Goal: Information Seeking & Learning: Learn about a topic

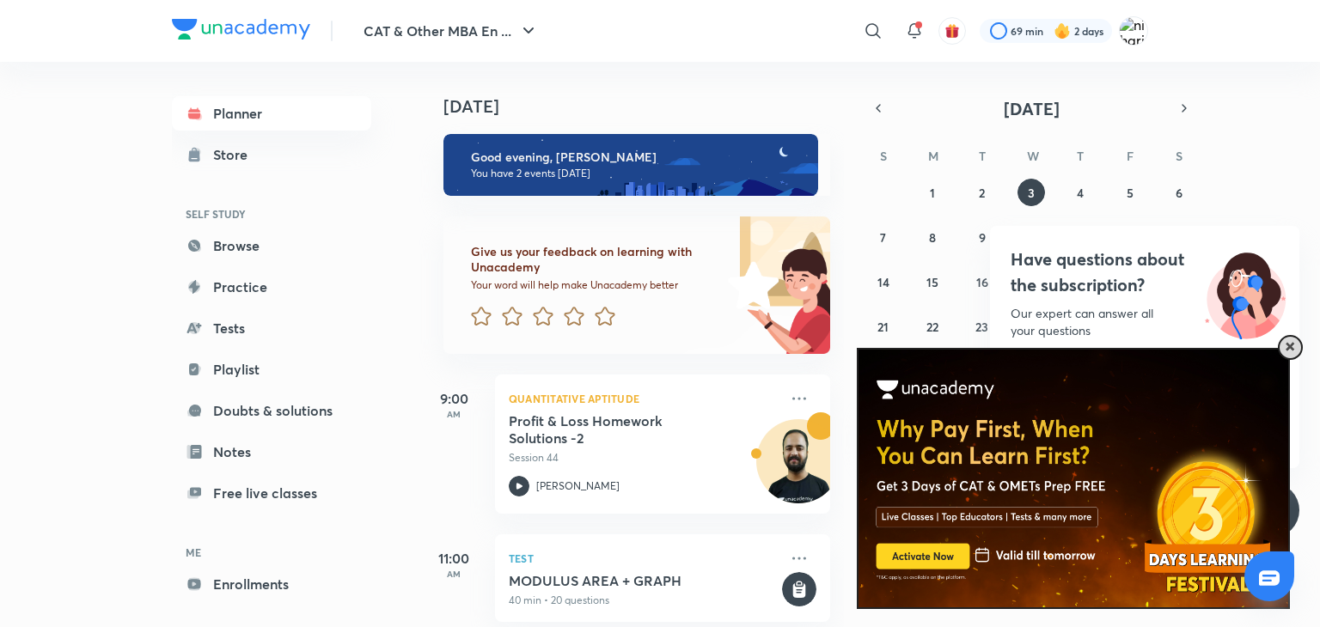
click at [1291, 348] on span at bounding box center [1289, 347] width 9 height 9
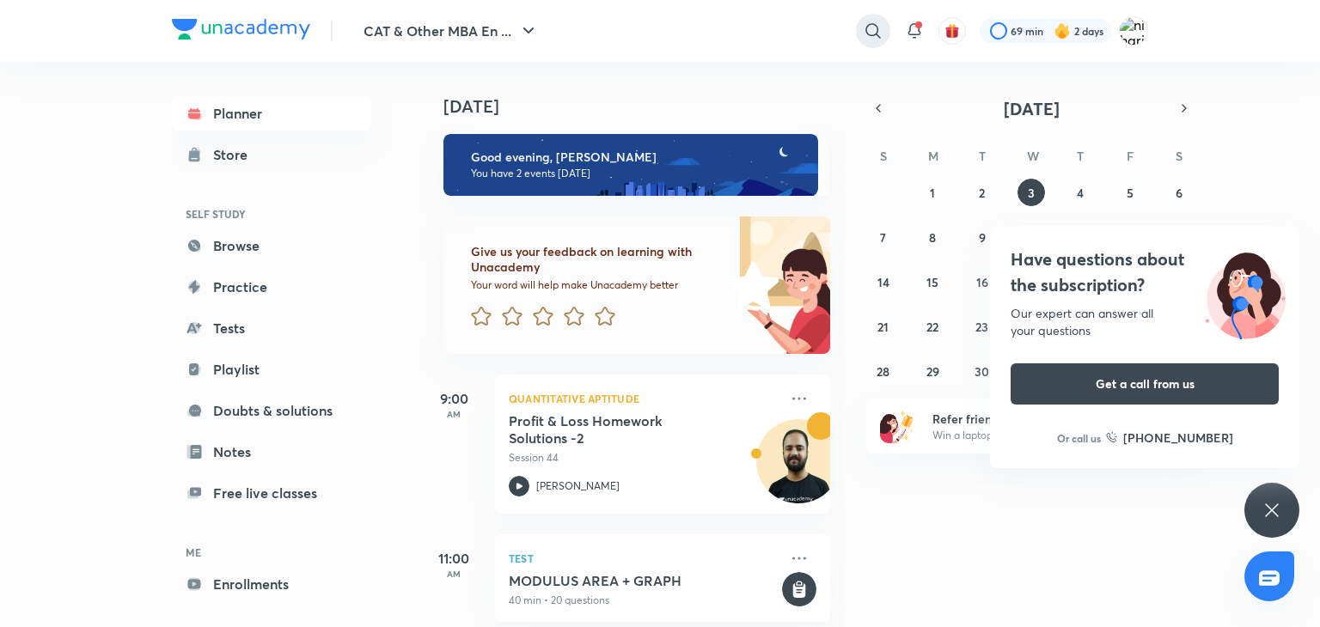
click at [875, 18] on div at bounding box center [873, 31] width 34 height 34
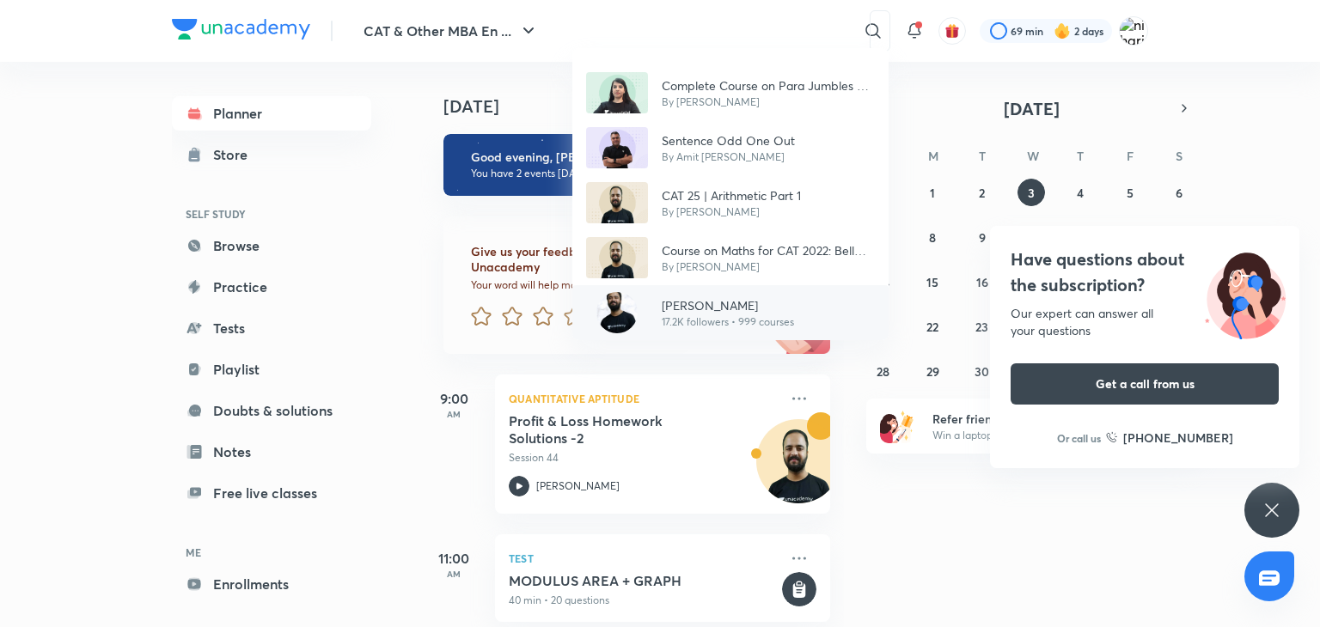
click at [761, 314] on p "17.2K followers • 999 courses" at bounding box center [728, 321] width 132 height 15
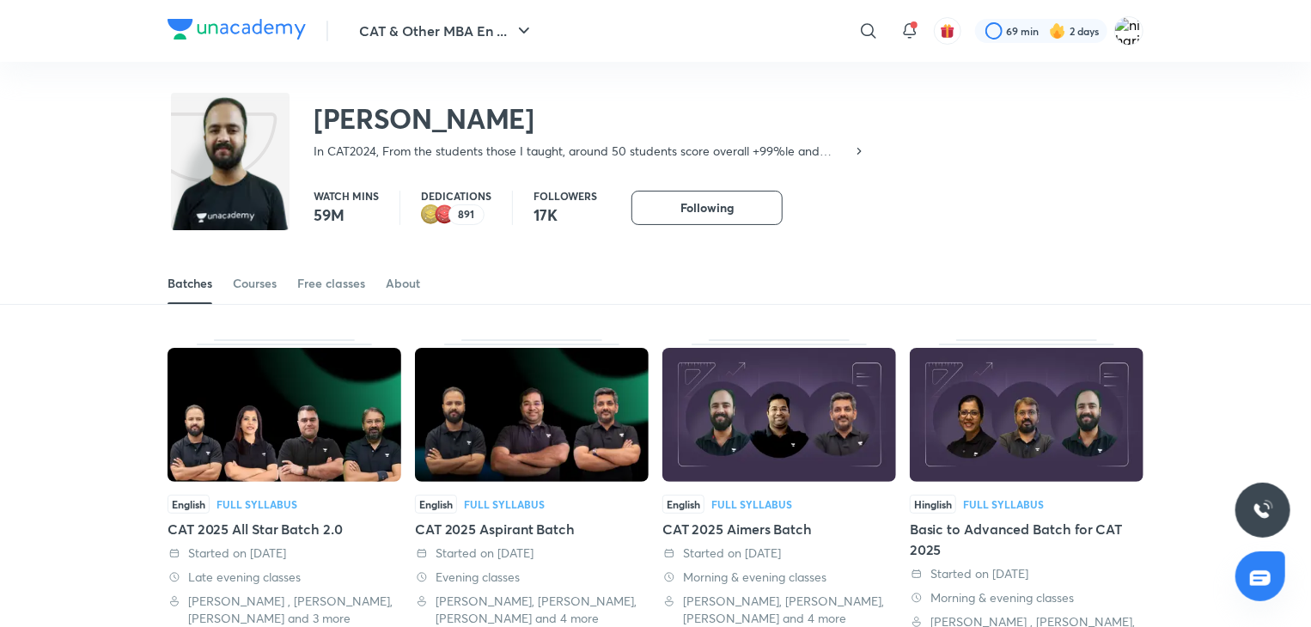
click at [859, 194] on div "Watch mins 59M Dedications 891 Followers 17K Following" at bounding box center [729, 208] width 830 height 34
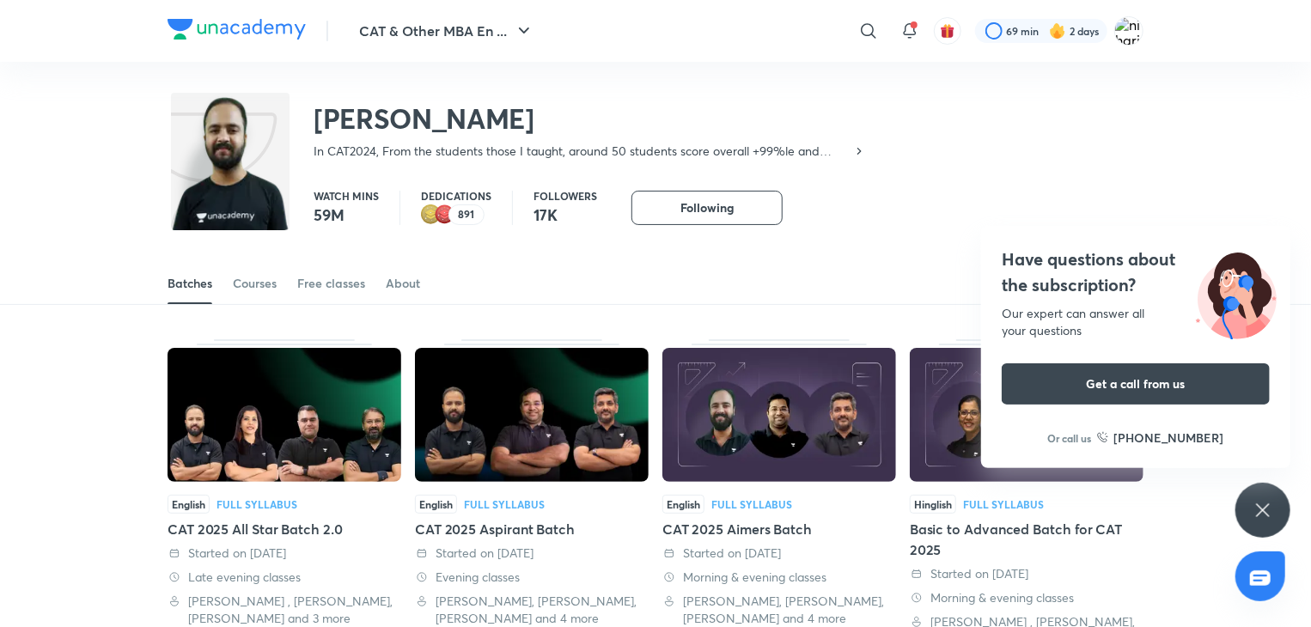
click at [1279, 522] on div "Have questions about the subscription? Our expert can answer all your questions…" at bounding box center [1263, 510] width 55 height 55
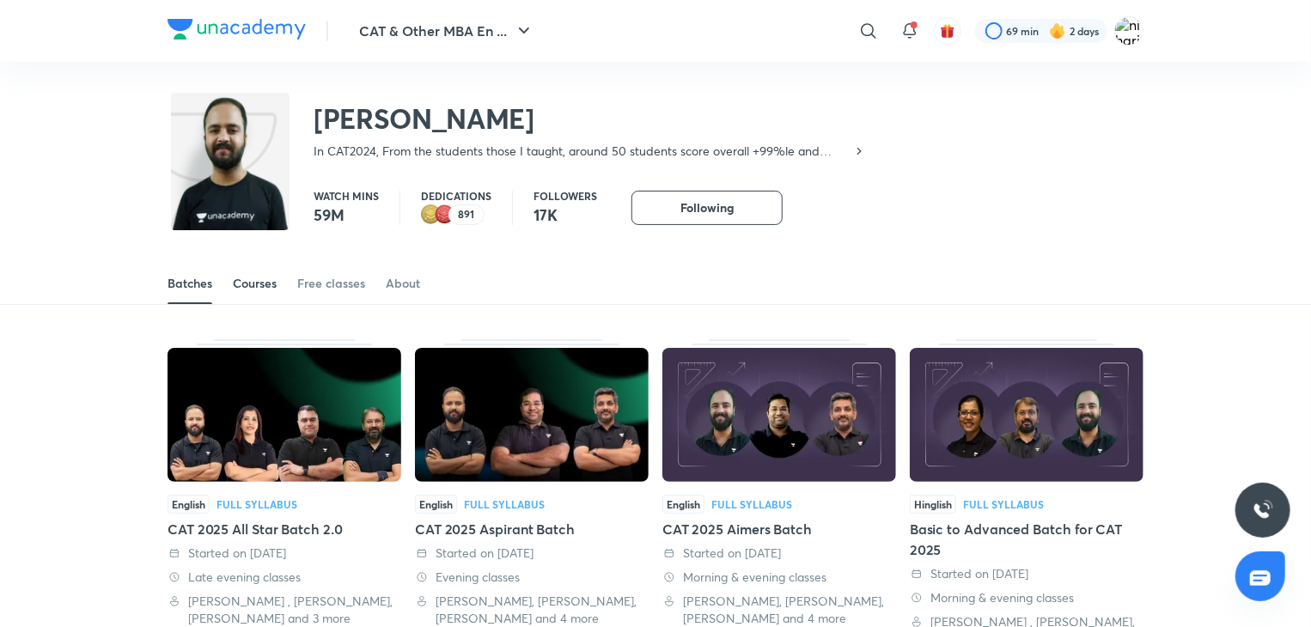
click at [263, 277] on div "Courses" at bounding box center [255, 283] width 44 height 17
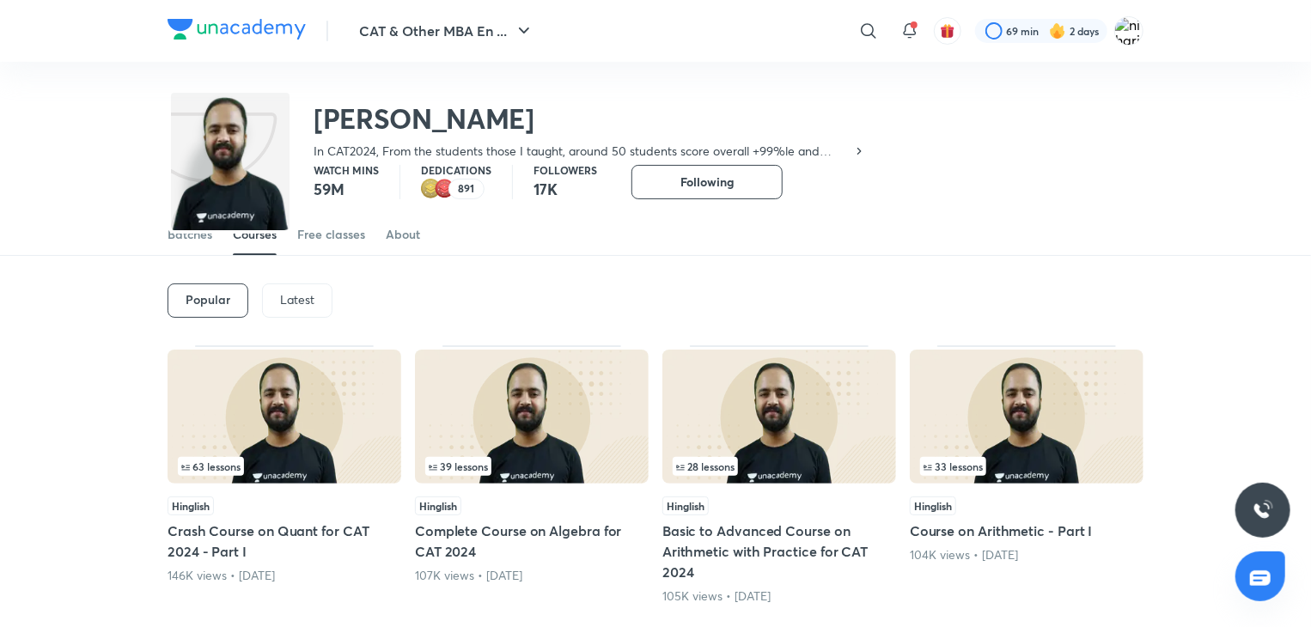
scroll to position [47, 0]
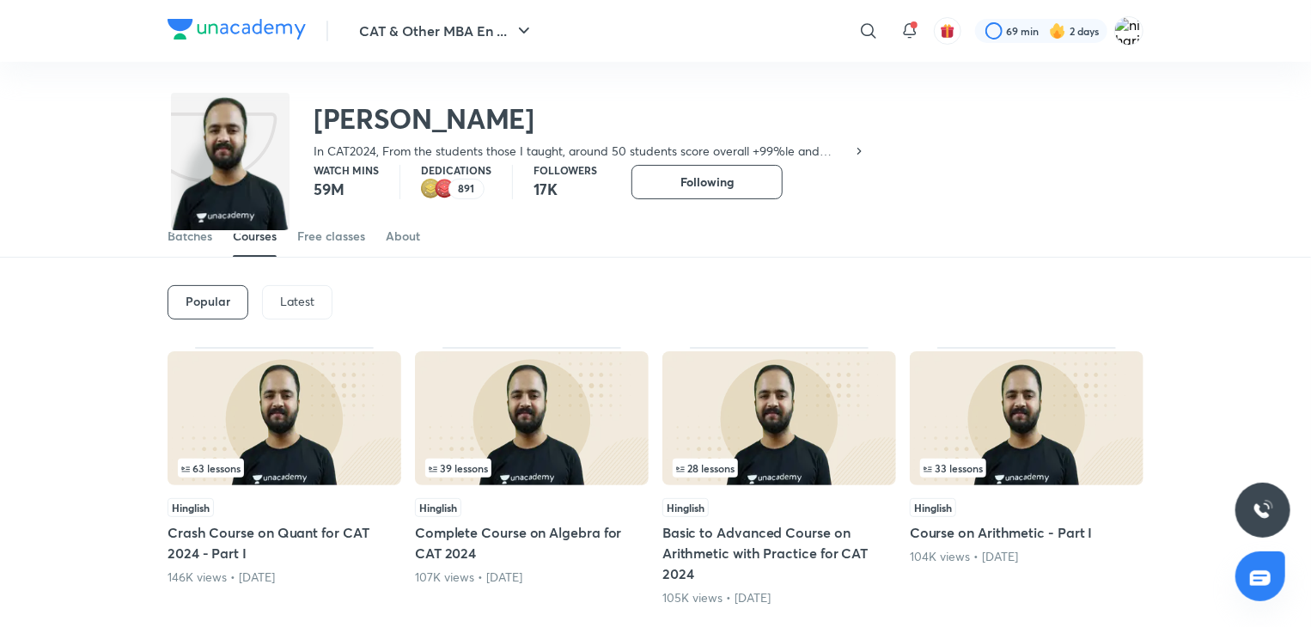
click at [296, 296] on p "Latest" at bounding box center [297, 302] width 34 height 14
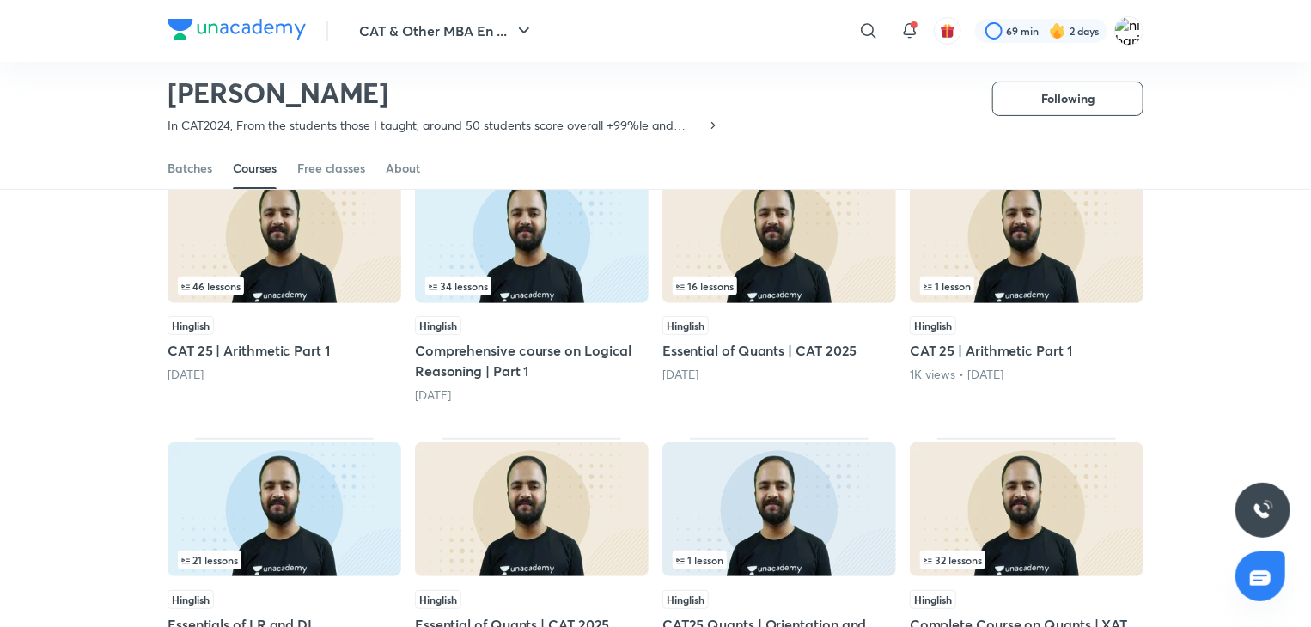
scroll to position [177, 0]
click at [309, 290] on div "46 lessons" at bounding box center [284, 287] width 213 height 19
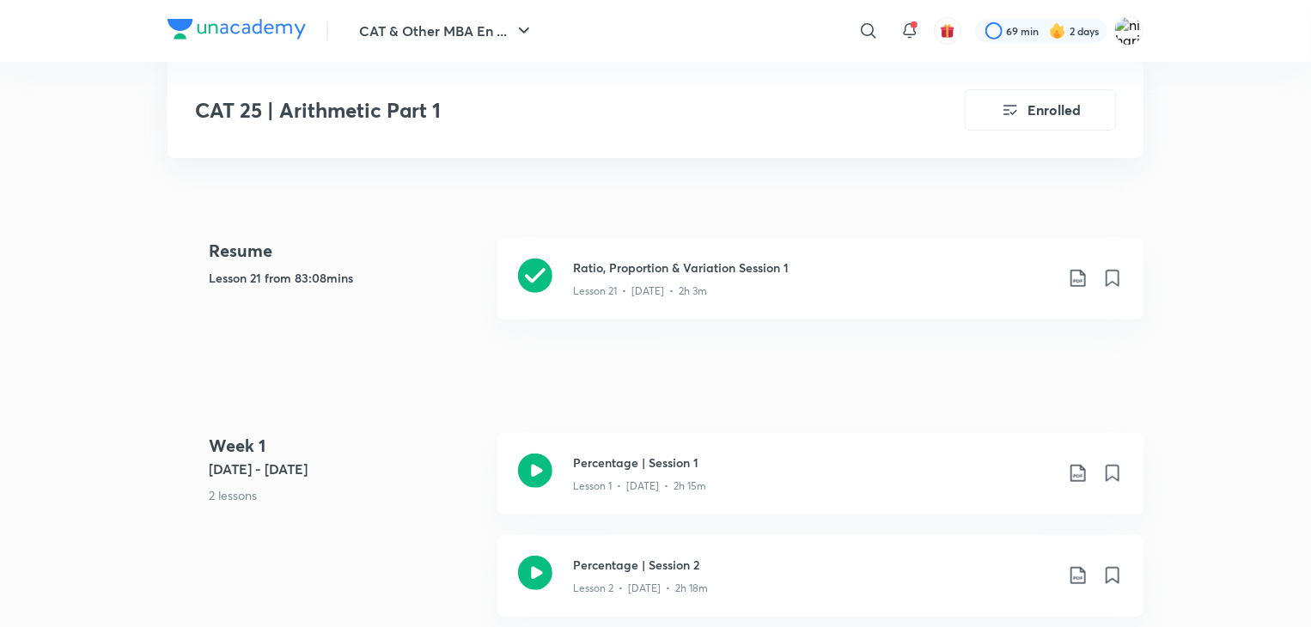
scroll to position [418, 0]
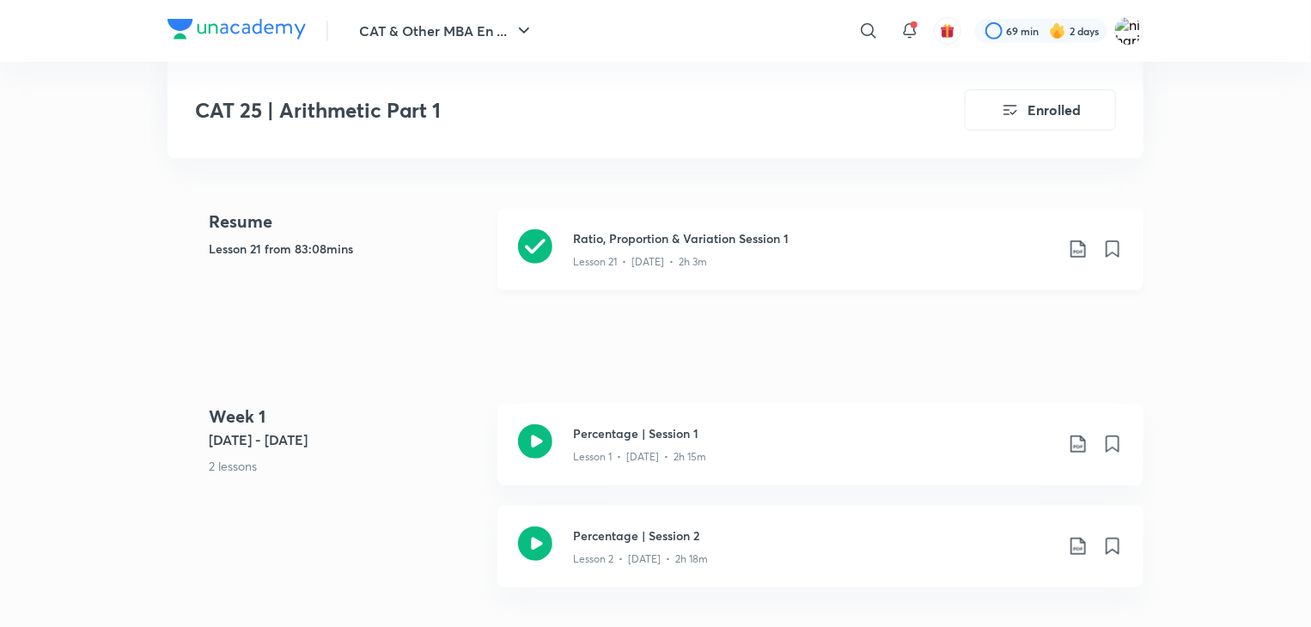
click at [656, 258] on p "Lesson 21 • Feb 24 • 2h 3m" at bounding box center [640, 261] width 134 height 15
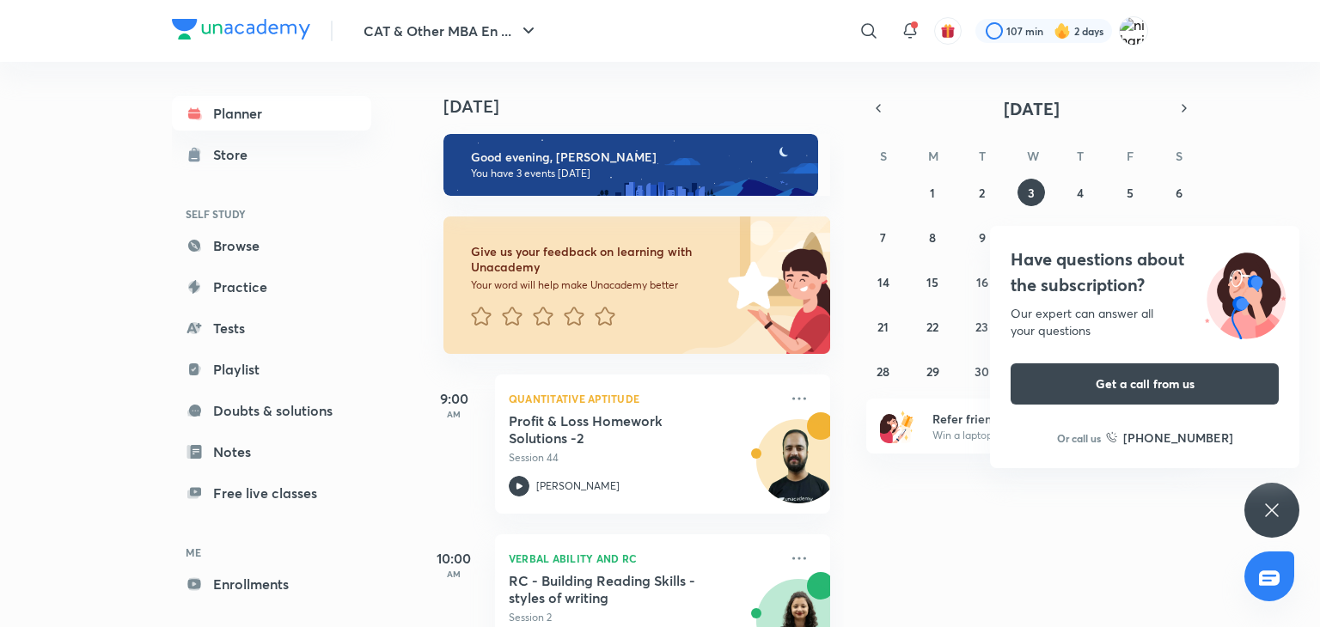
click at [1270, 508] on icon at bounding box center [1271, 509] width 13 height 13
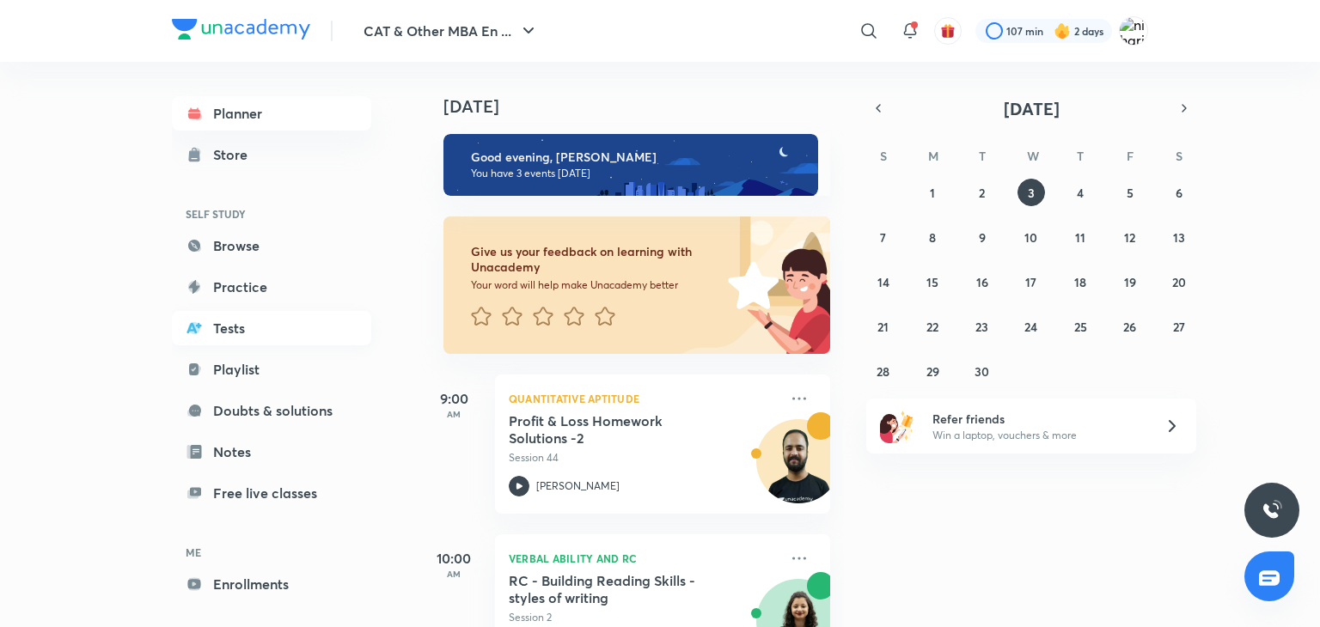
click at [229, 339] on link "Tests" at bounding box center [271, 328] width 199 height 34
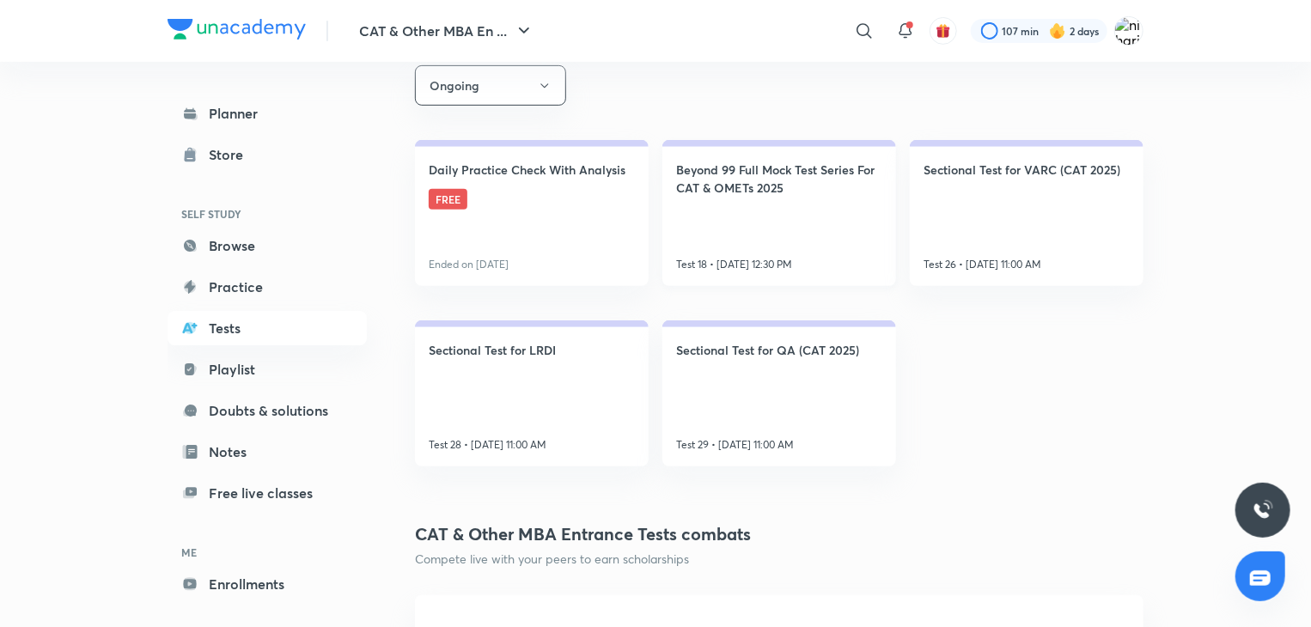
scroll to position [333, 0]
click at [607, 245] on link "Daily Practice Check With Analysis FREE Ended on [DATE]" at bounding box center [532, 213] width 234 height 146
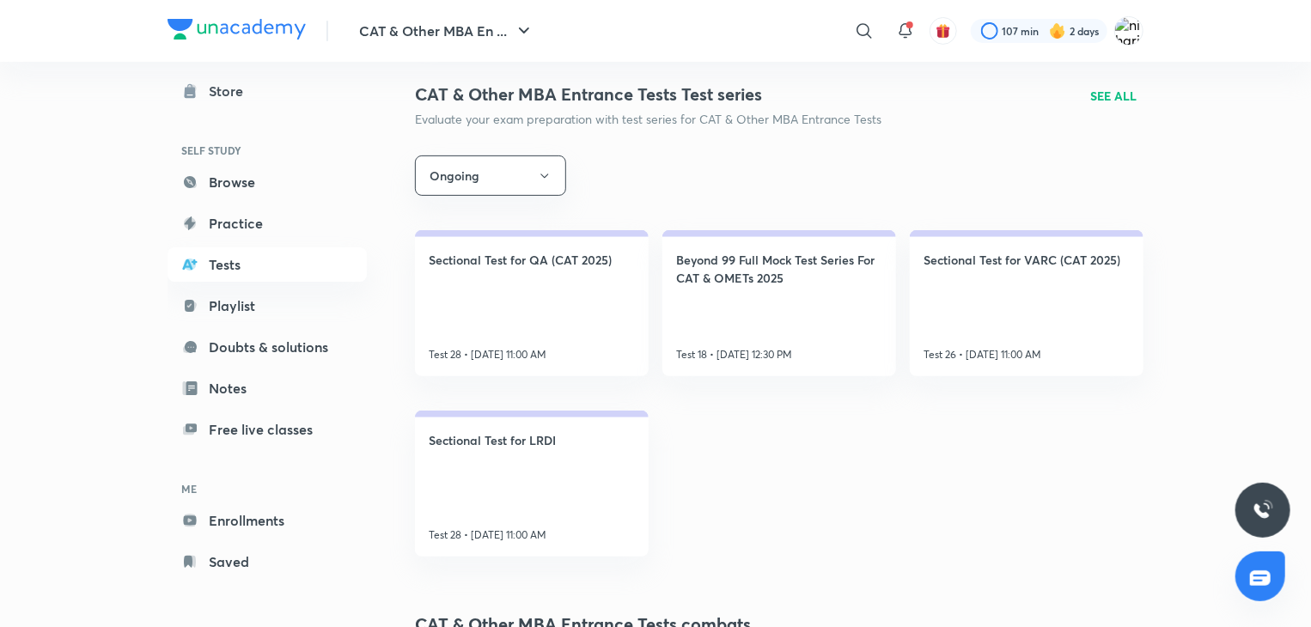
scroll to position [244, 0]
click at [790, 306] on link "Beyond 99 Full Mock Test Series For CAT & OMETs 2025 Test 18 • [DATE] 12:30 PM" at bounding box center [779, 302] width 234 height 146
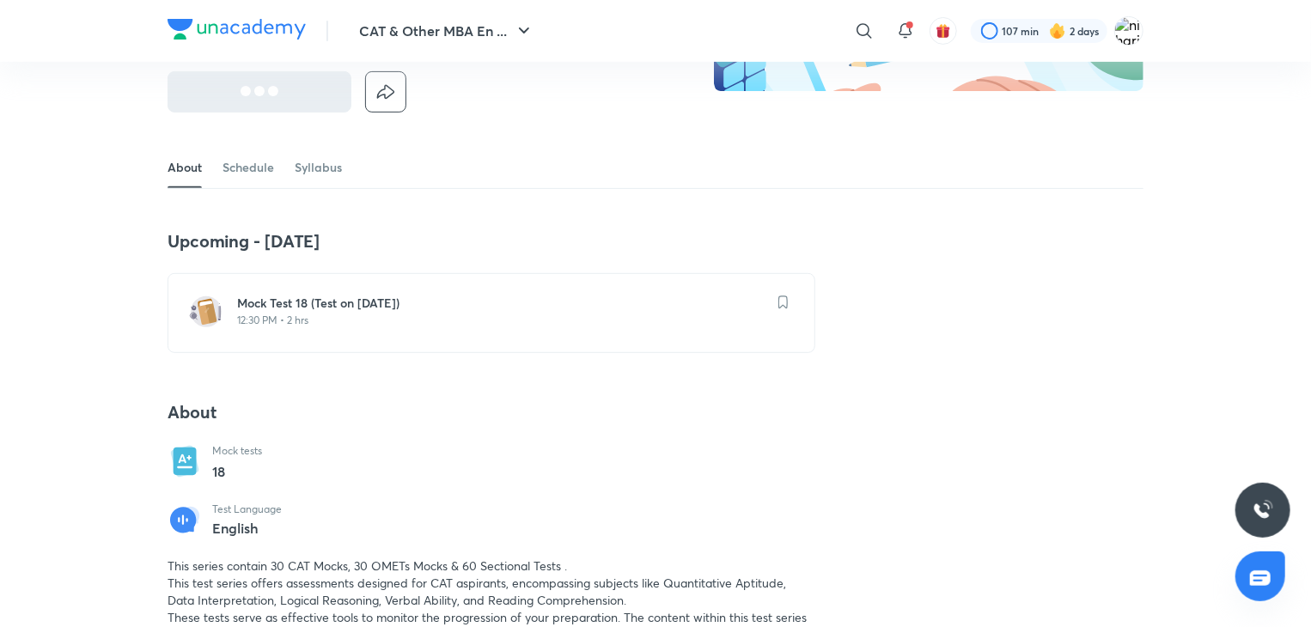
scroll to position [241, 0]
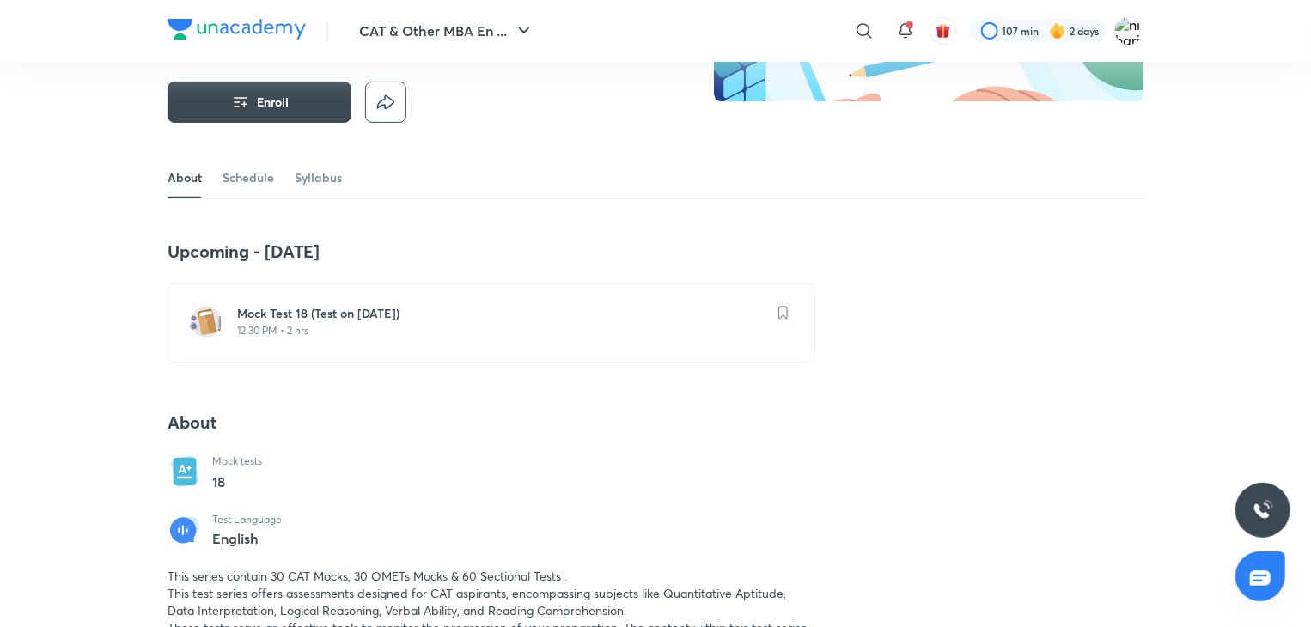
click at [356, 341] on div "Mock Test 18 (Test on [DATE]) 12:30 PM • 2 hrs" at bounding box center [492, 324] width 648 height 80
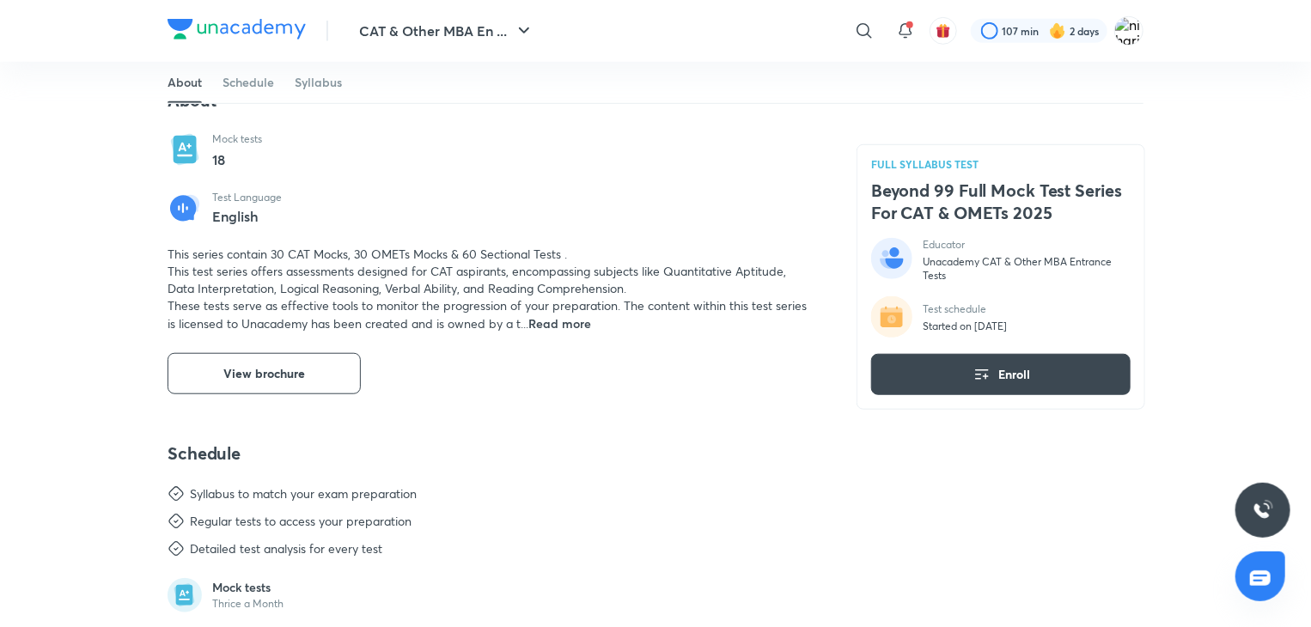
scroll to position [560, 0]
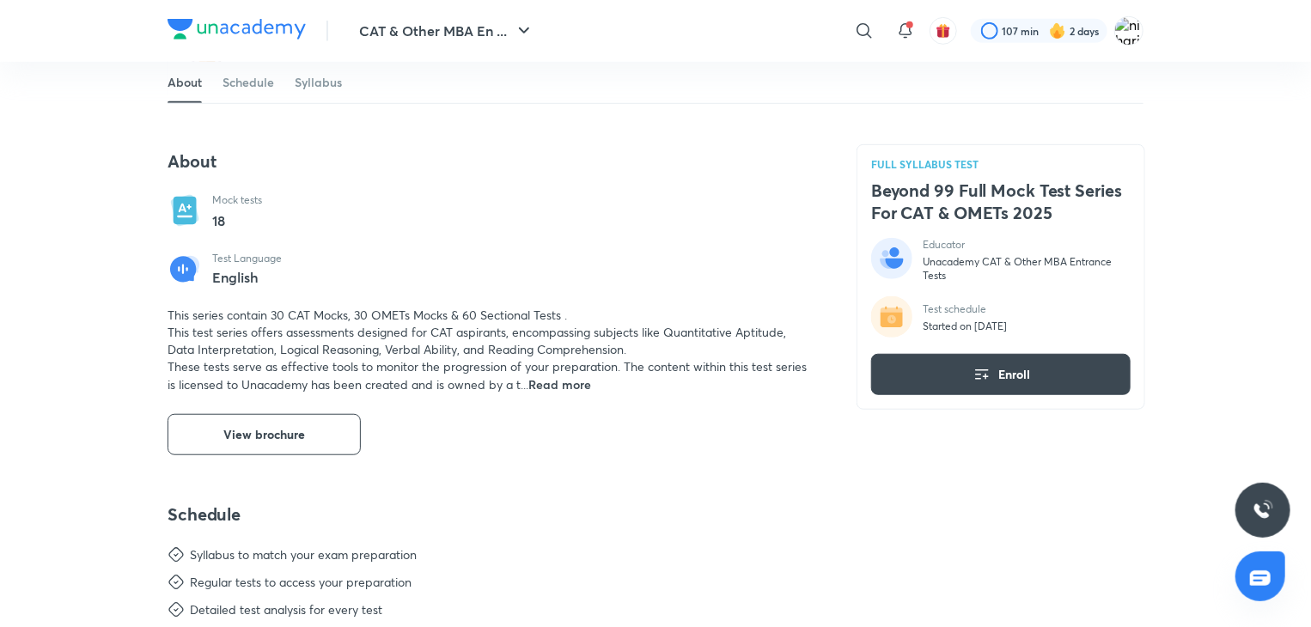
scroll to position [512, 0]
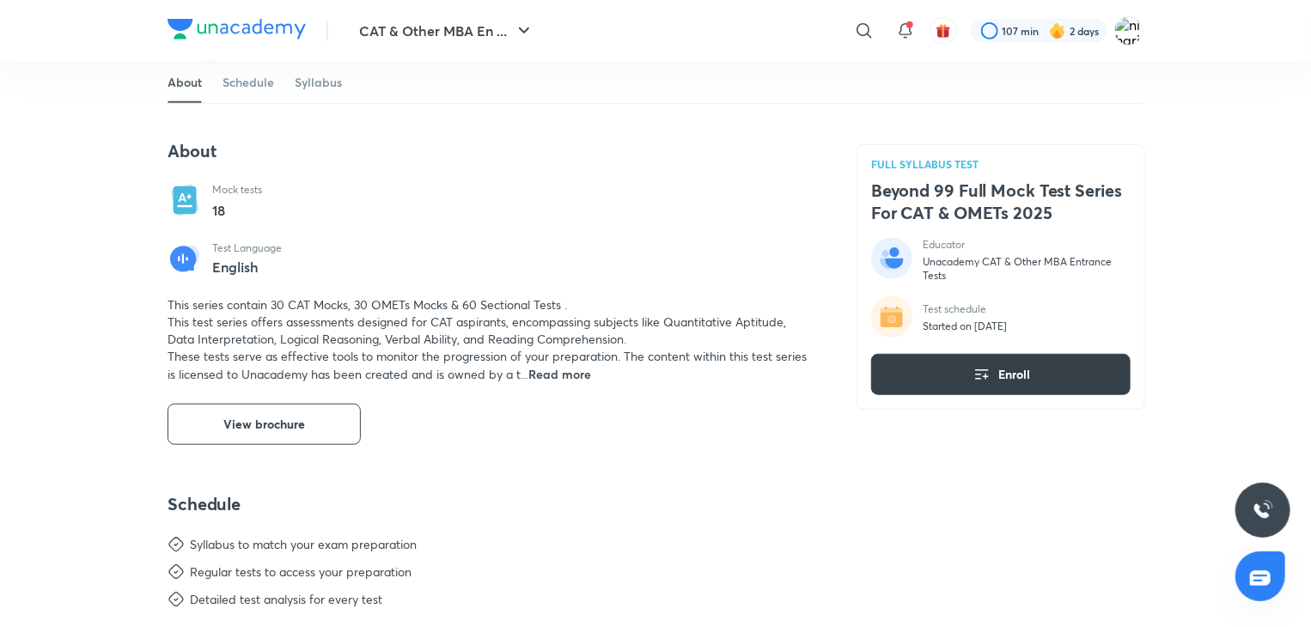
click at [999, 378] on span "Enroll" at bounding box center [1014, 374] width 32 height 17
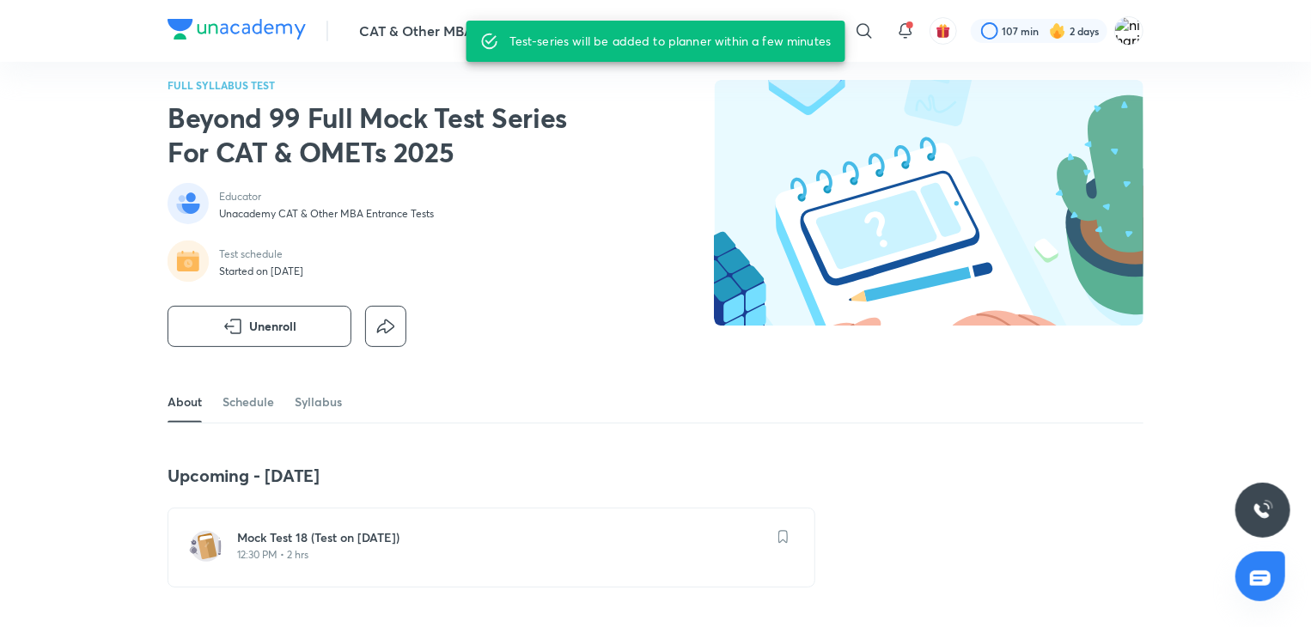
scroll to position [0, 0]
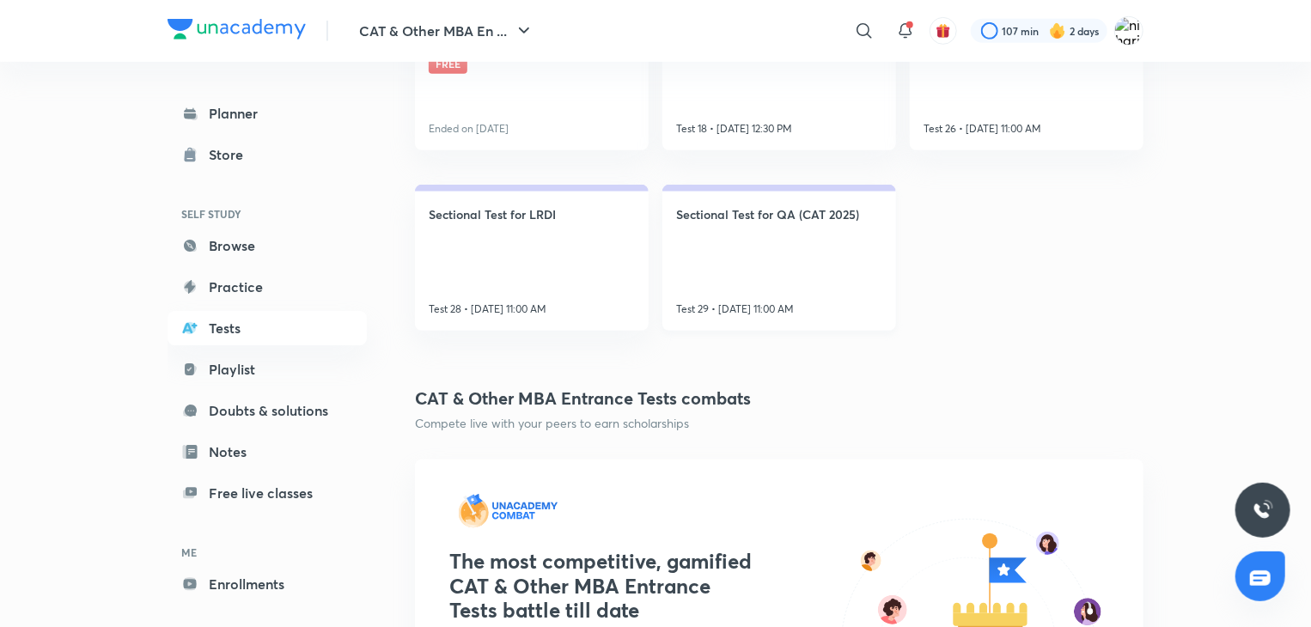
scroll to position [467, 0]
click at [745, 283] on link "Sectional Test for QA (CAT 2025) Test 29 • [DATE] 11:00 AM" at bounding box center [779, 259] width 234 height 146
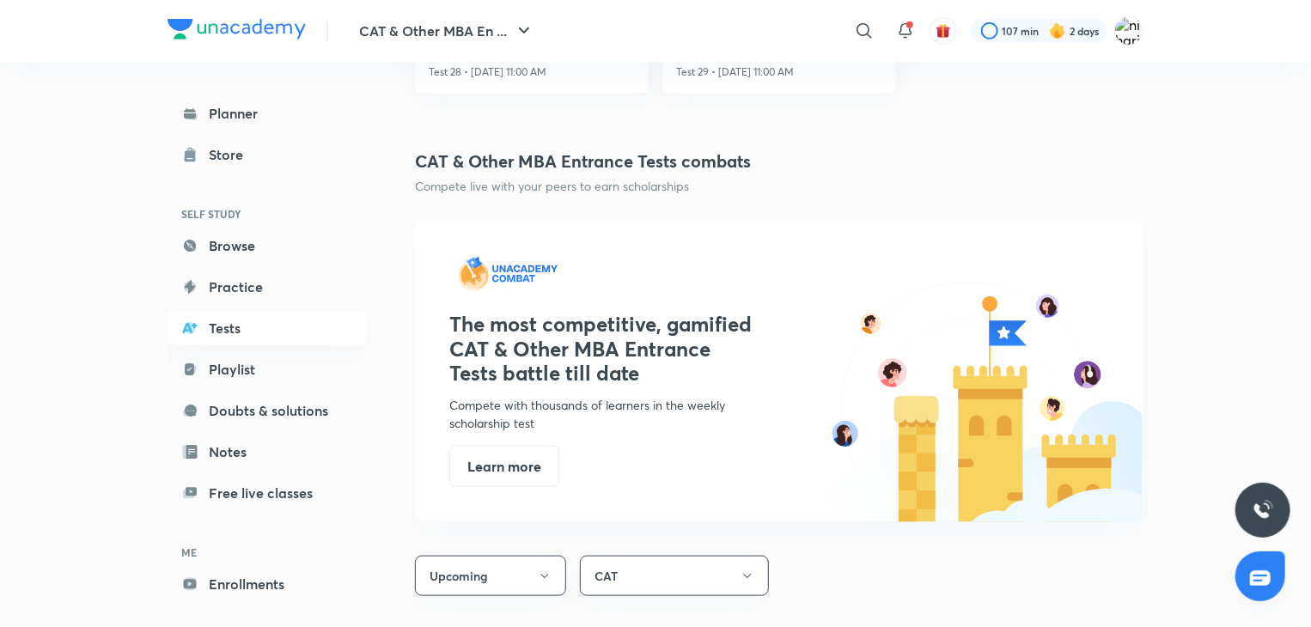
scroll to position [705, 0]
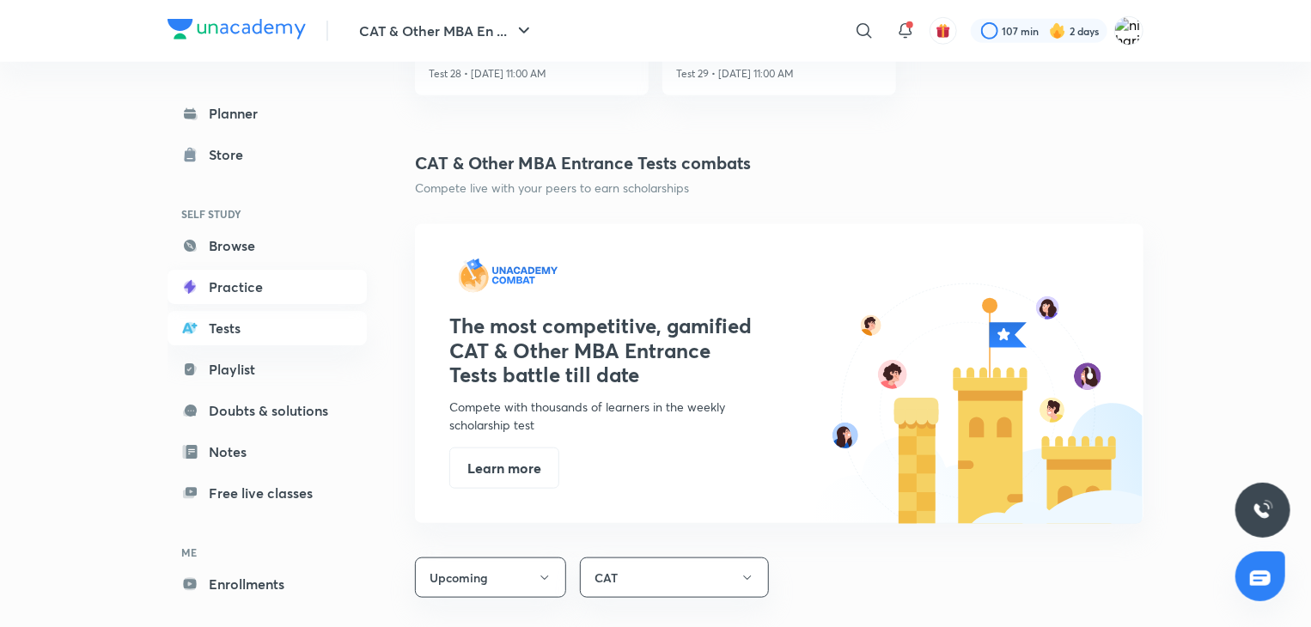
click at [313, 276] on link "Practice" at bounding box center [267, 287] width 199 height 34
click at [312, 284] on link "Practice" at bounding box center [267, 287] width 199 height 34
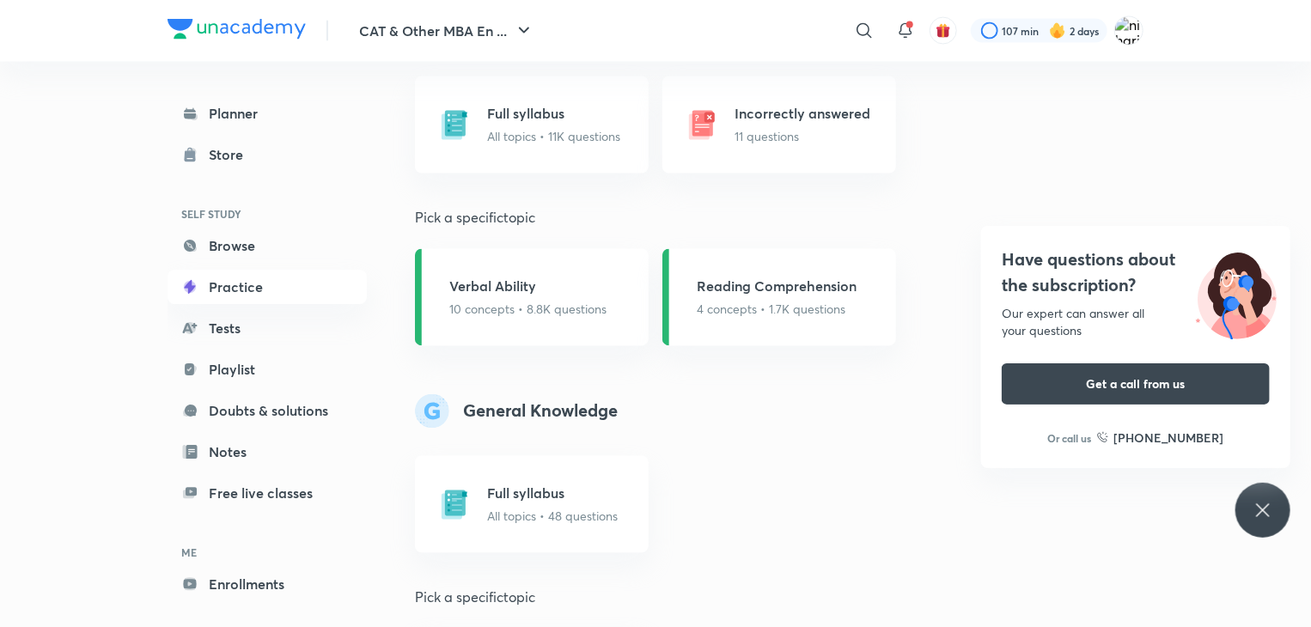
scroll to position [1531, 0]
click at [1272, 506] on icon at bounding box center [1263, 510] width 21 height 21
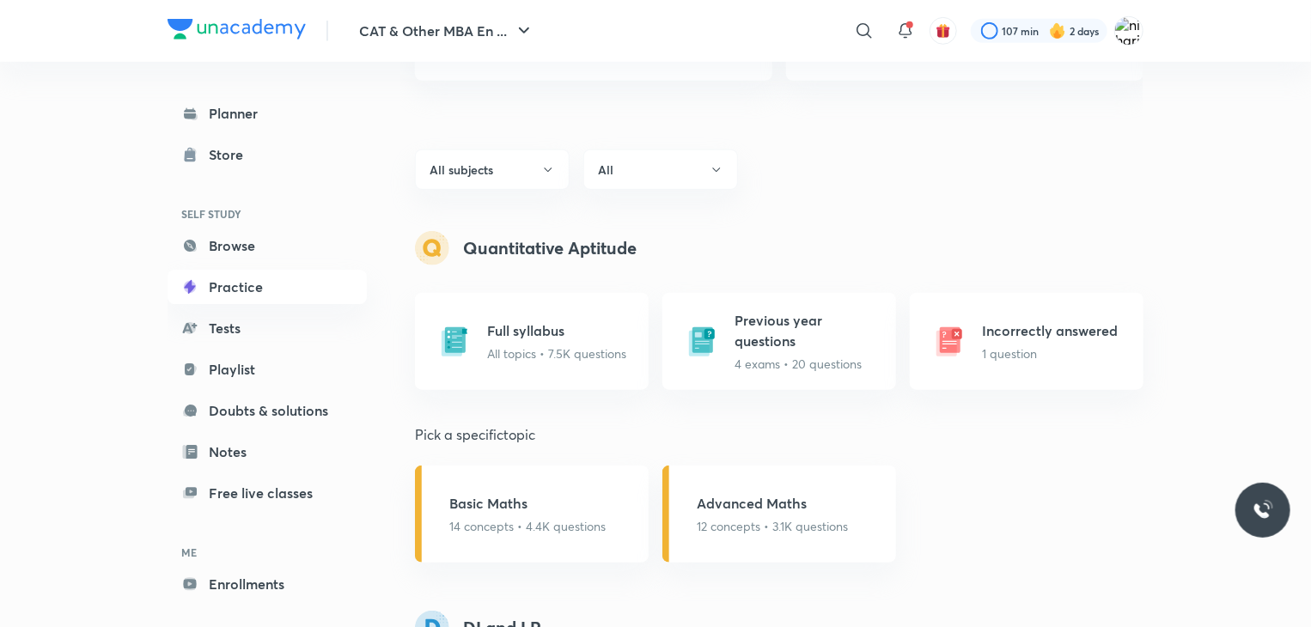
scroll to position [552, 0]
click at [801, 357] on p "4 exams • 20 questions" at bounding box center [810, 365] width 151 height 18
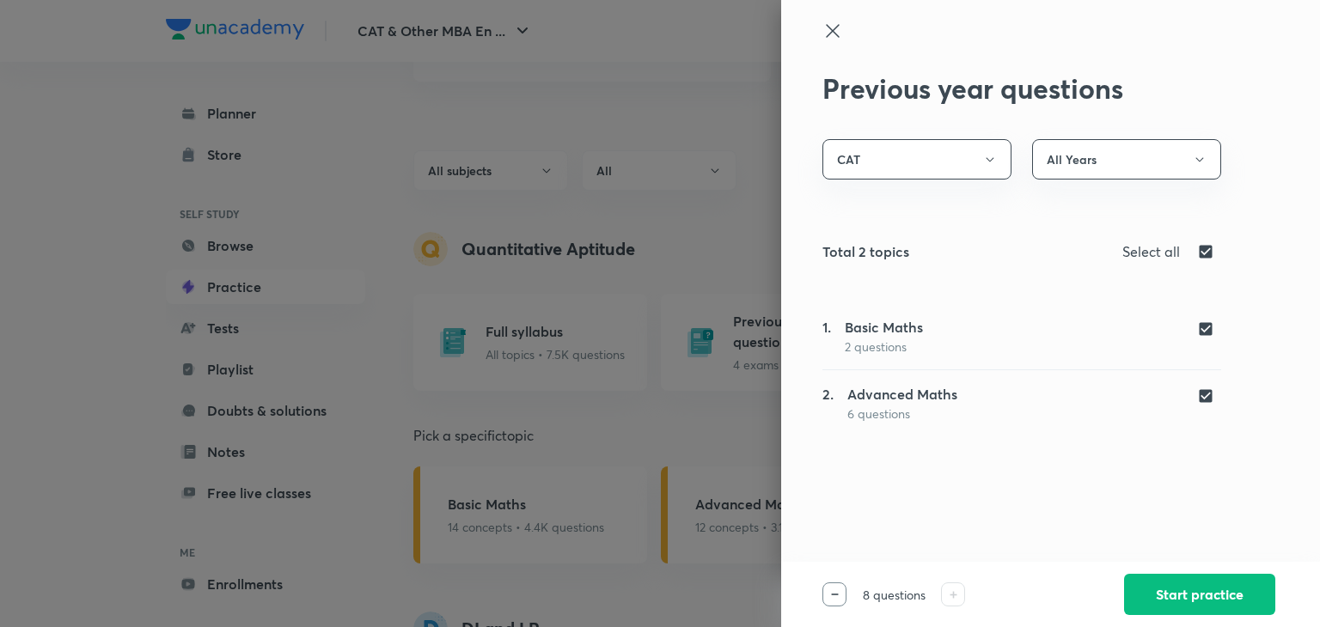
click at [832, 39] on icon at bounding box center [832, 31] width 21 height 21
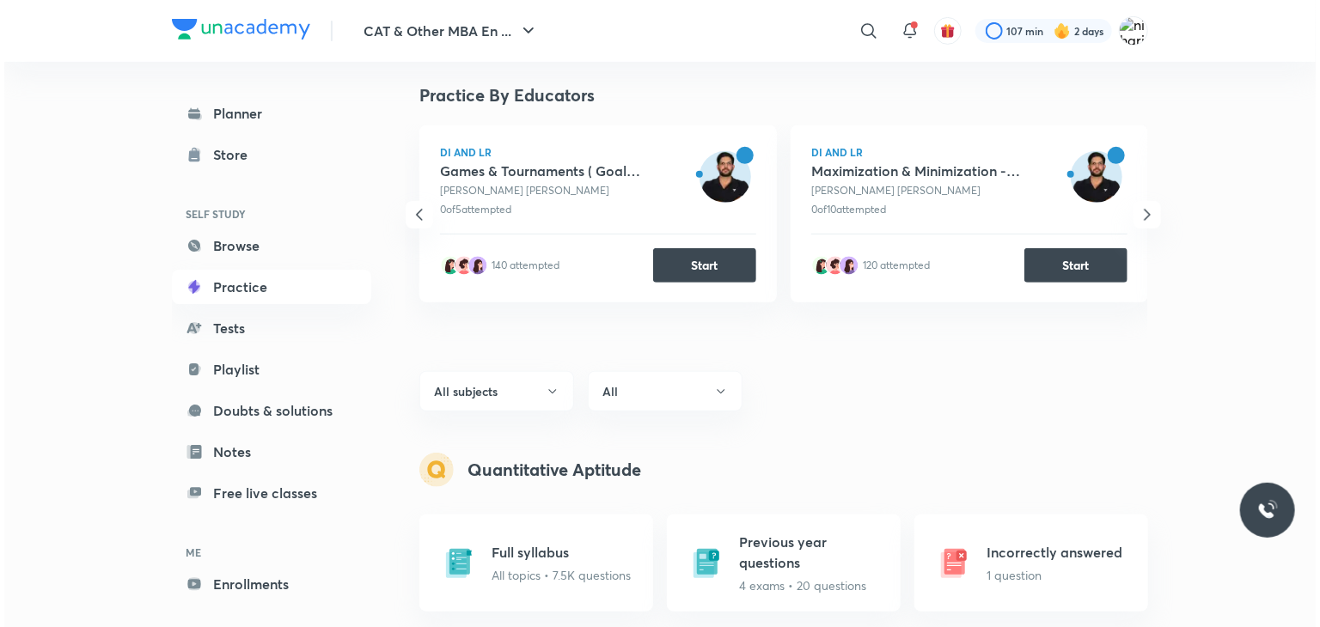
scroll to position [333, 0]
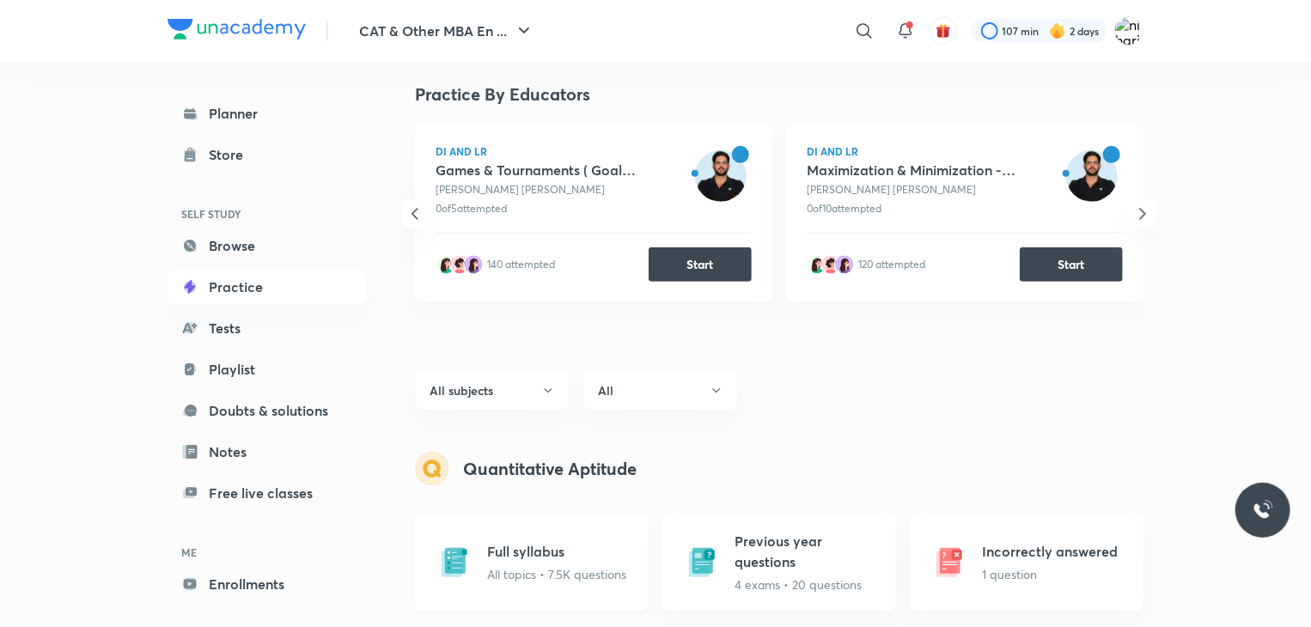
click at [481, 550] on div "Full syllabus All topics • 7.5K questions" at bounding box center [532, 562] width 234 height 97
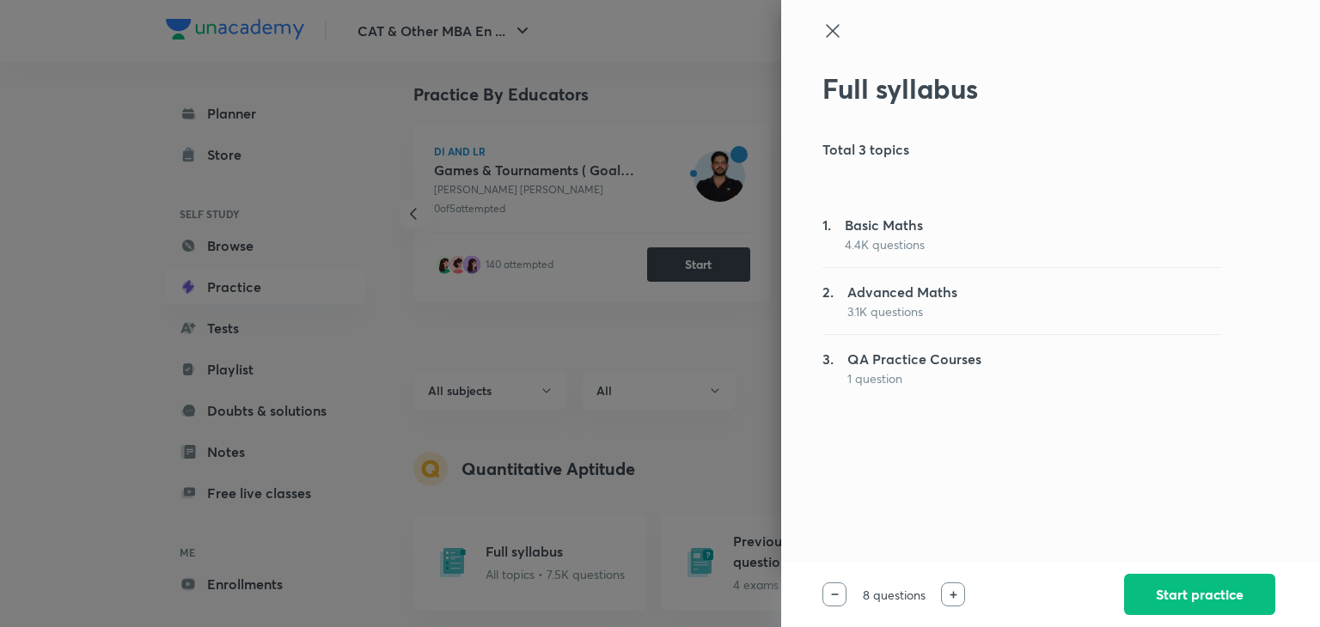
click at [943, 369] on h5 "QA Practice Courses" at bounding box center [914, 359] width 134 height 21
click at [1166, 583] on button "Start practice" at bounding box center [1199, 592] width 151 height 41
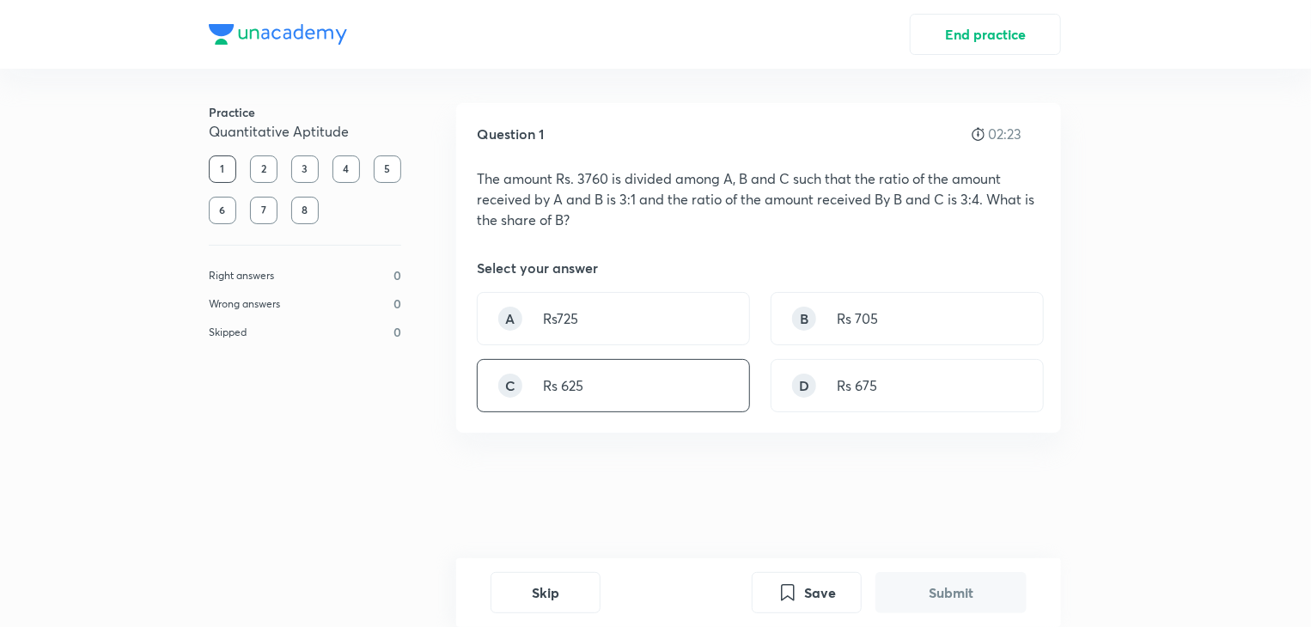
click at [634, 374] on div "C Rs 625" at bounding box center [613, 385] width 273 height 53
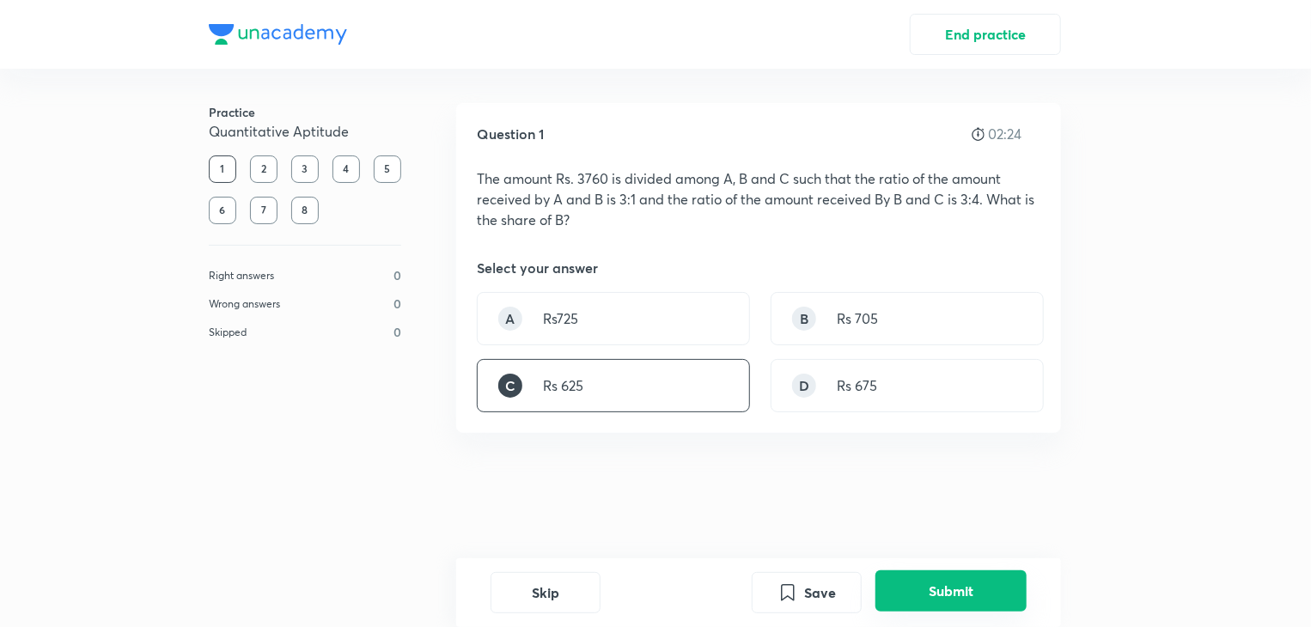
click at [973, 599] on button "Submit" at bounding box center [951, 590] width 151 height 41
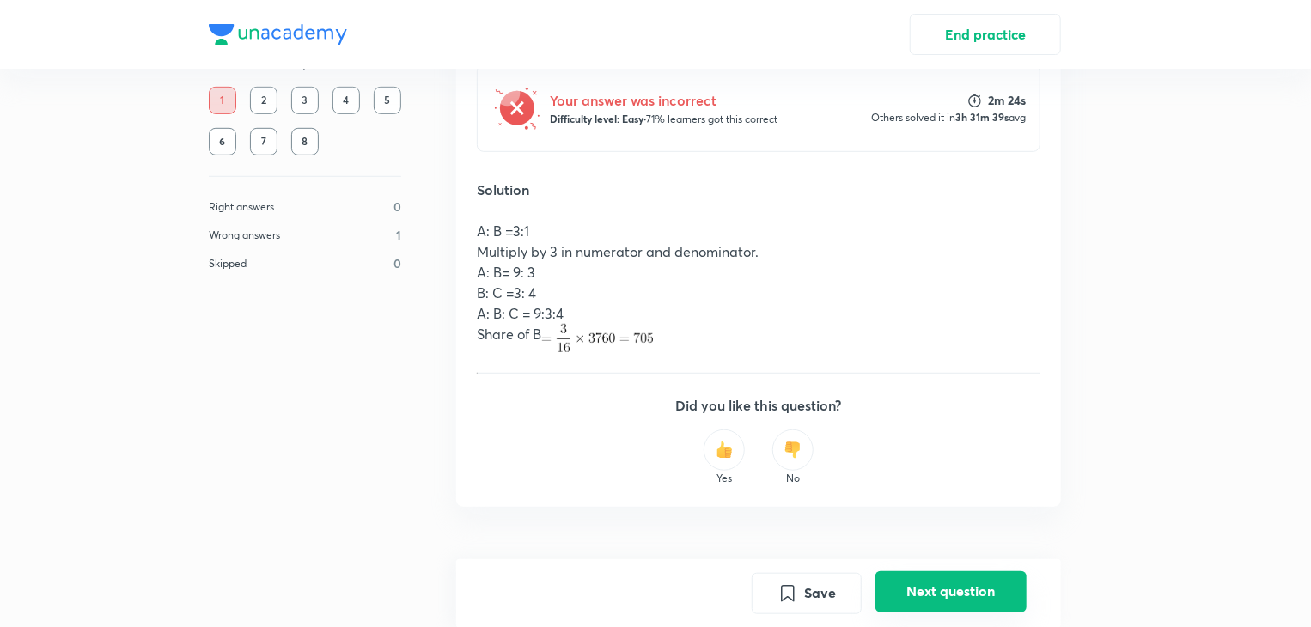
click at [904, 586] on button "Next question" at bounding box center [951, 590] width 151 height 41
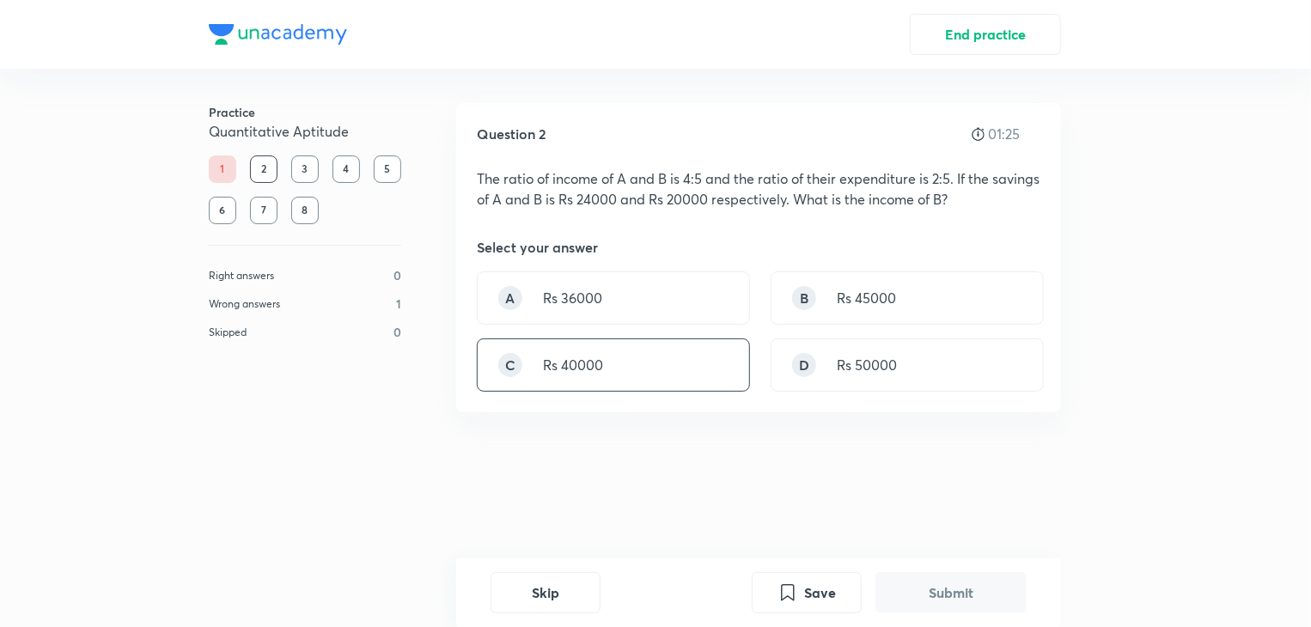
click at [662, 364] on div "C Rs 40000" at bounding box center [613, 365] width 273 height 53
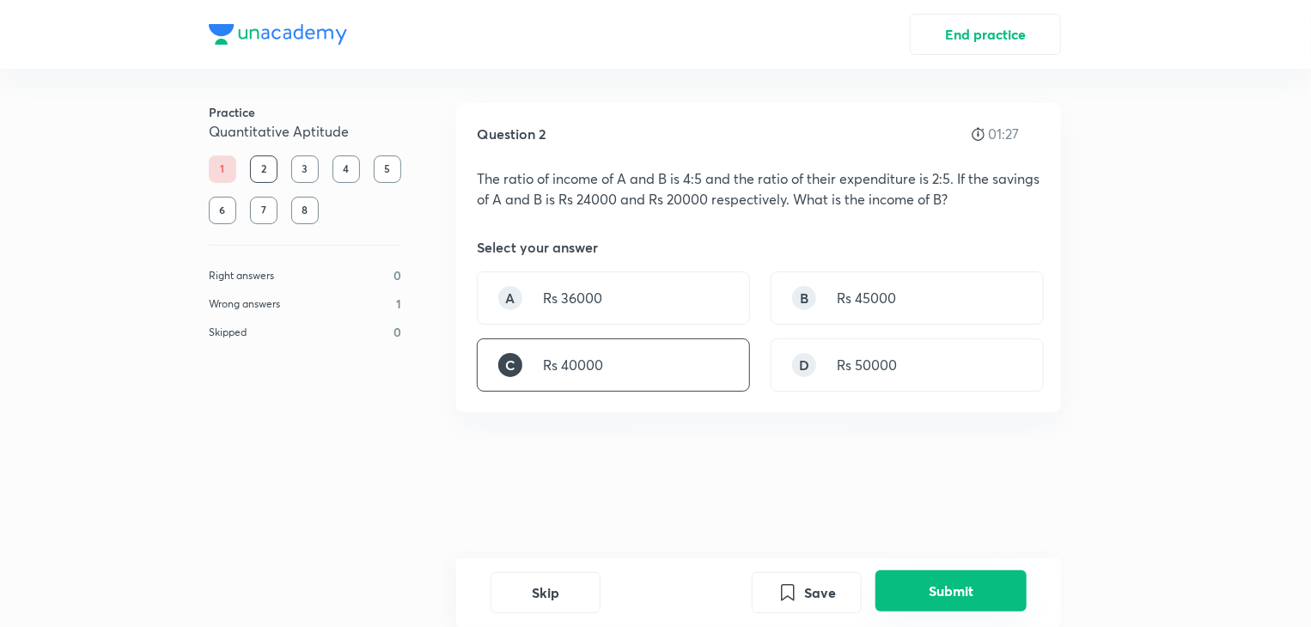
click at [988, 583] on button "Submit" at bounding box center [951, 590] width 151 height 41
click at [926, 589] on button "Submit" at bounding box center [951, 590] width 151 height 41
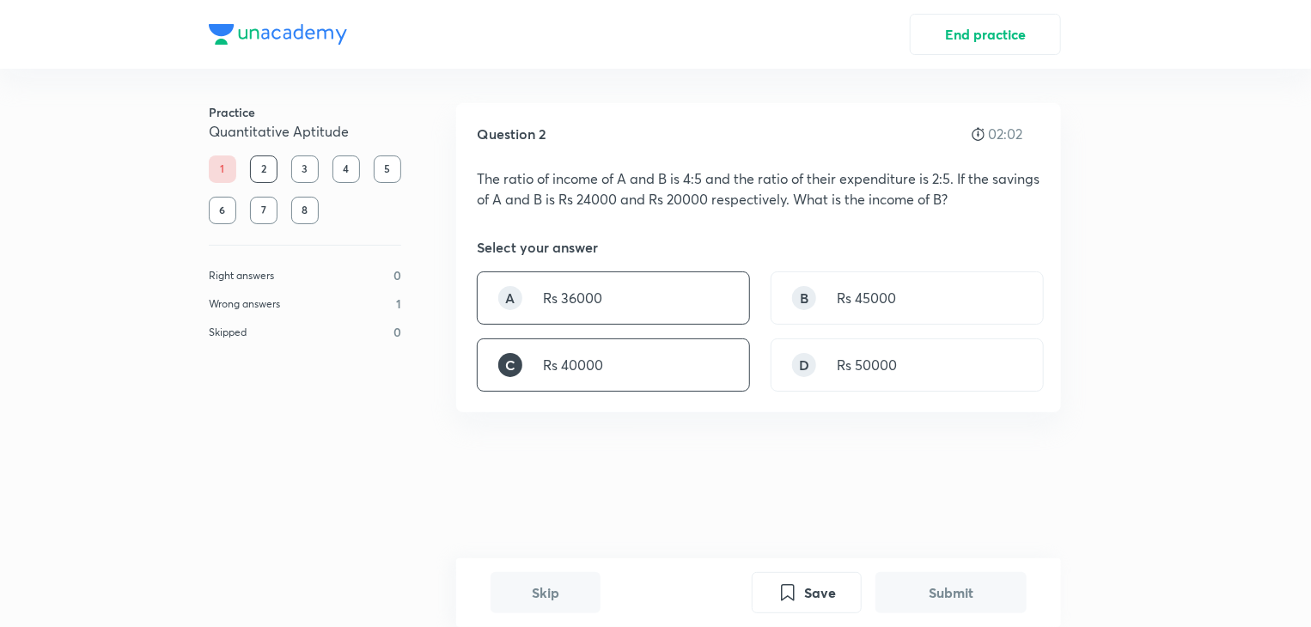
scroll to position [446, 0]
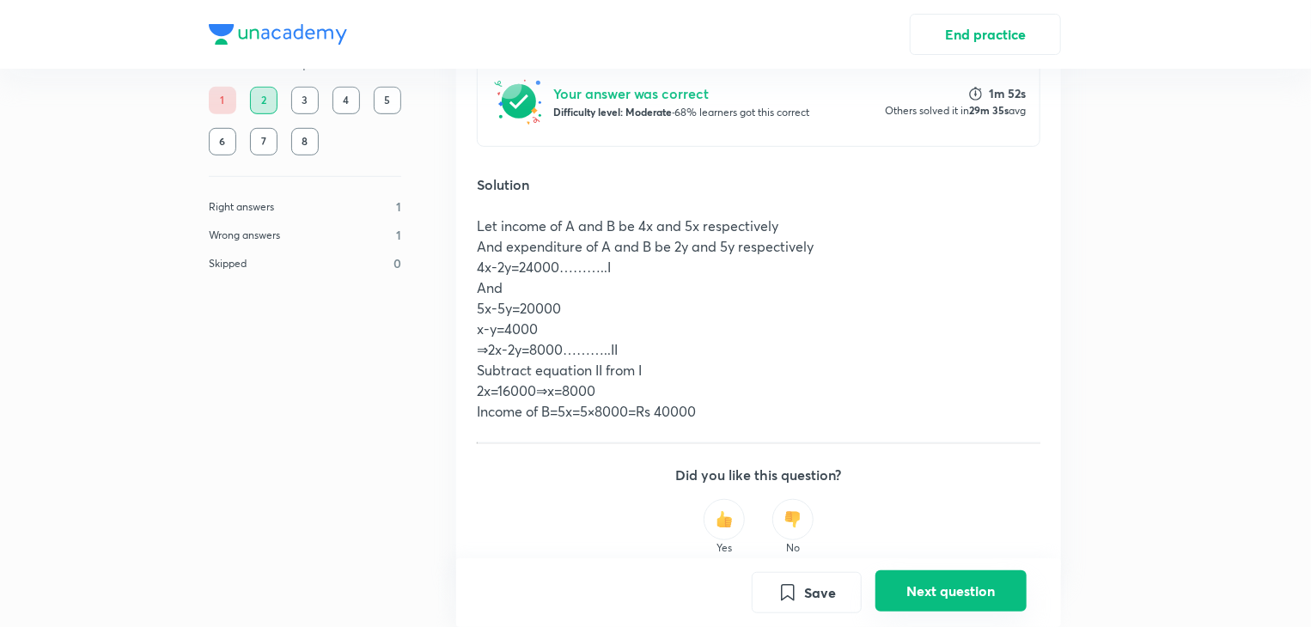
click at [925, 602] on button "Next question" at bounding box center [951, 590] width 151 height 41
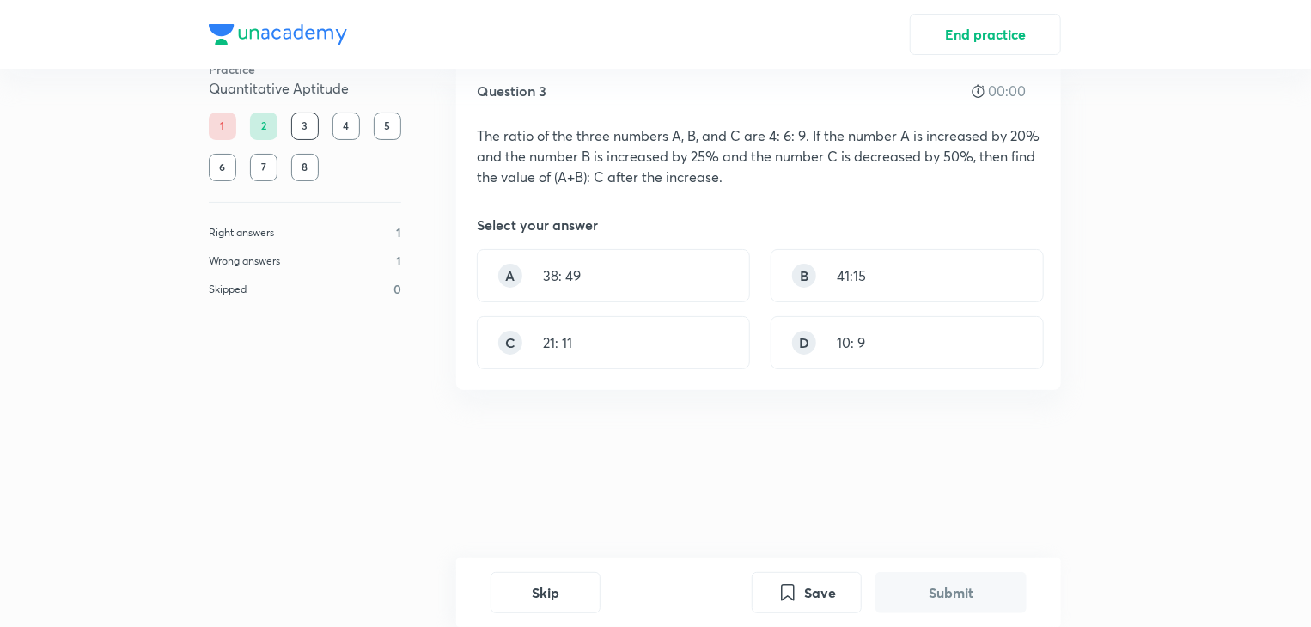
scroll to position [0, 0]
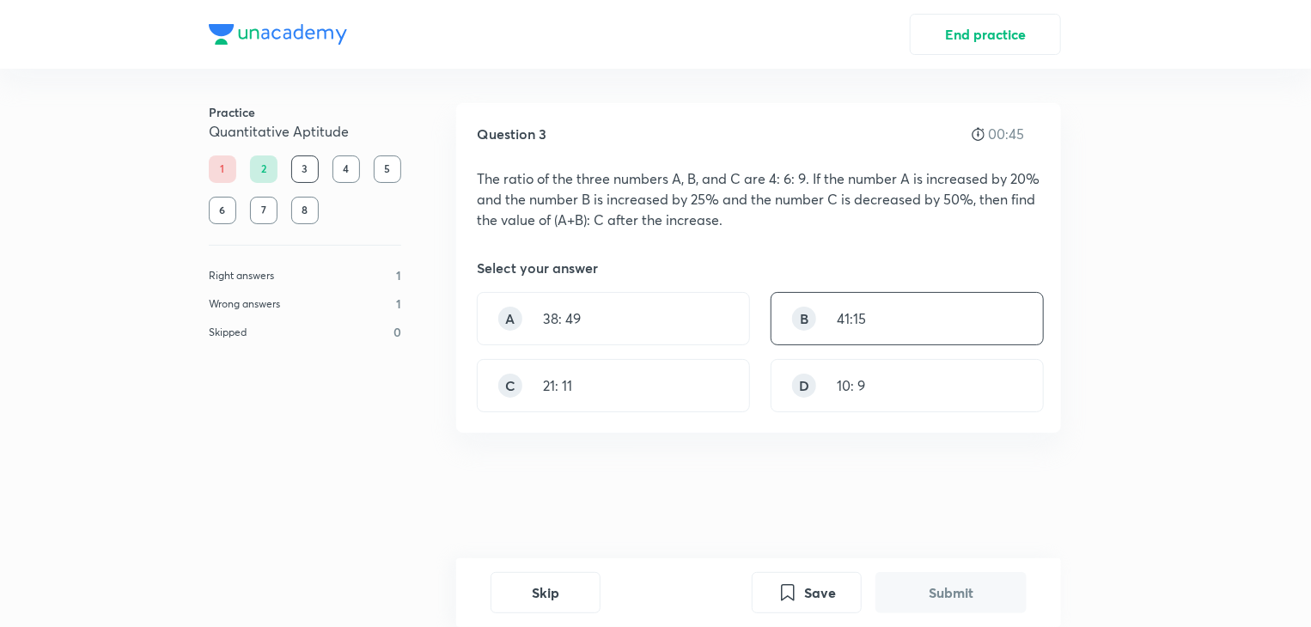
click at [830, 322] on div "B 41:15" at bounding box center [907, 318] width 273 height 53
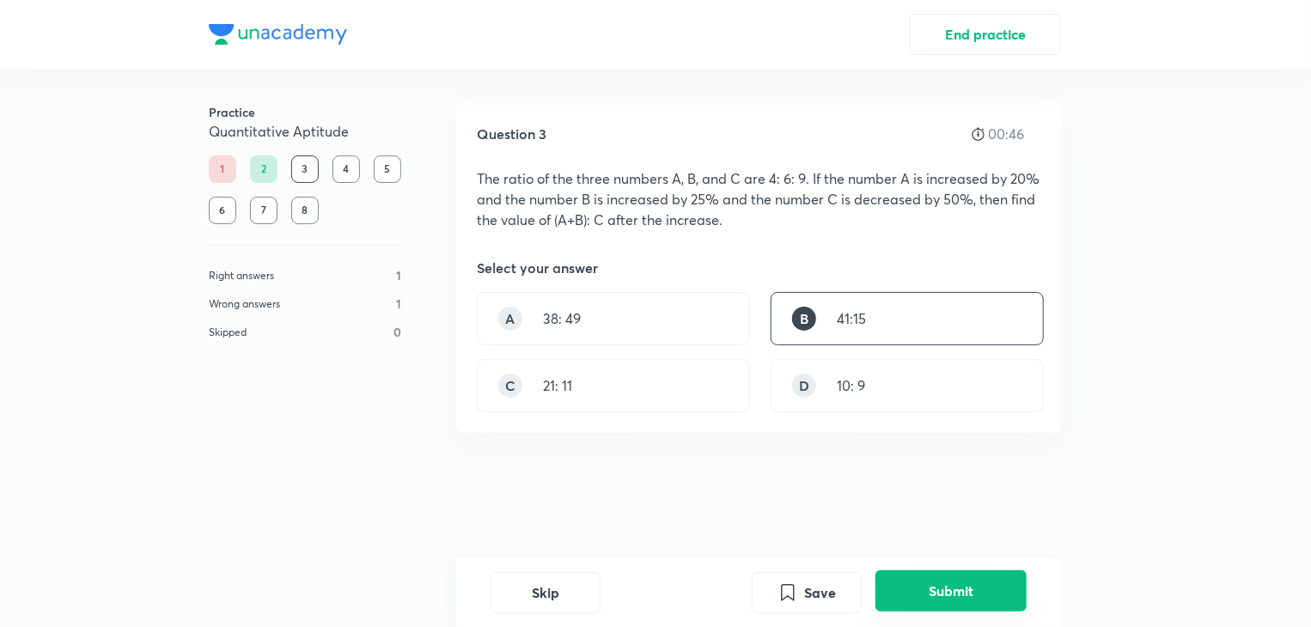
click at [955, 597] on button "Submit" at bounding box center [951, 590] width 151 height 41
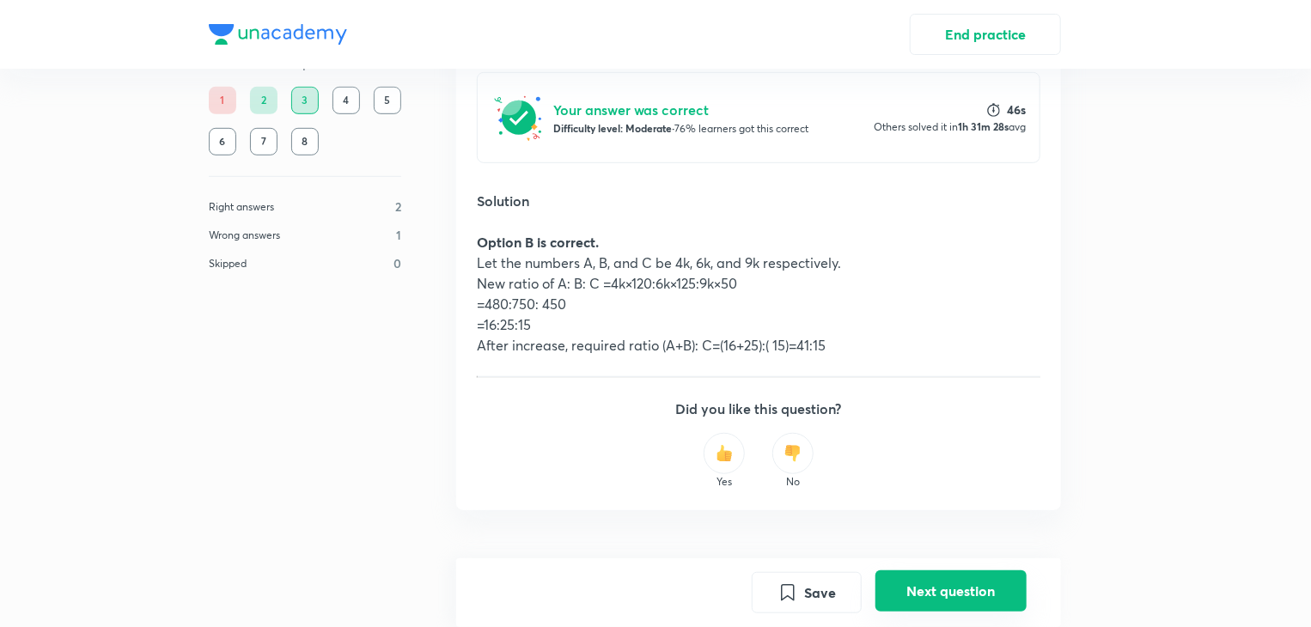
click at [941, 599] on button "Next question" at bounding box center [951, 590] width 151 height 41
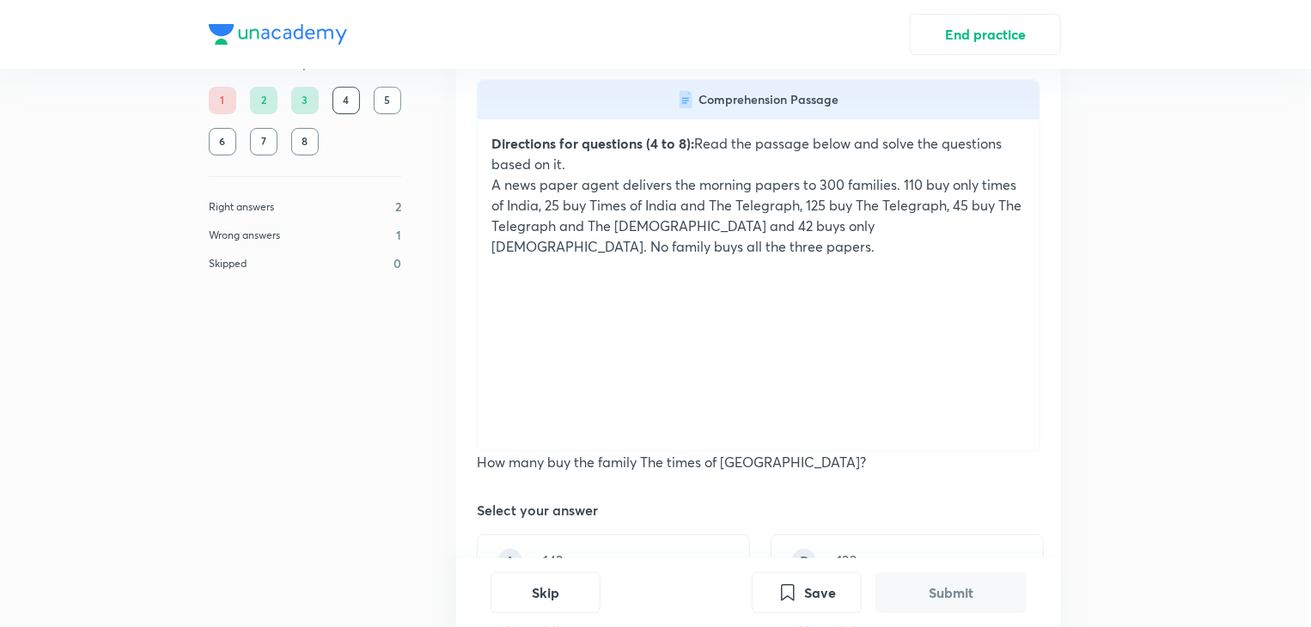
scroll to position [0, 0]
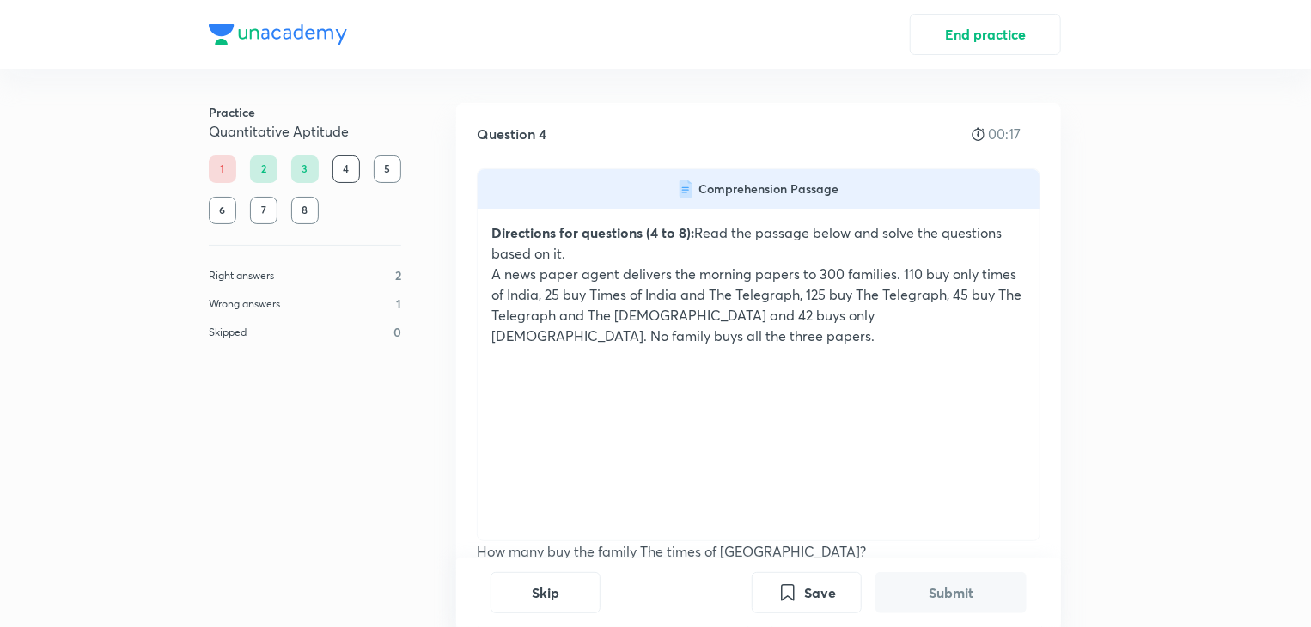
click at [603, 417] on div "Directions for questions (4 to 8): Read the passage below and solve the questio…" at bounding box center [759, 375] width 562 height 332
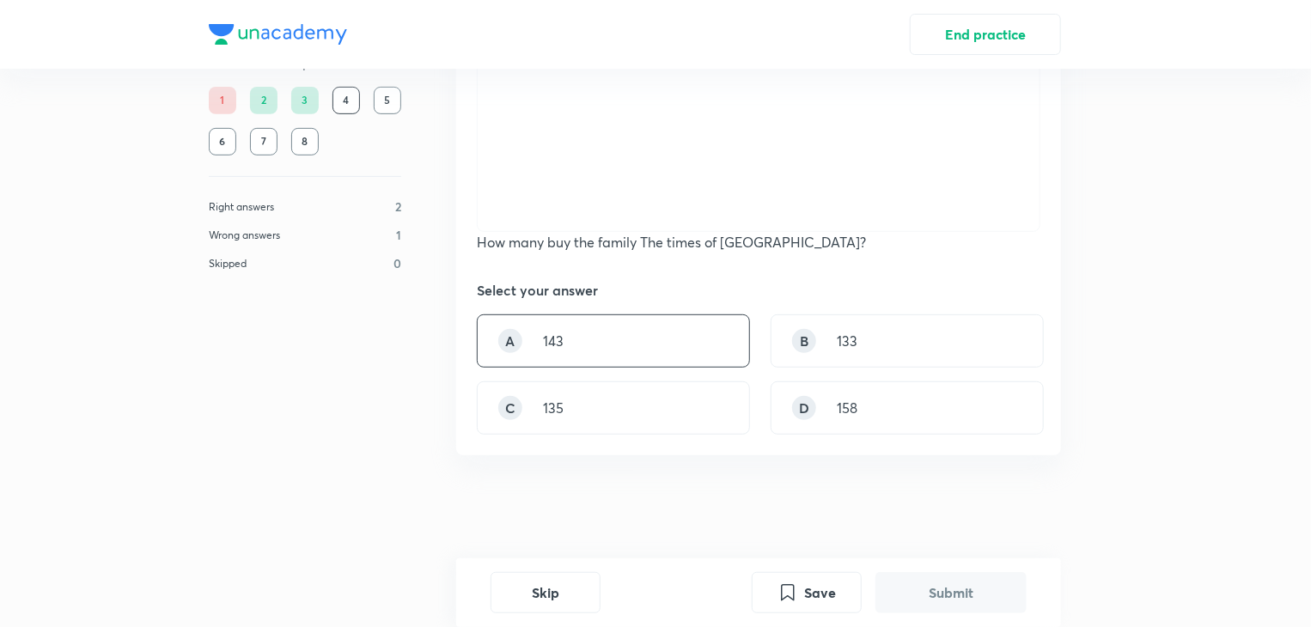
click at [595, 339] on div "A 143" at bounding box center [613, 340] width 273 height 53
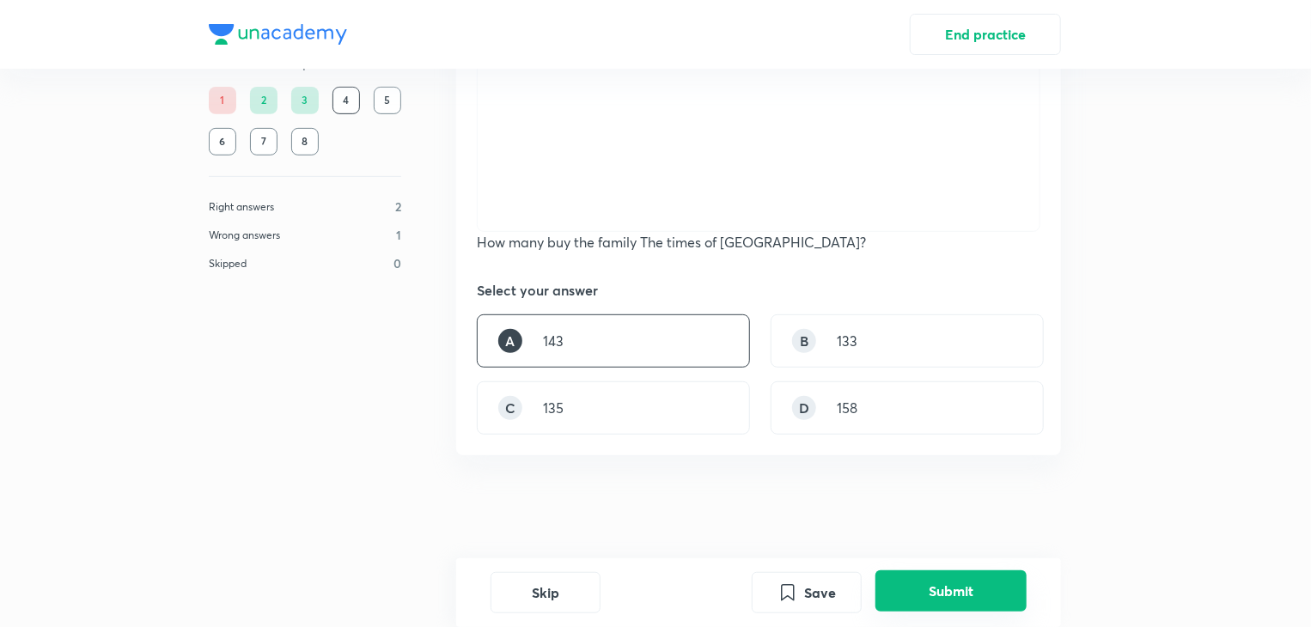
click at [949, 603] on button "Submit" at bounding box center [951, 590] width 151 height 41
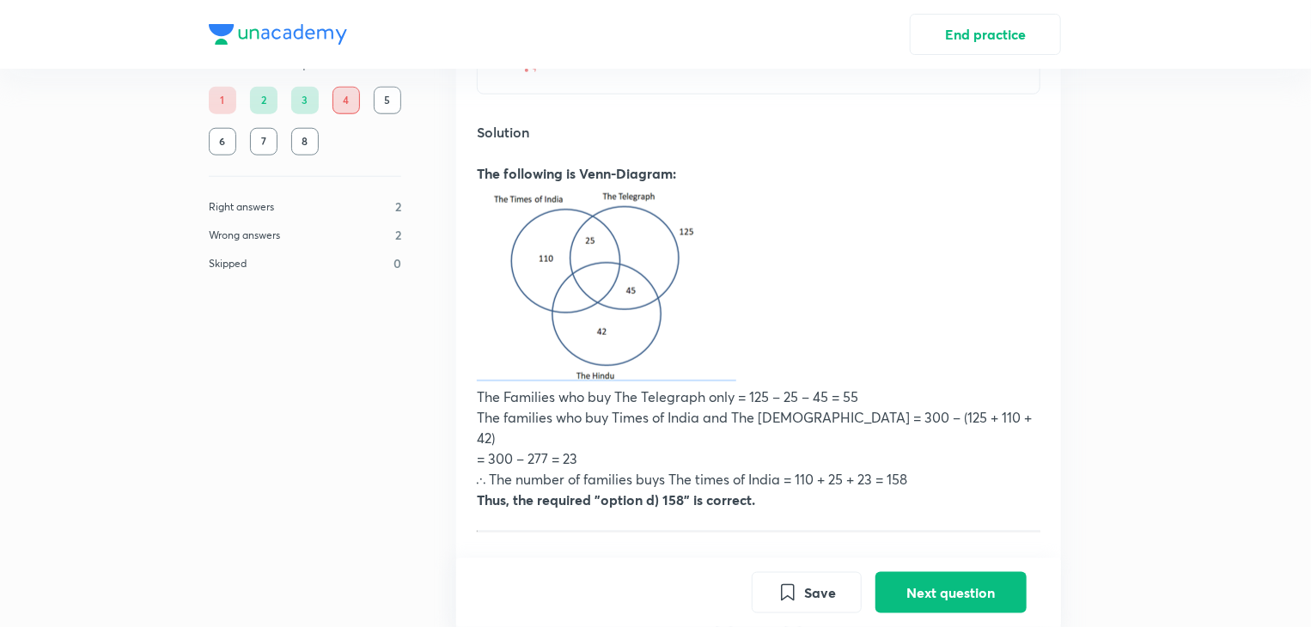
scroll to position [849, 0]
click at [955, 583] on button "Next question" at bounding box center [951, 590] width 151 height 41
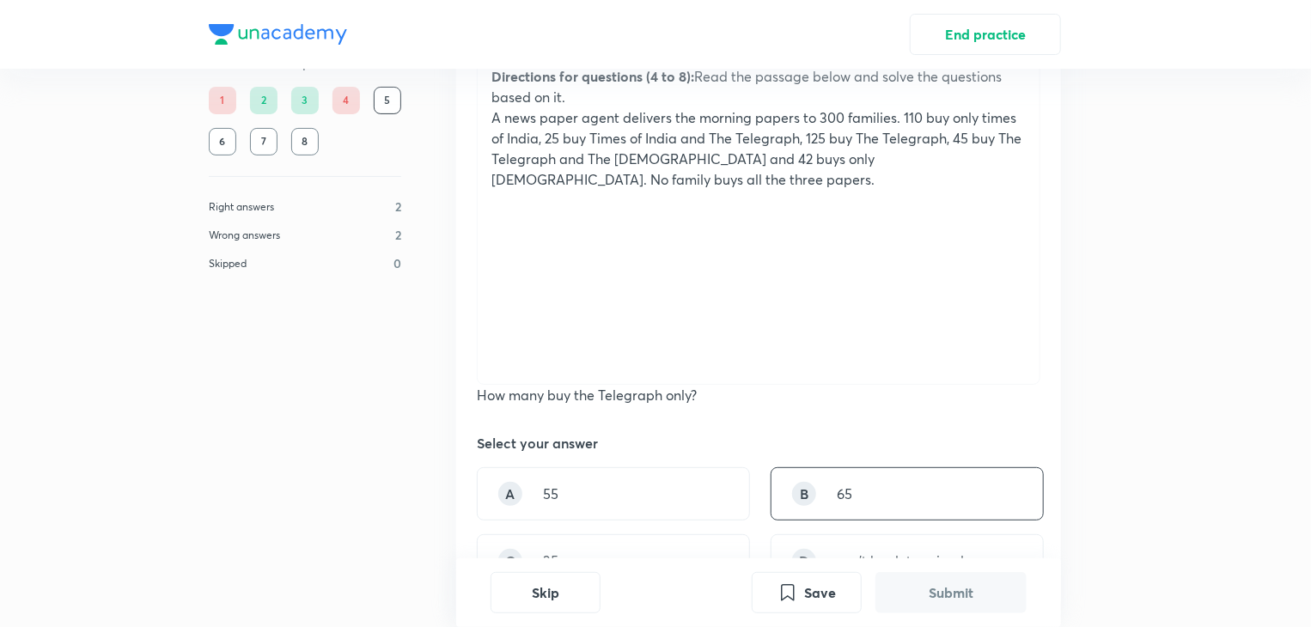
scroll to position [284, 0]
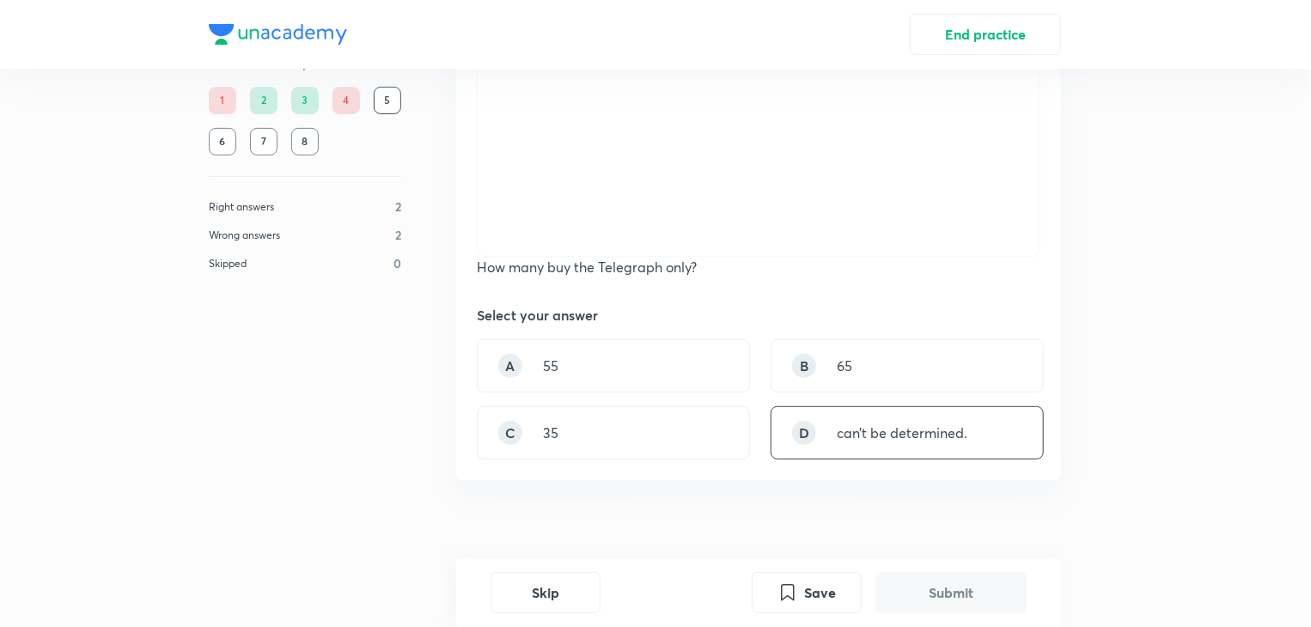
click at [959, 434] on p "can’t be determined." at bounding box center [902, 433] width 131 height 21
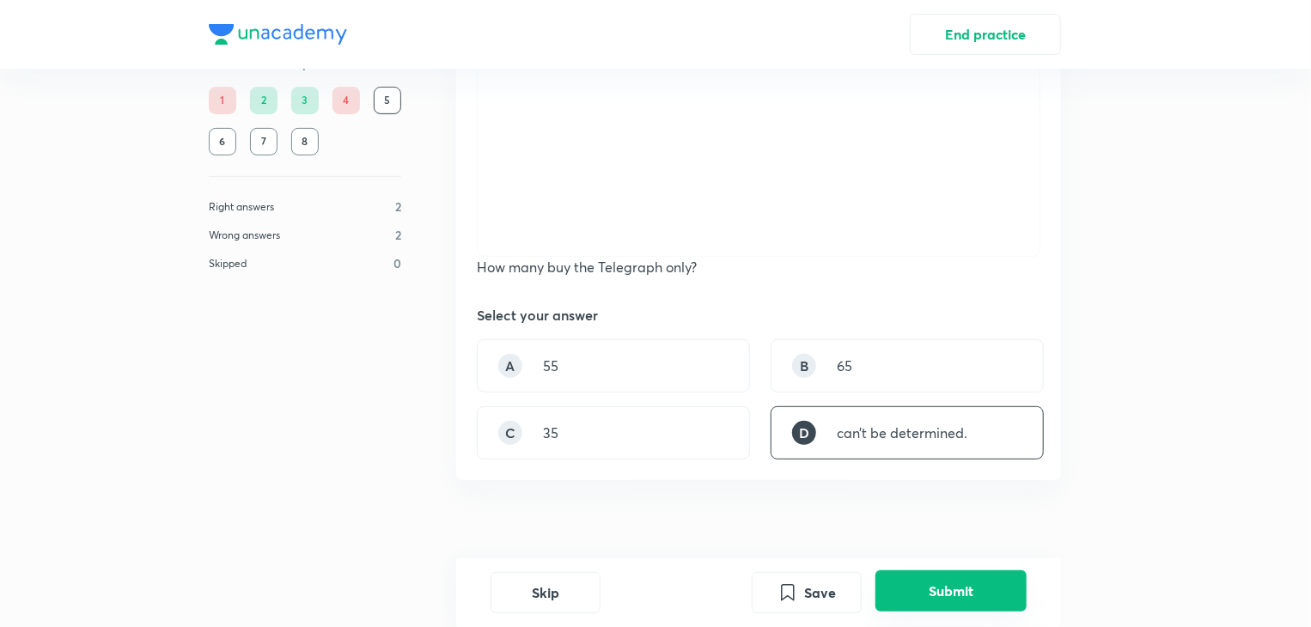
click at [930, 579] on button "Submit" at bounding box center [951, 590] width 151 height 41
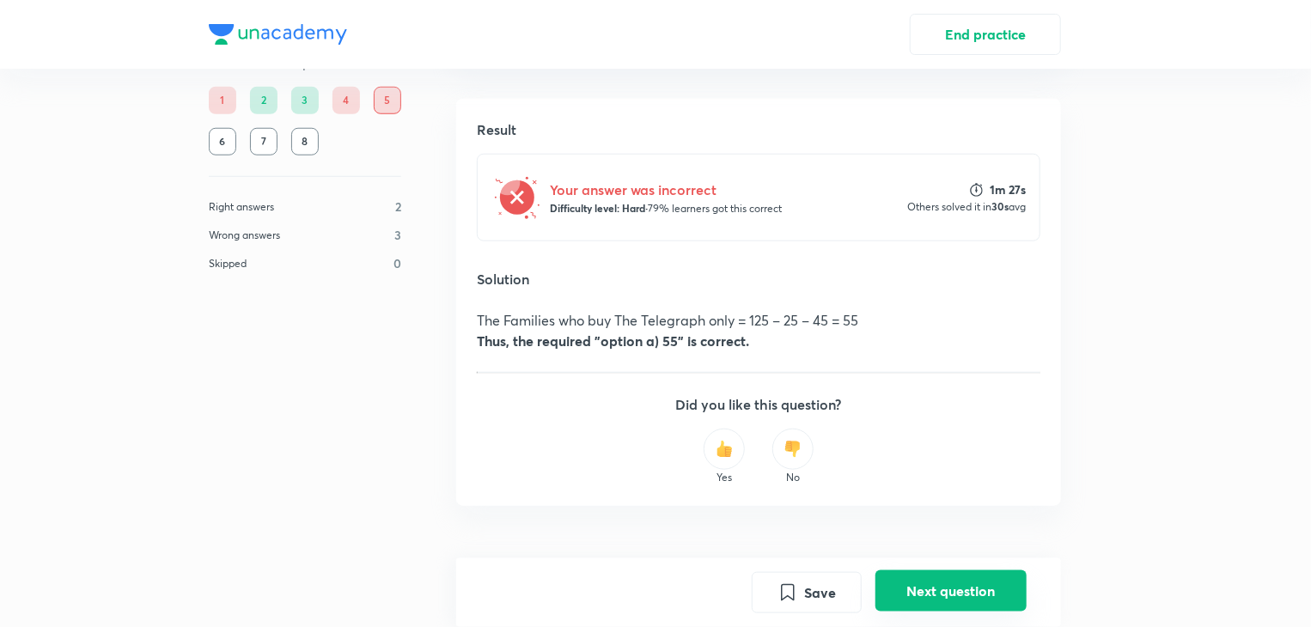
click at [968, 586] on button "Next question" at bounding box center [951, 590] width 151 height 41
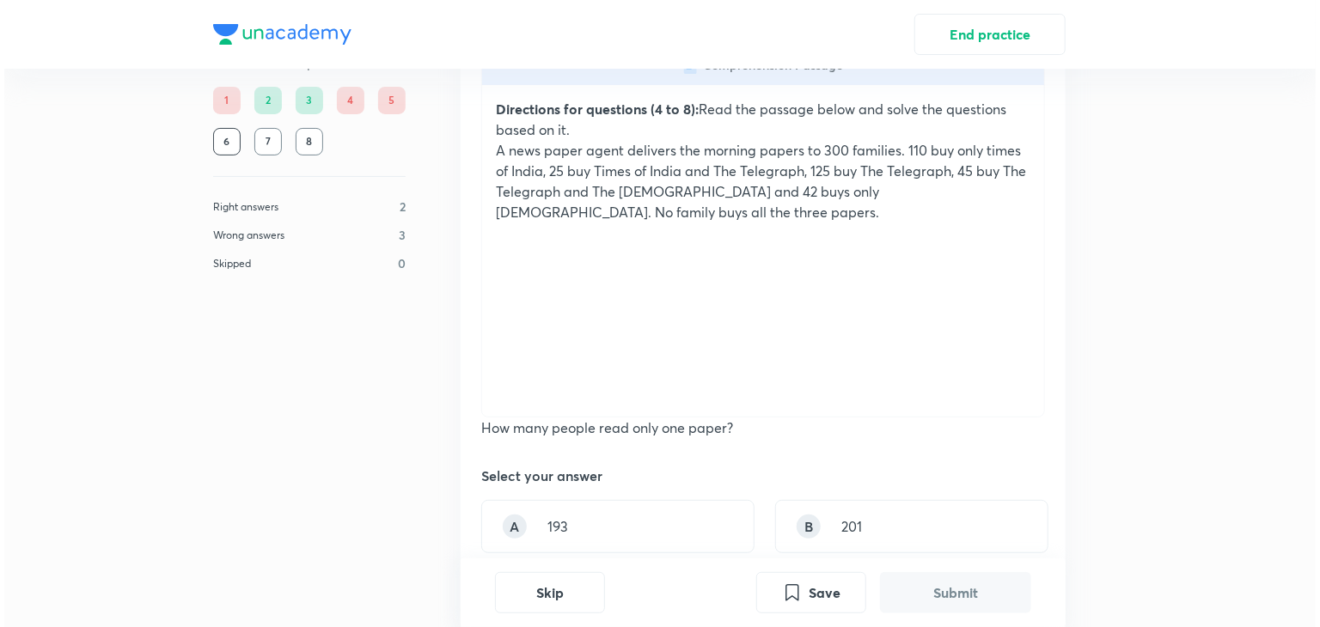
scroll to position [0, 0]
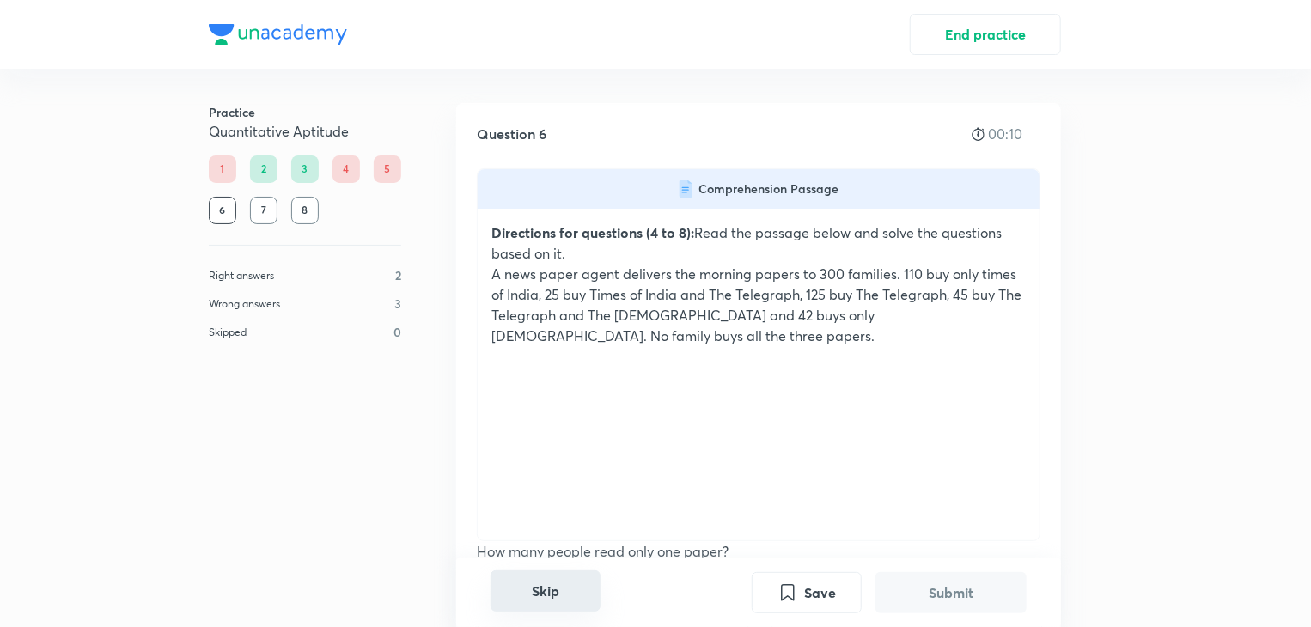
click at [546, 595] on button "Skip" at bounding box center [546, 590] width 110 height 41
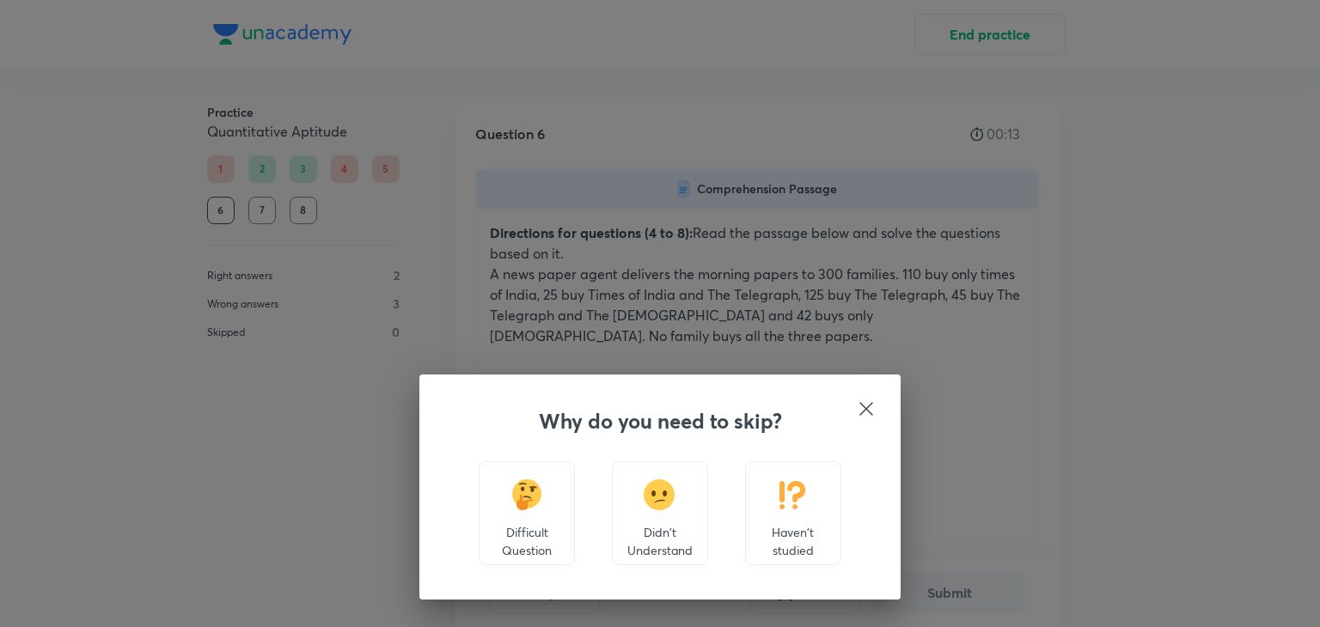
click at [783, 509] on img at bounding box center [793, 494] width 32 height 31
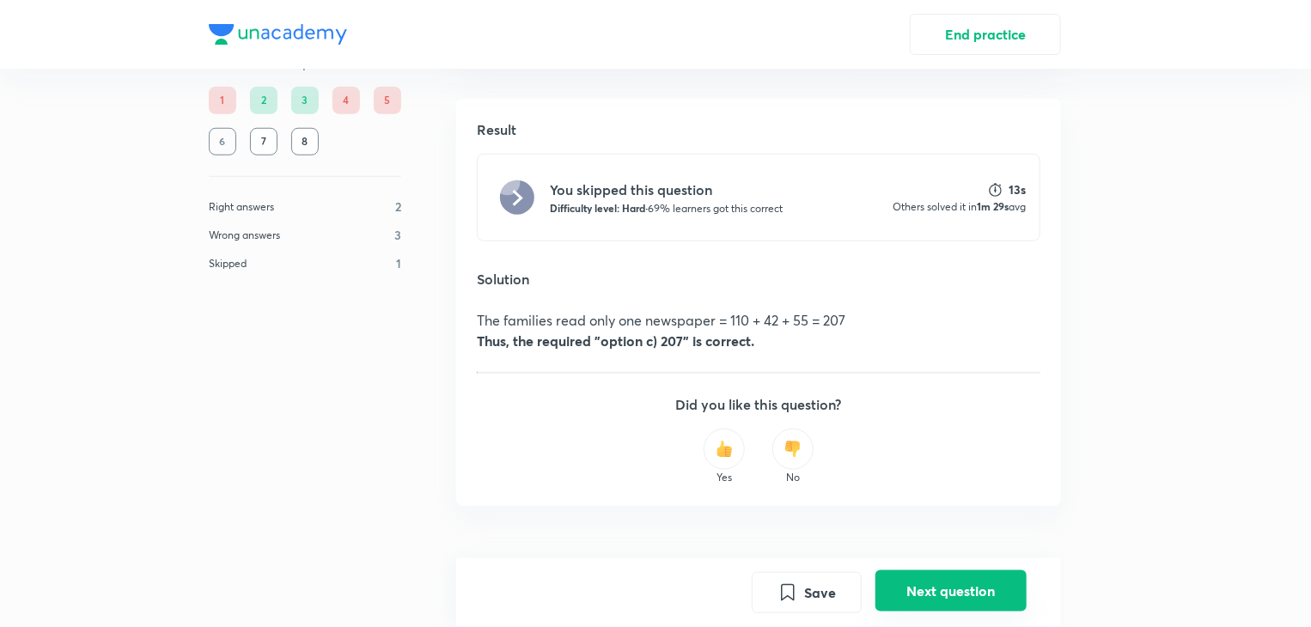
scroll to position [715, 0]
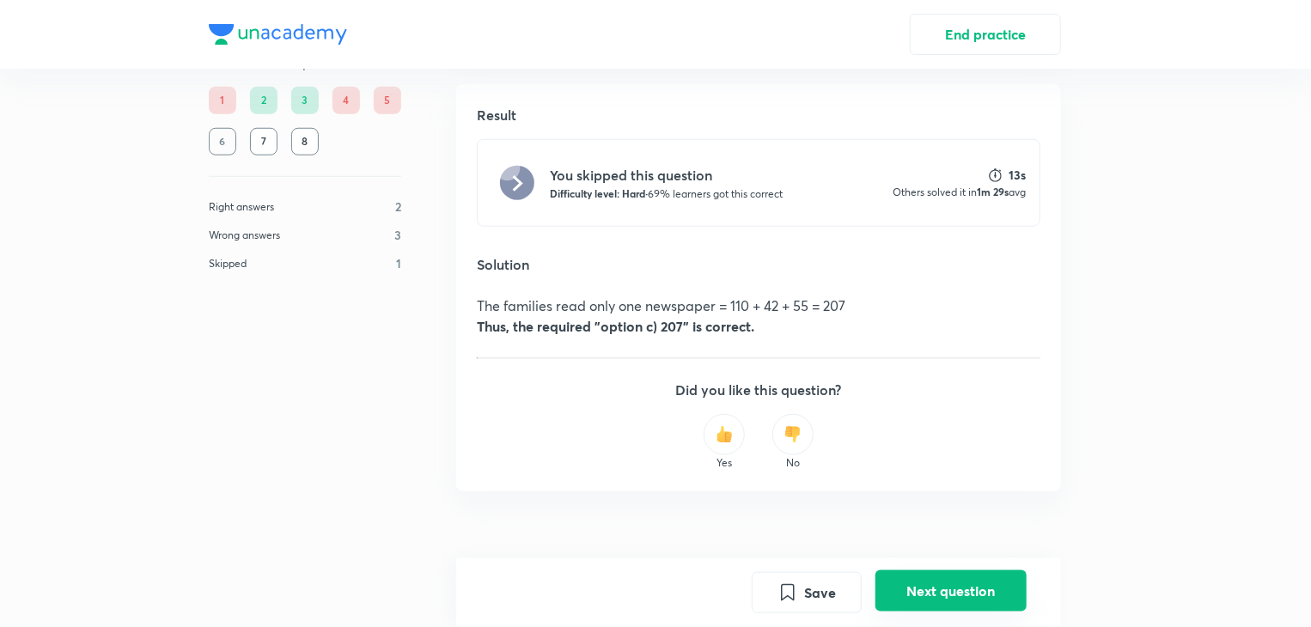
click at [918, 592] on button "Next question" at bounding box center [951, 590] width 151 height 41
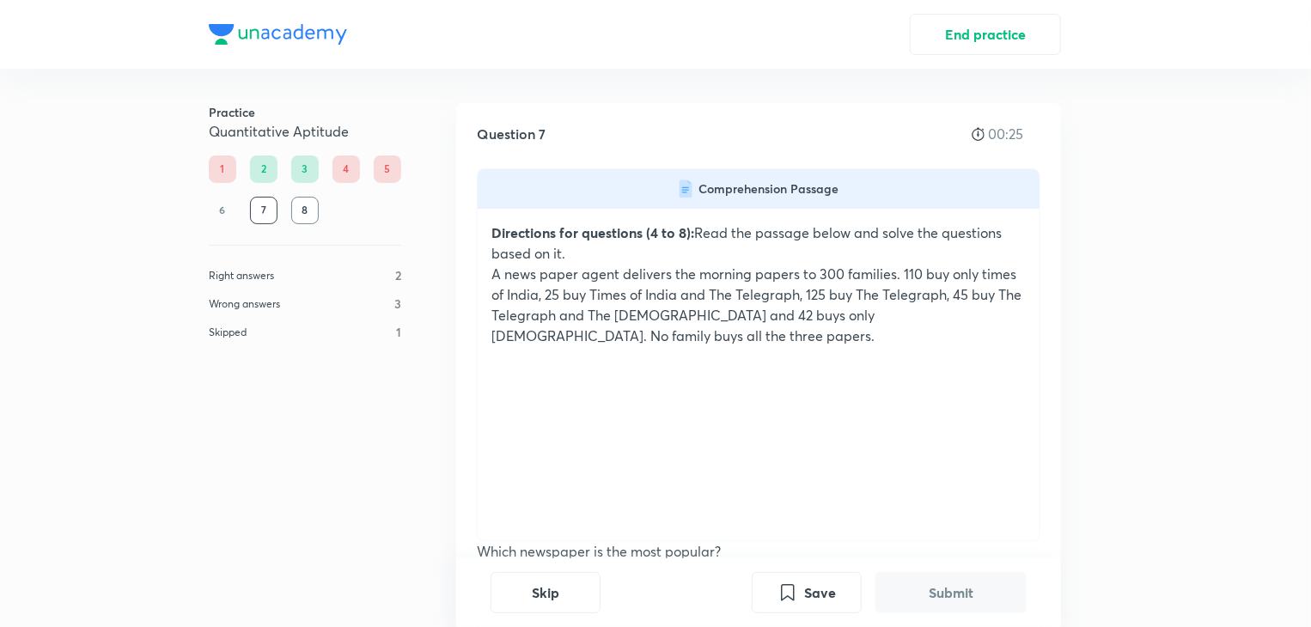
scroll to position [309, 0]
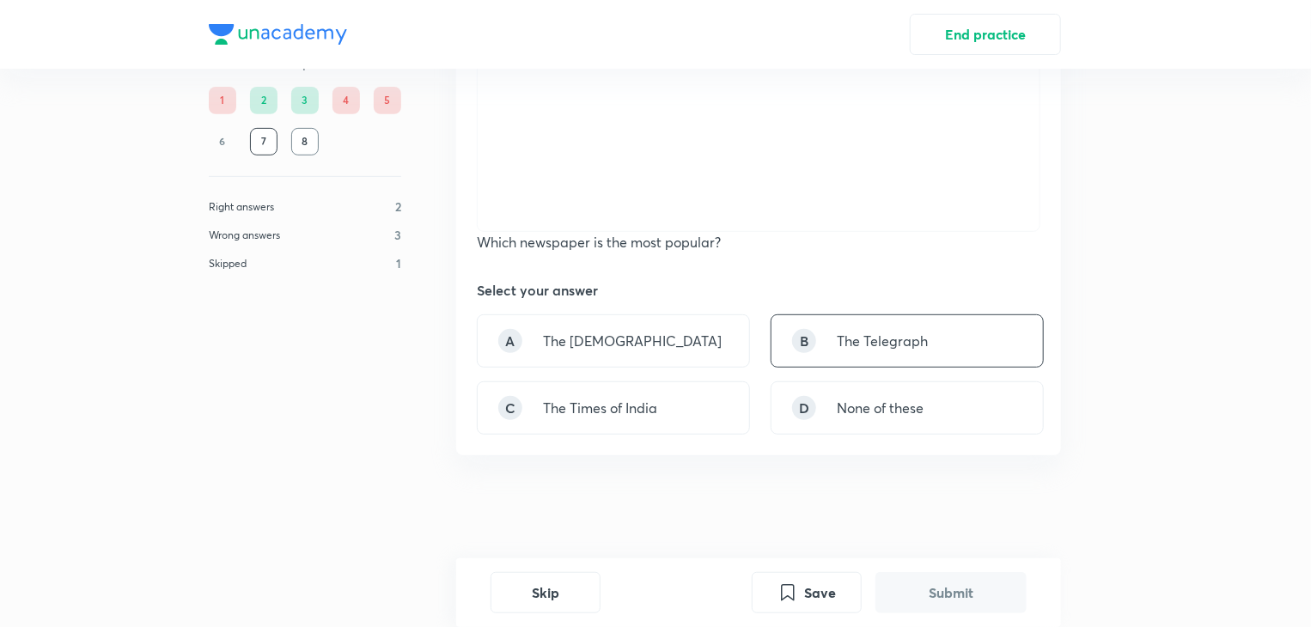
click at [924, 344] on p "The Telegraph" at bounding box center [882, 341] width 91 height 21
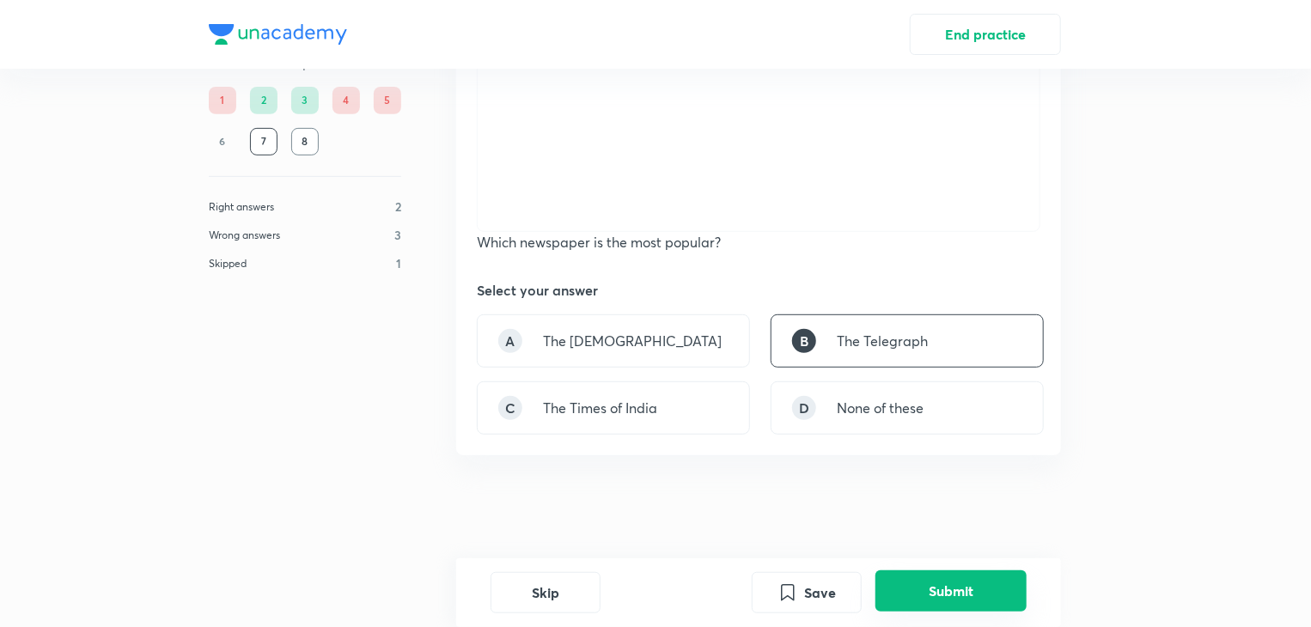
click at [931, 596] on button "Submit" at bounding box center [951, 590] width 151 height 41
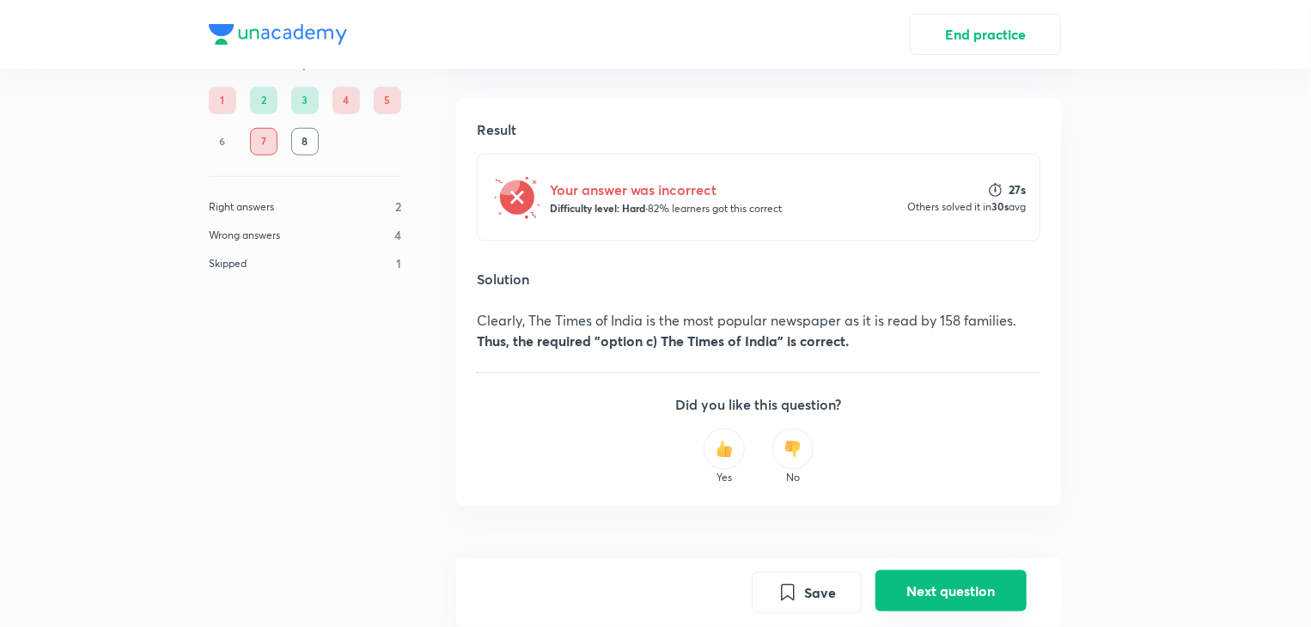
click at [937, 587] on button "Next question" at bounding box center [951, 590] width 151 height 41
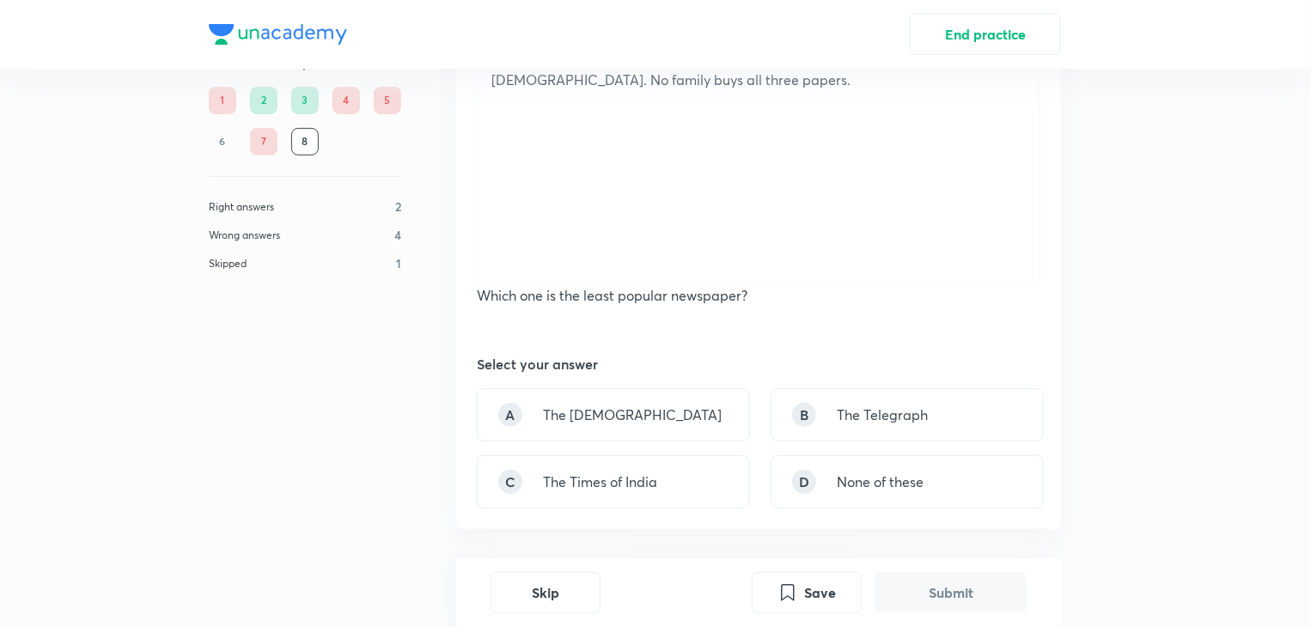
scroll to position [330, 0]
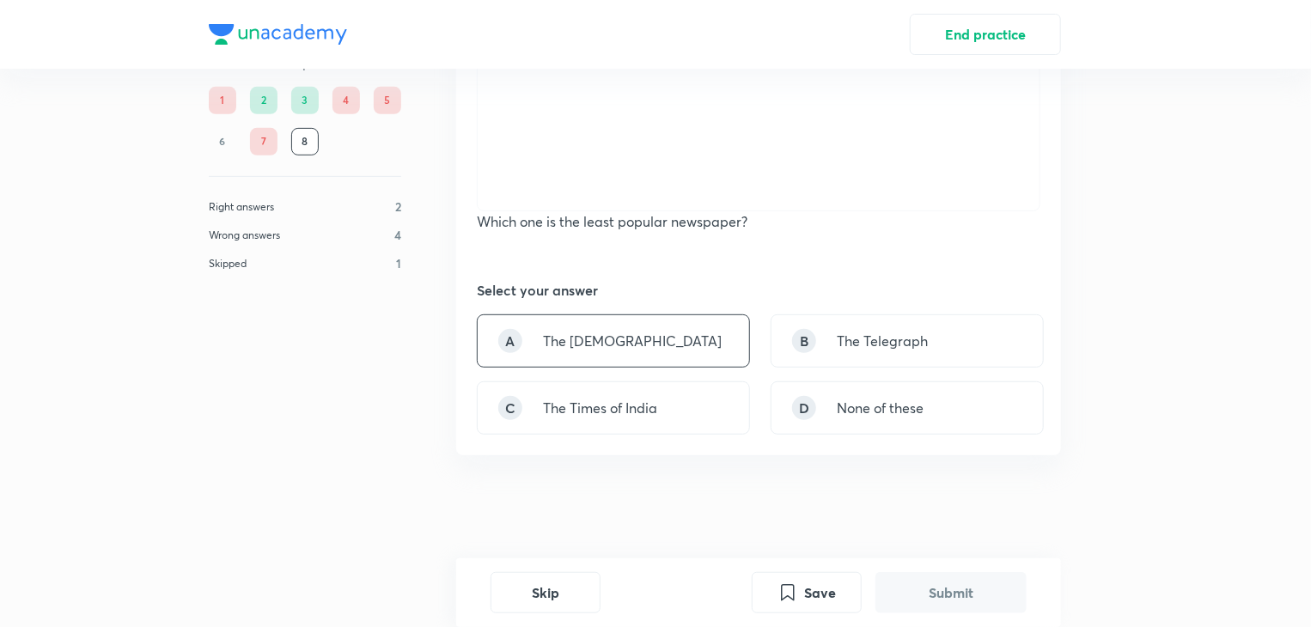
click at [635, 340] on div "A The [DEMOGRAPHIC_DATA]" at bounding box center [613, 340] width 273 height 53
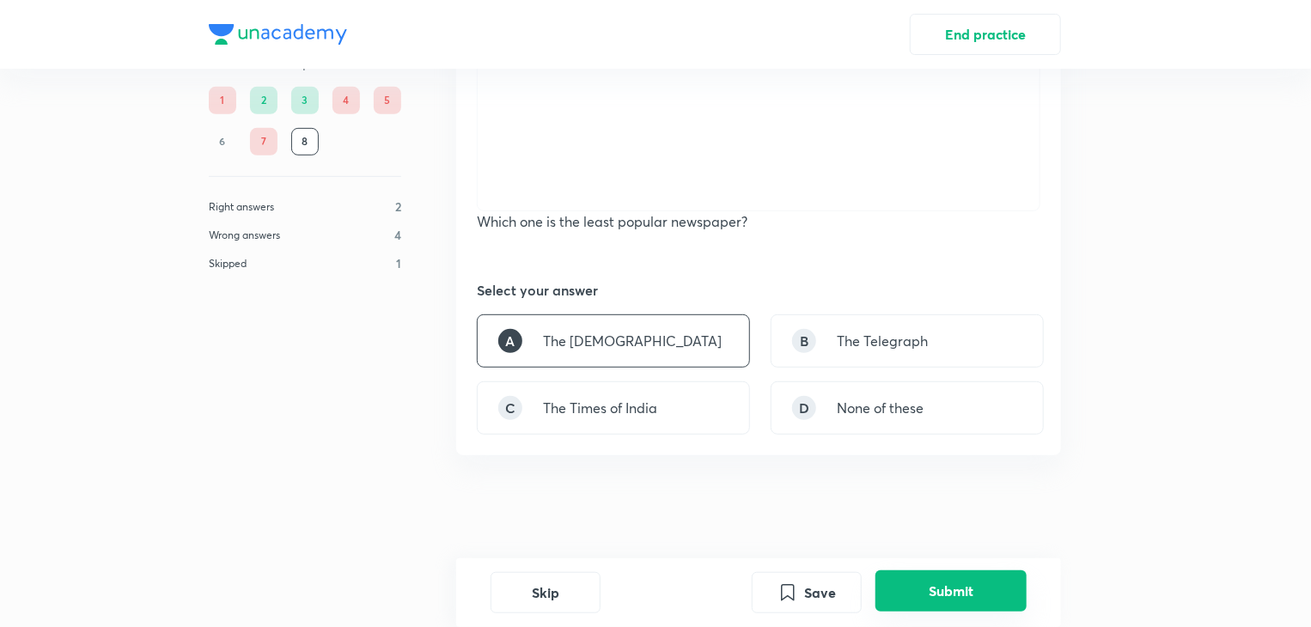
click at [965, 578] on button "Submit" at bounding box center [951, 590] width 151 height 41
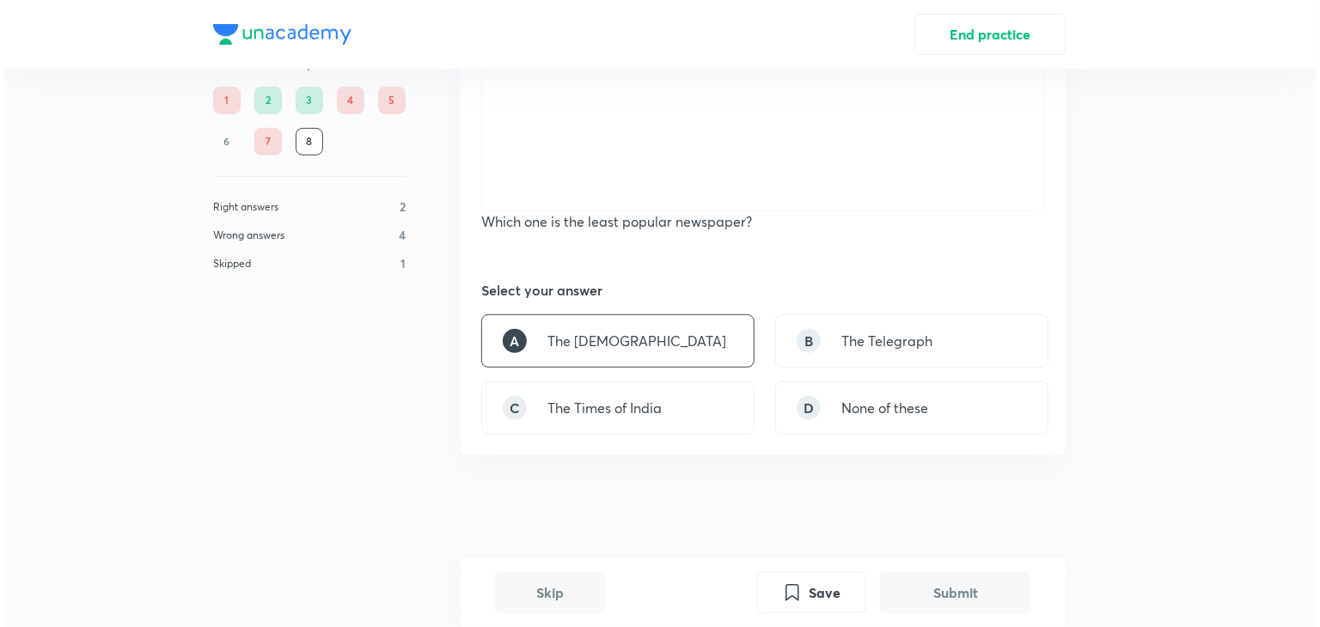
scroll to position [819, 0]
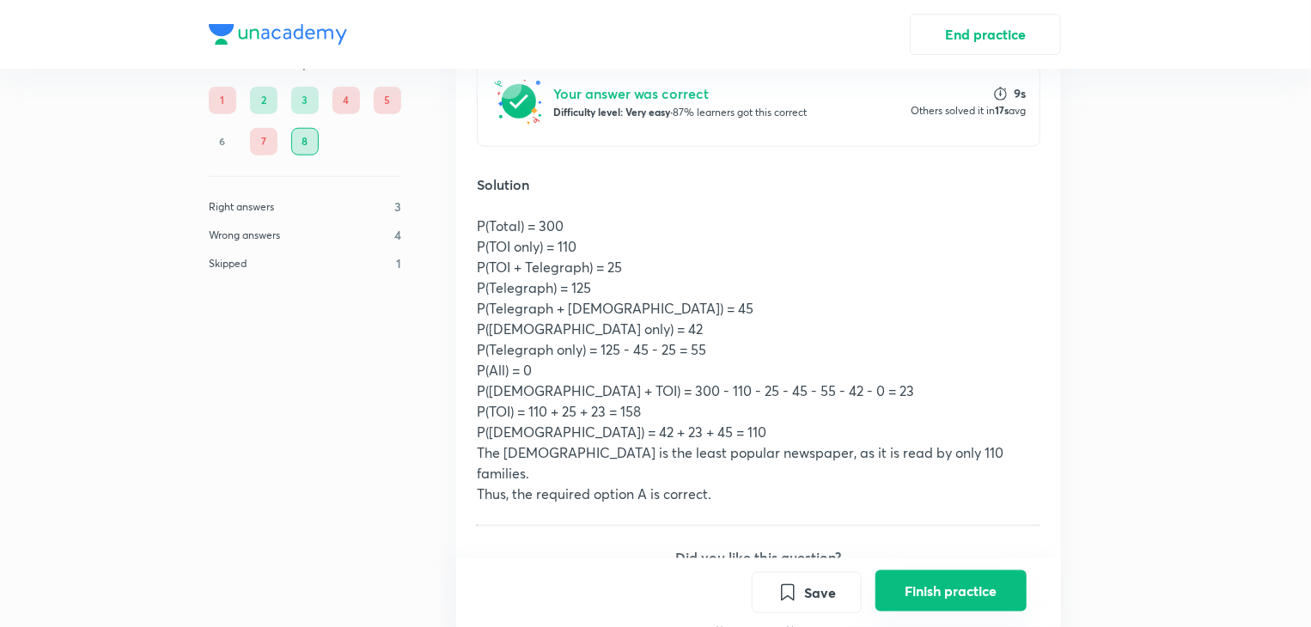
click at [953, 602] on button "Finish practice" at bounding box center [951, 590] width 151 height 41
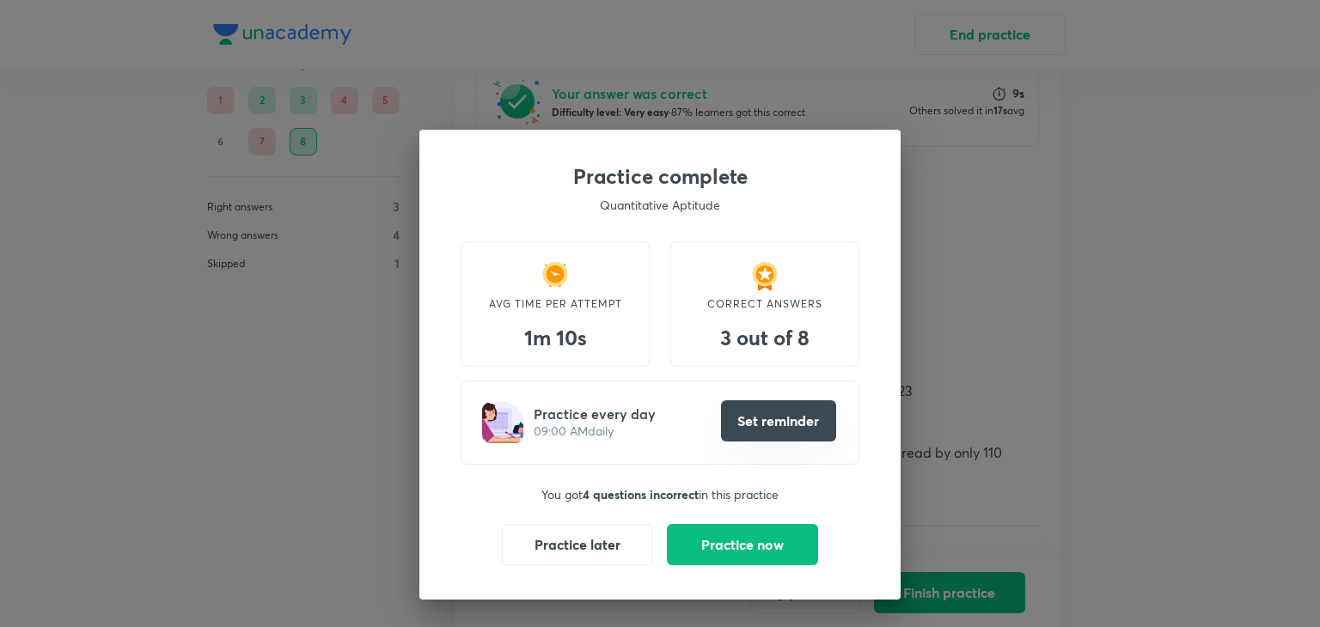
click at [760, 416] on button "Set reminder" at bounding box center [778, 420] width 115 height 41
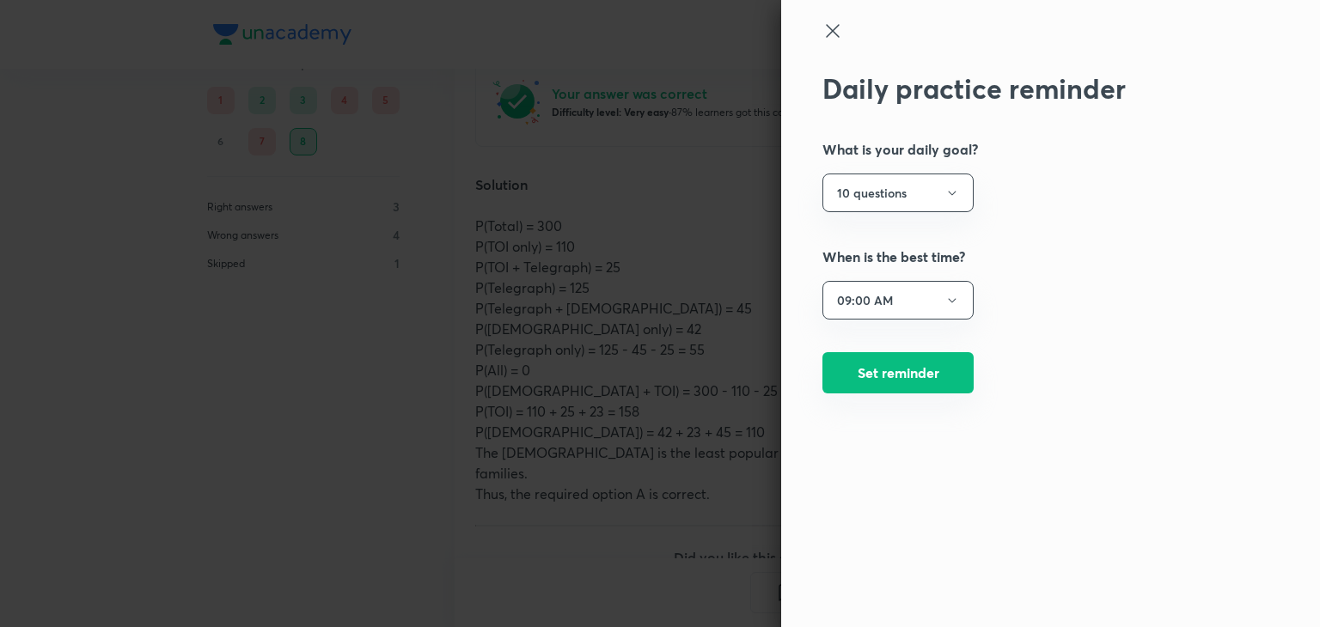
click at [887, 372] on button "Set reminder" at bounding box center [897, 372] width 151 height 41
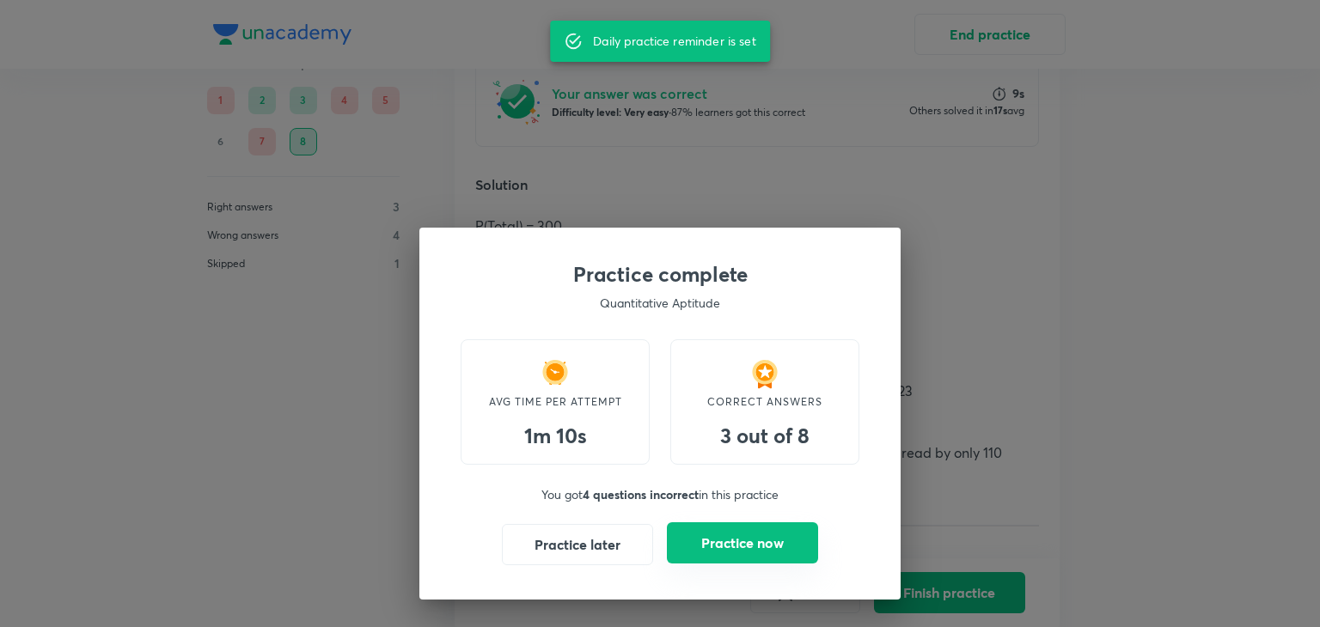
click at [753, 547] on button "Practice now" at bounding box center [742, 542] width 151 height 41
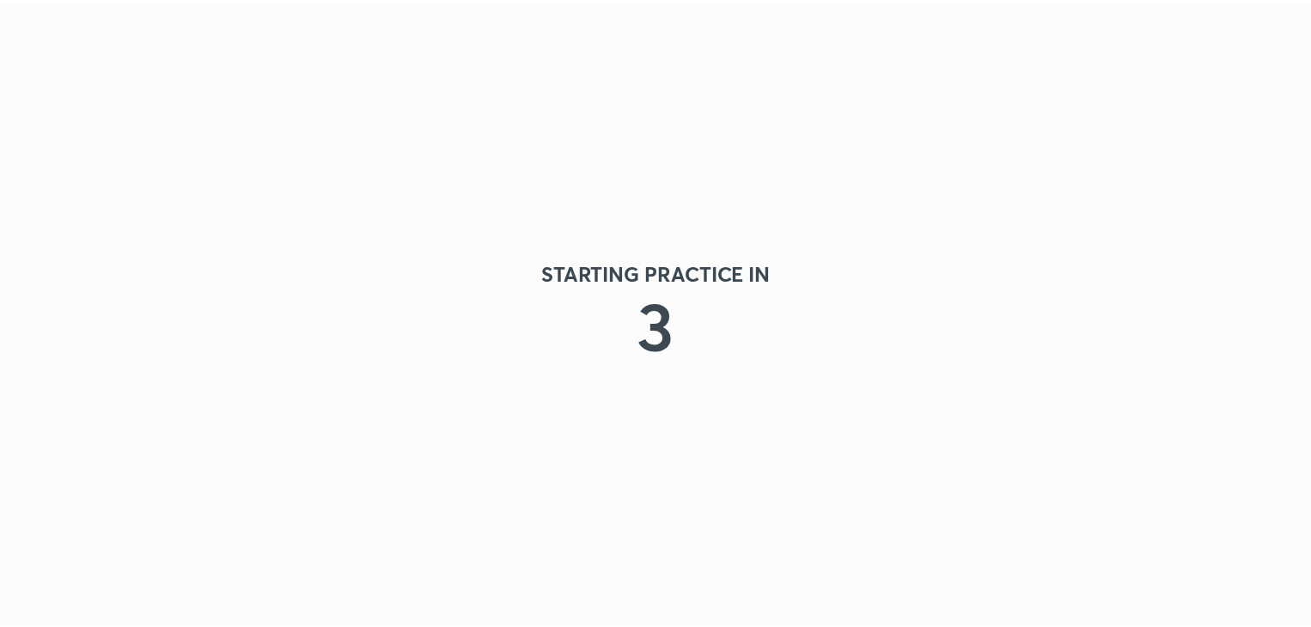
scroll to position [0, 0]
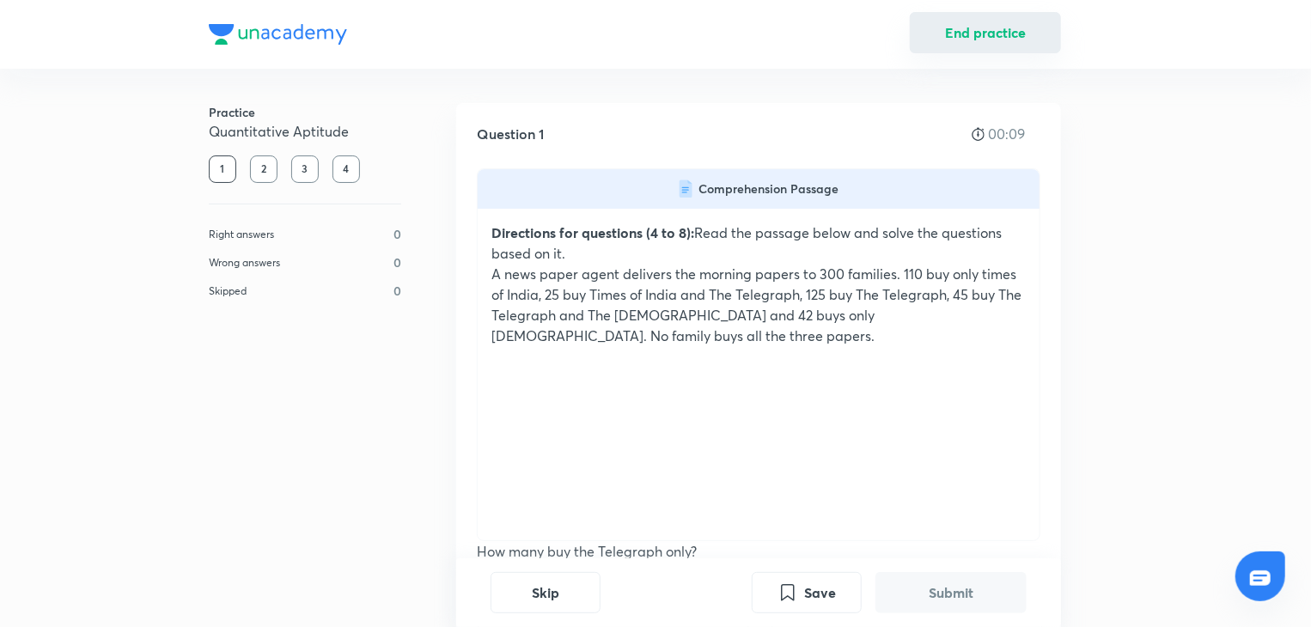
click at [983, 15] on button "End practice" at bounding box center [985, 32] width 151 height 41
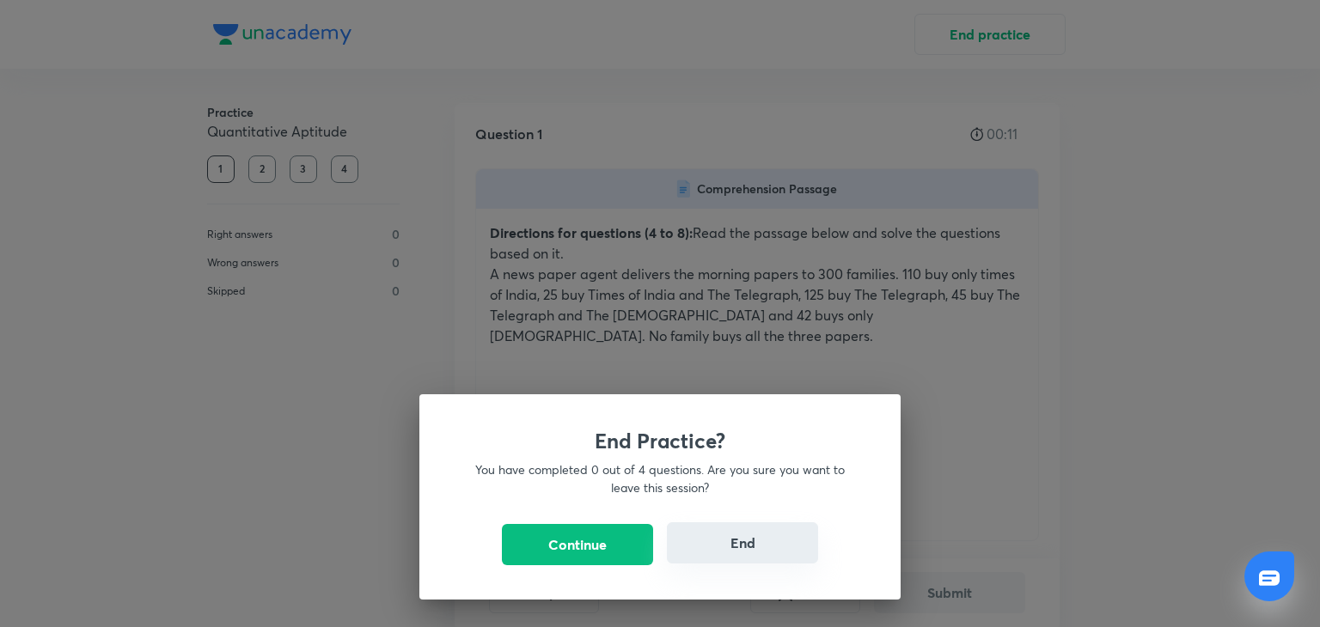
click at [717, 539] on button "End" at bounding box center [742, 542] width 151 height 41
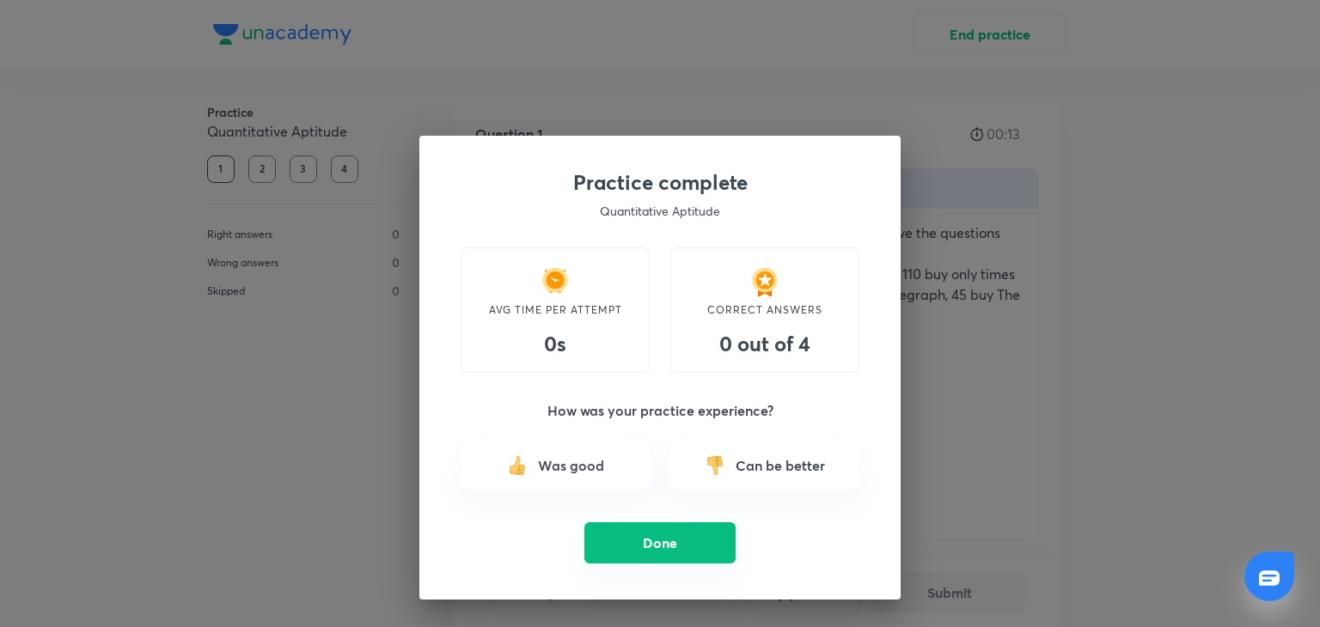
click at [647, 554] on button "Done" at bounding box center [659, 542] width 151 height 41
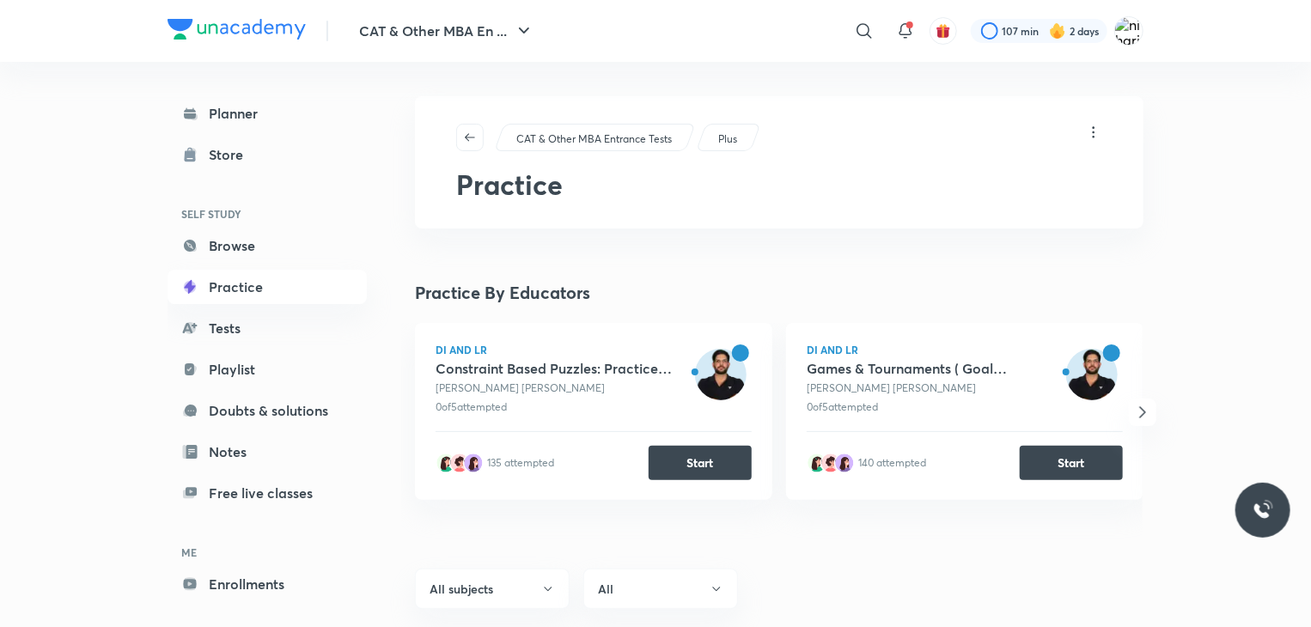
click at [656, 540] on div "DI and LR Constraint Based Puzzles: Practice and Doubt Clearing Session [PERSON…" at bounding box center [600, 439] width 371 height 232
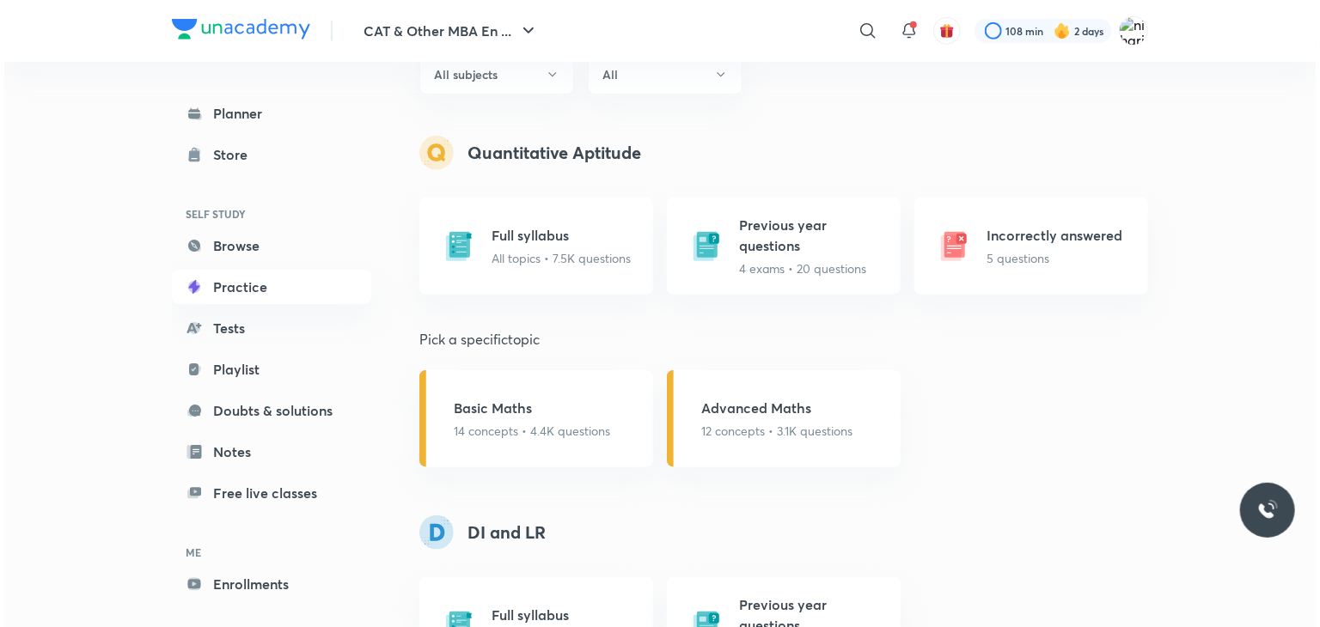
scroll to position [514, 0]
click at [738, 413] on h5 "Advanced Maths" at bounding box center [772, 409] width 151 height 21
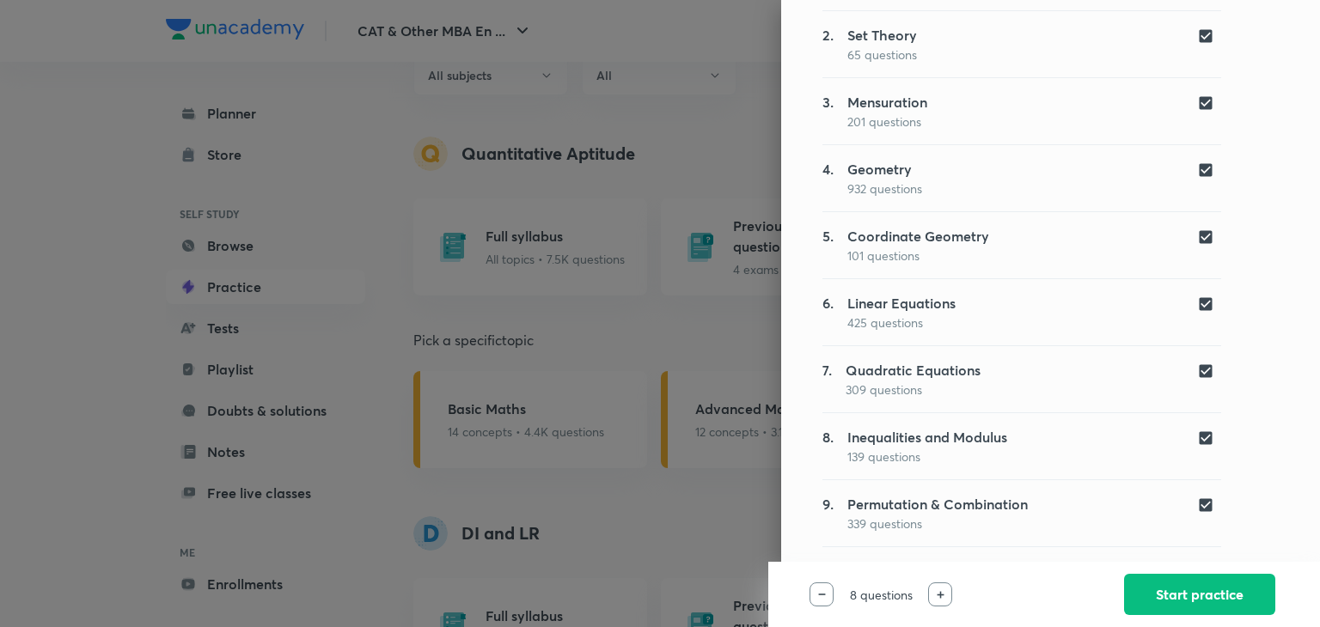
scroll to position [314, 0]
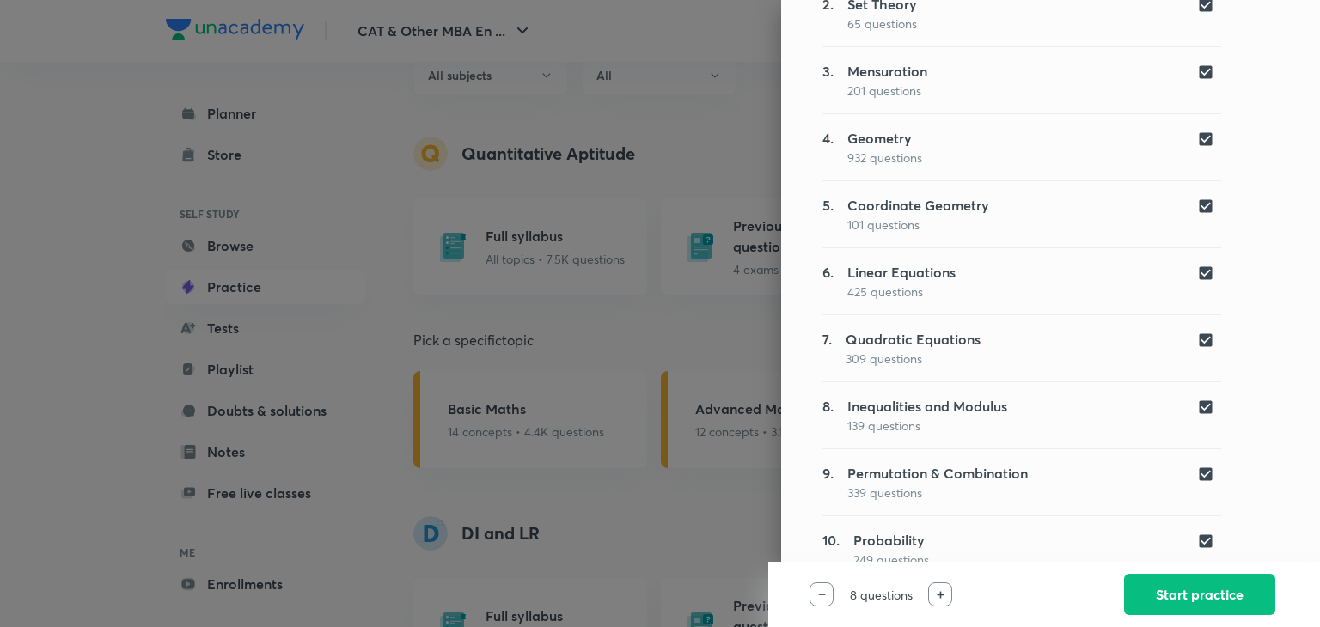
click at [943, 278] on div "6. Linear Equations 425 questions" at bounding box center [1021, 281] width 399 height 39
click at [1241, 602] on button "Start practice" at bounding box center [1199, 592] width 151 height 41
click at [1200, 578] on button "Start practice" at bounding box center [1199, 592] width 151 height 41
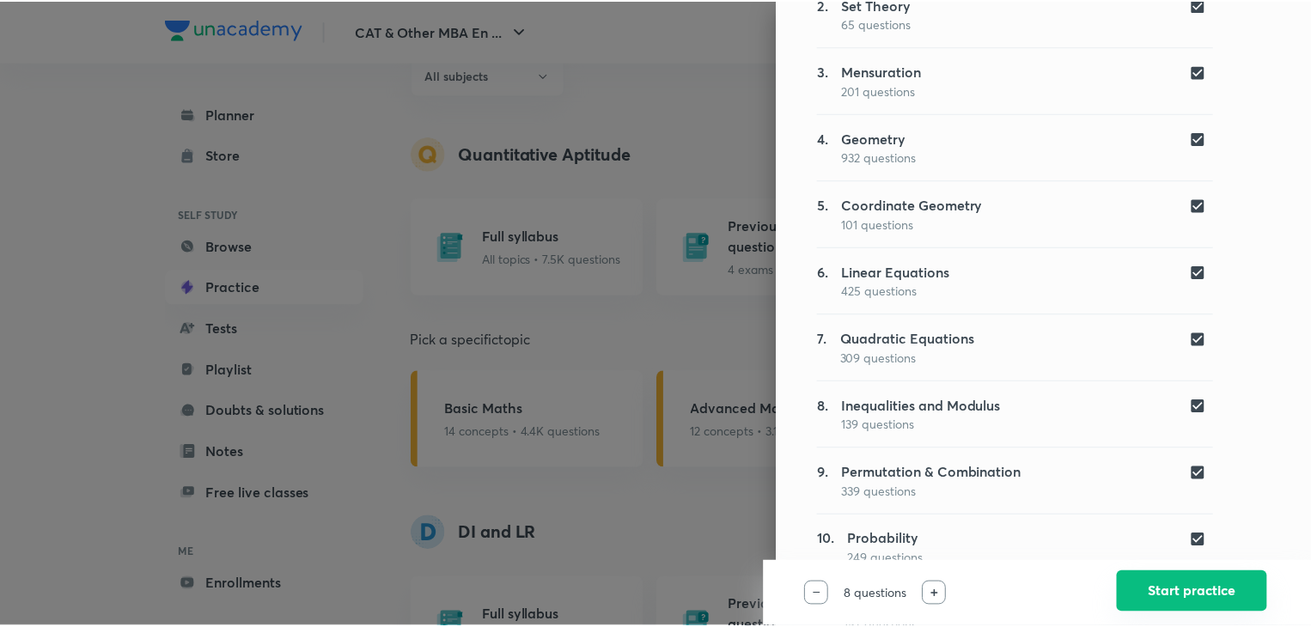
scroll to position [0, 0]
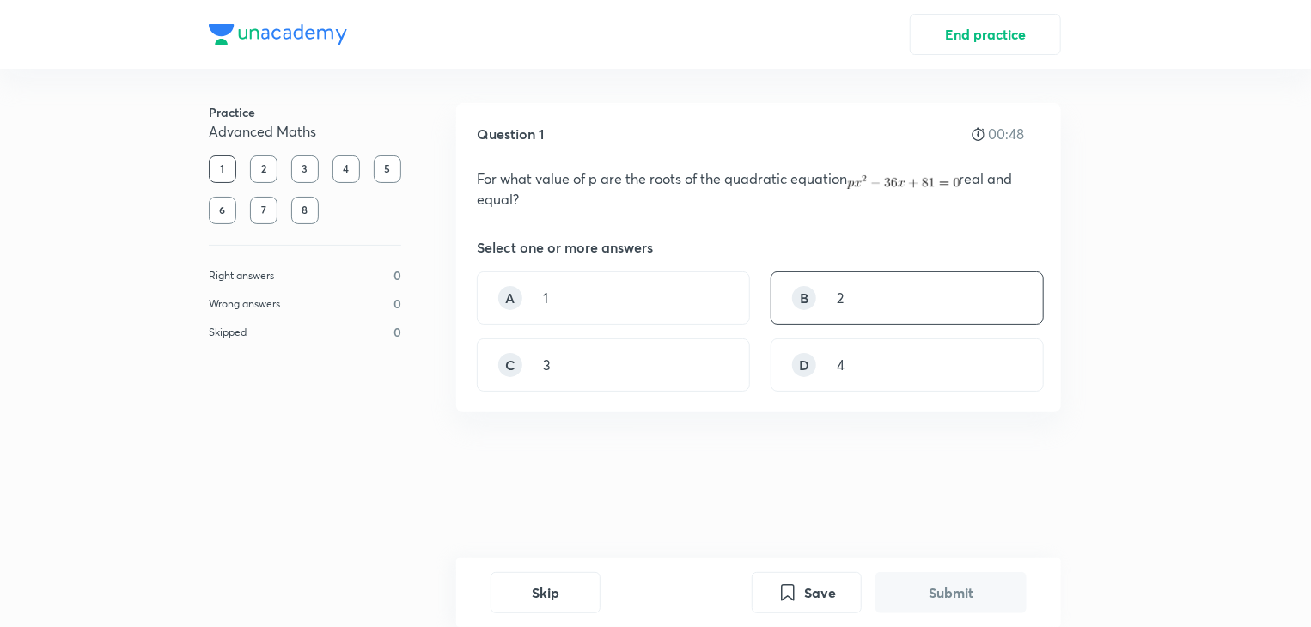
click at [924, 278] on div "B 2" at bounding box center [907, 298] width 273 height 53
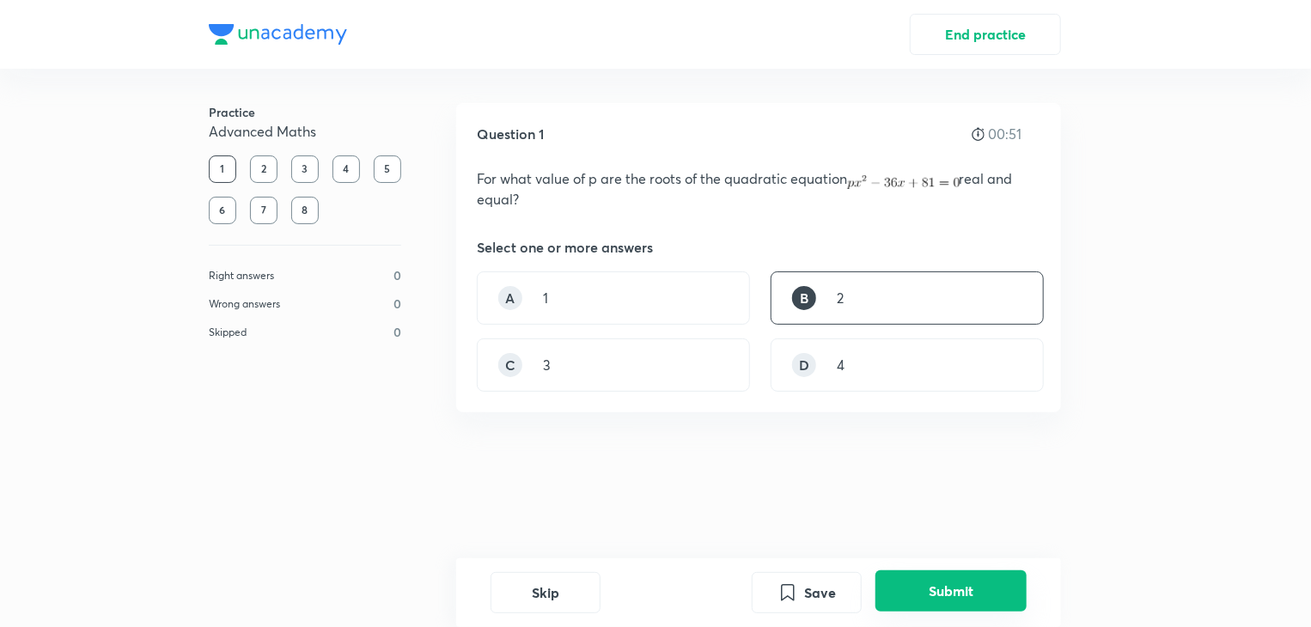
click at [909, 592] on button "Submit" at bounding box center [951, 590] width 151 height 41
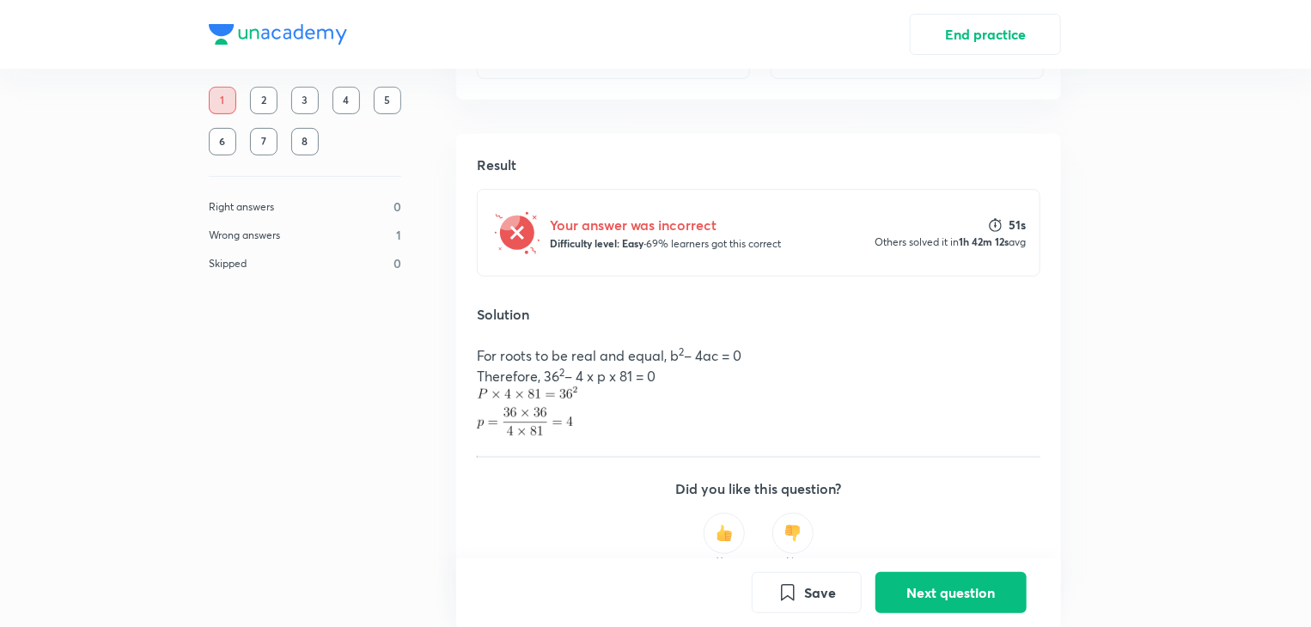
scroll to position [412, 0]
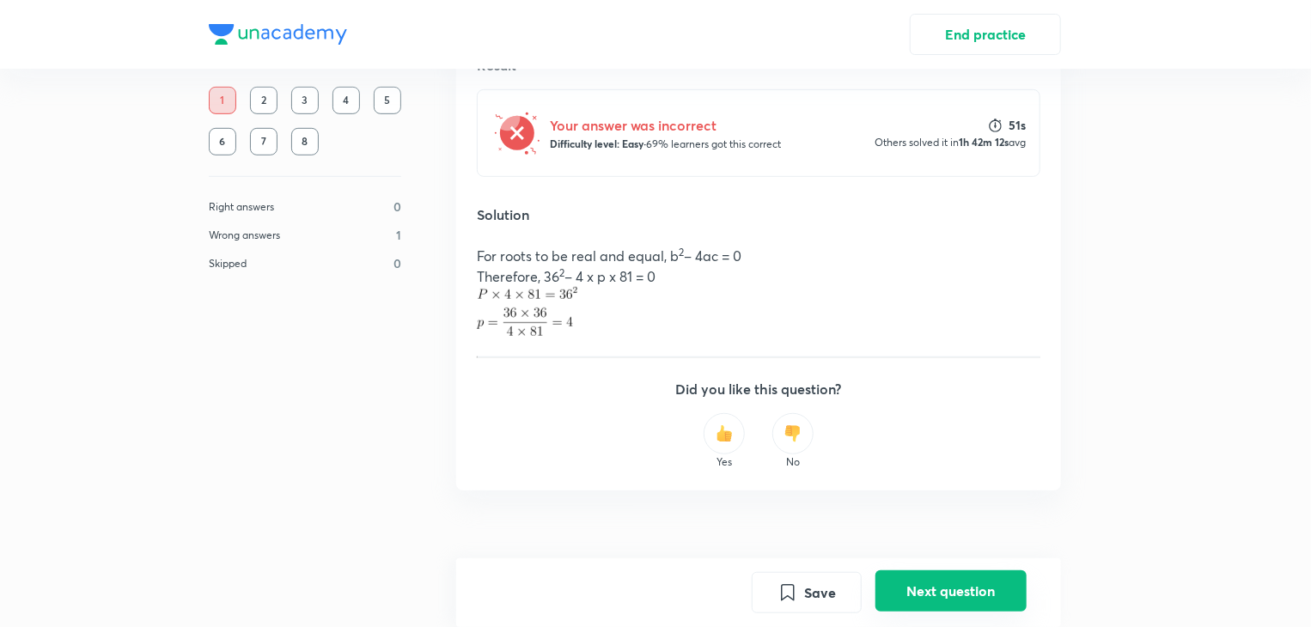
click at [931, 589] on button "Next question" at bounding box center [951, 590] width 151 height 41
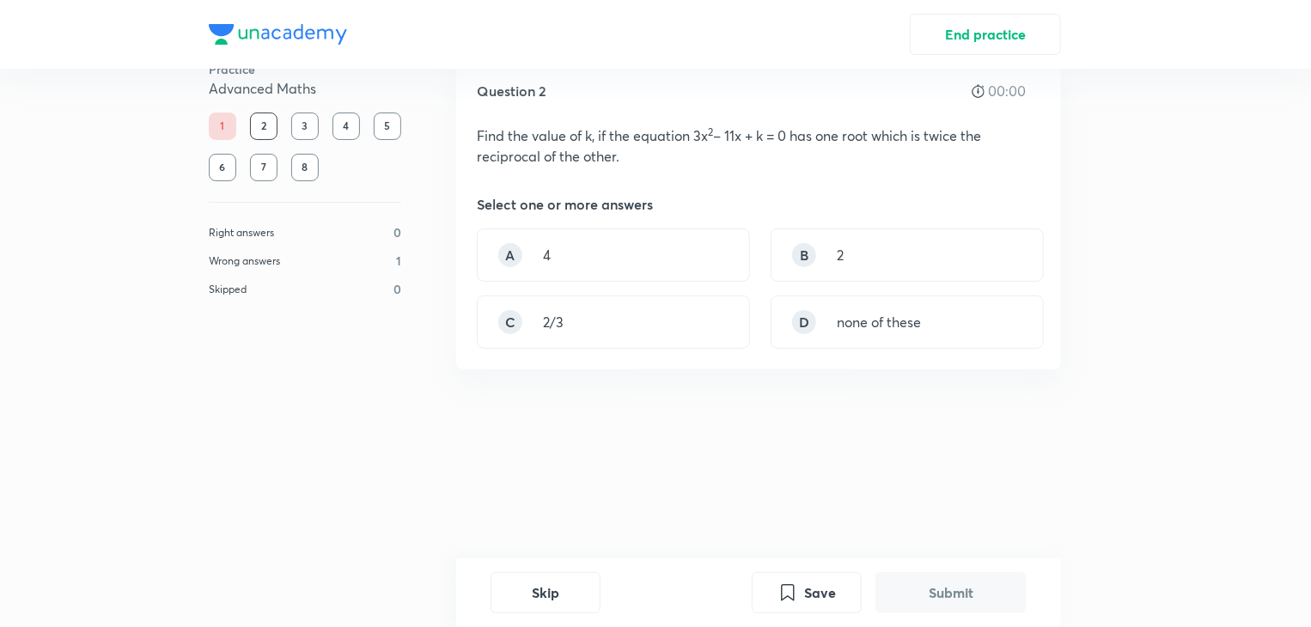
scroll to position [0, 0]
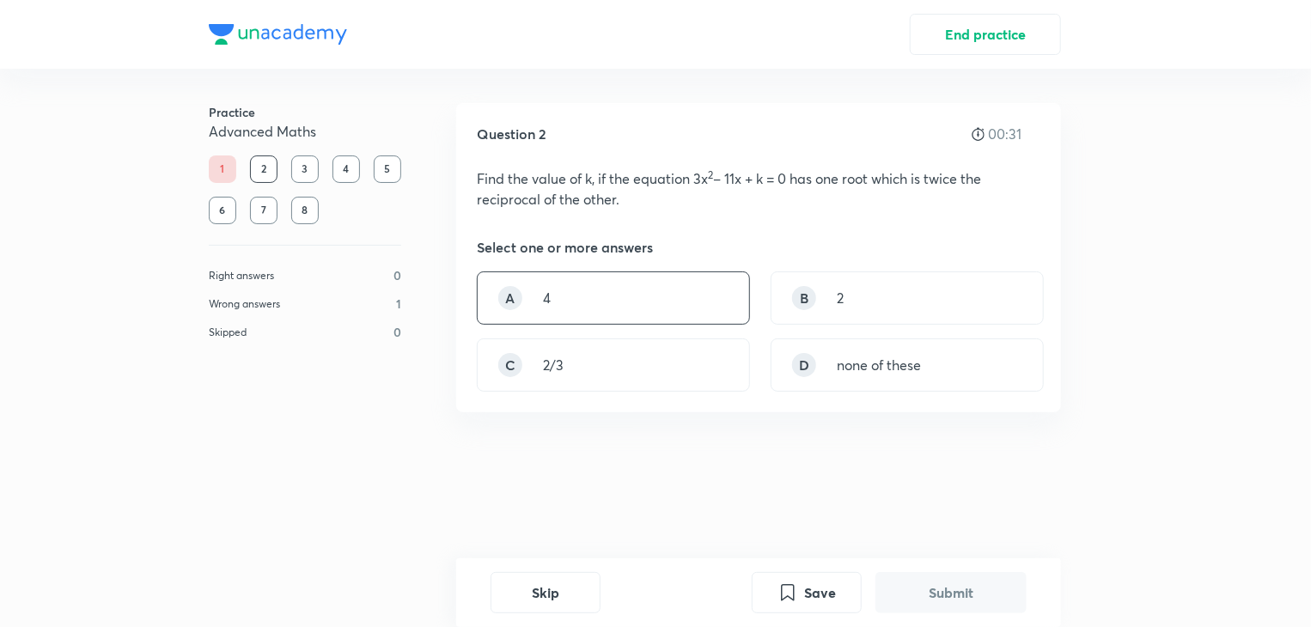
click at [634, 299] on div "A 4" at bounding box center [613, 298] width 273 height 53
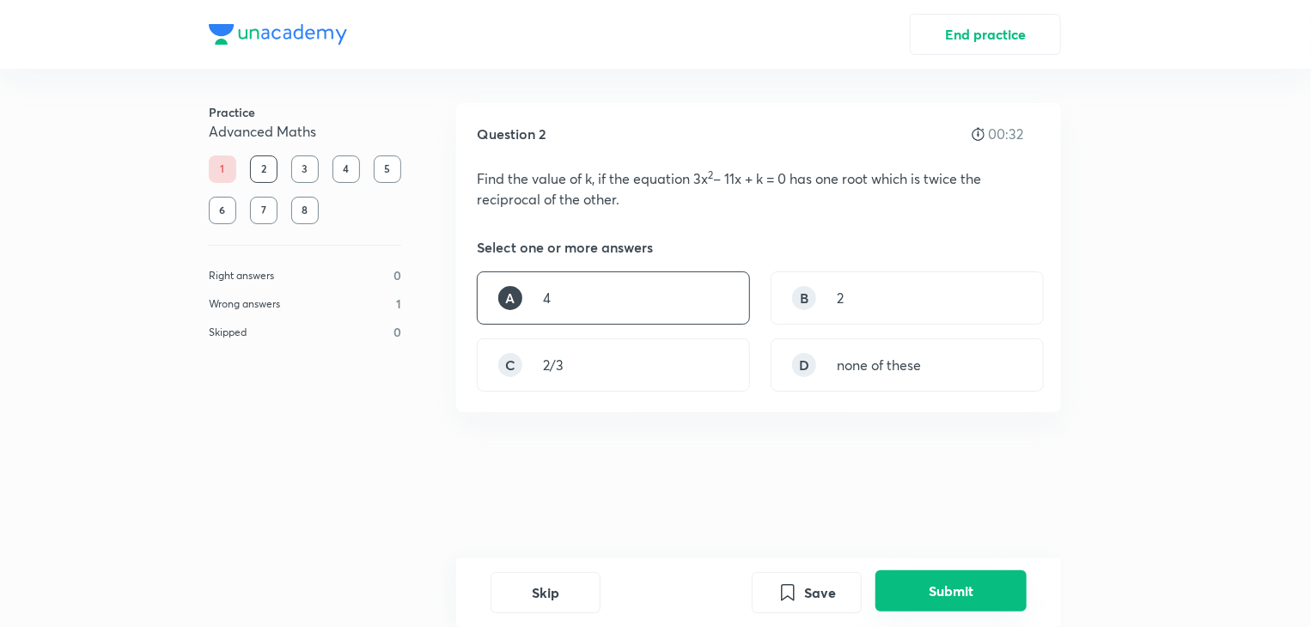
click at [920, 589] on button "Submit" at bounding box center [951, 590] width 151 height 41
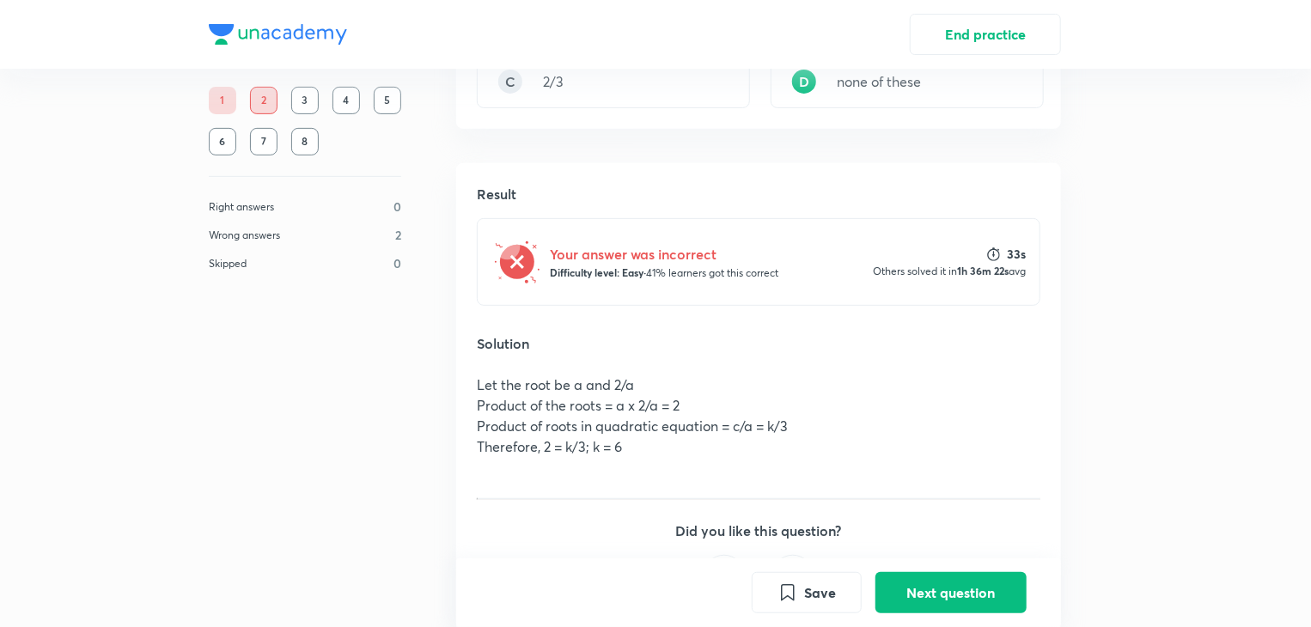
scroll to position [425, 0]
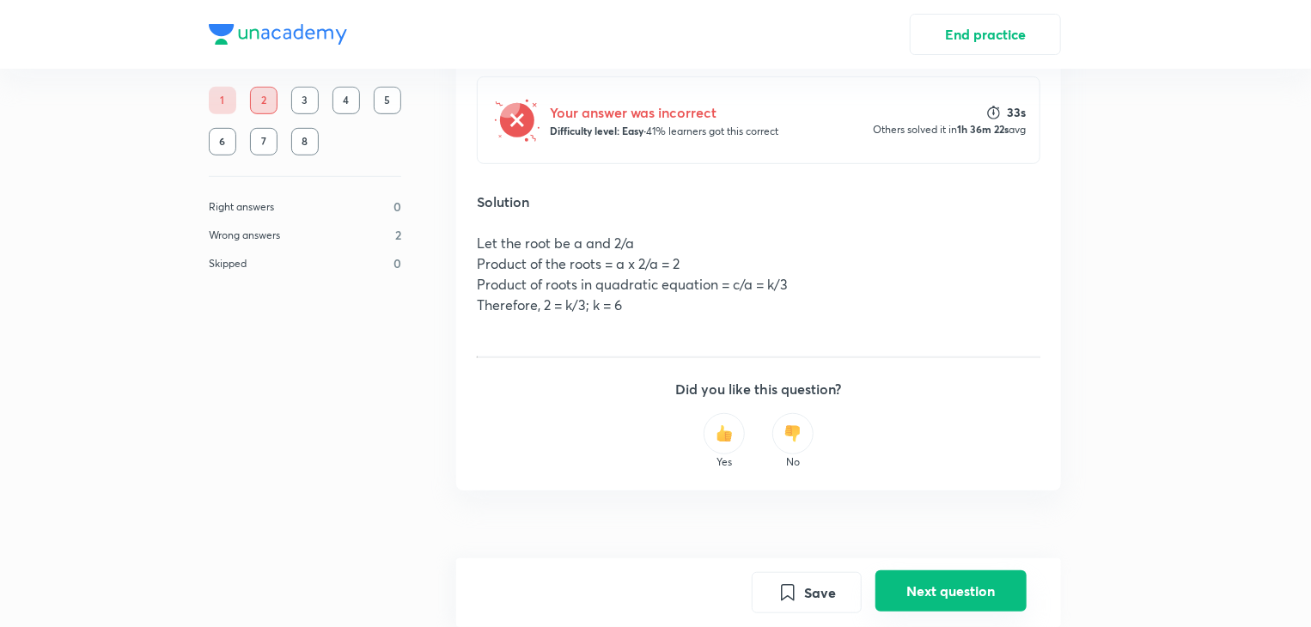
click at [985, 589] on button "Next question" at bounding box center [951, 590] width 151 height 41
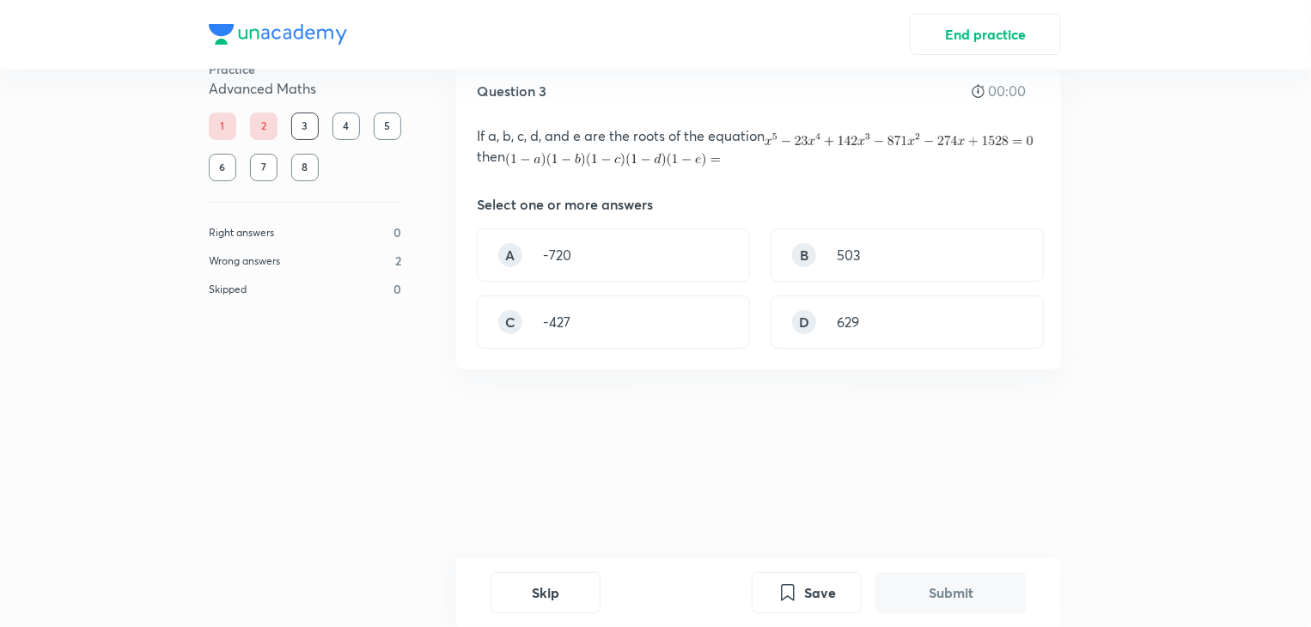
scroll to position [0, 0]
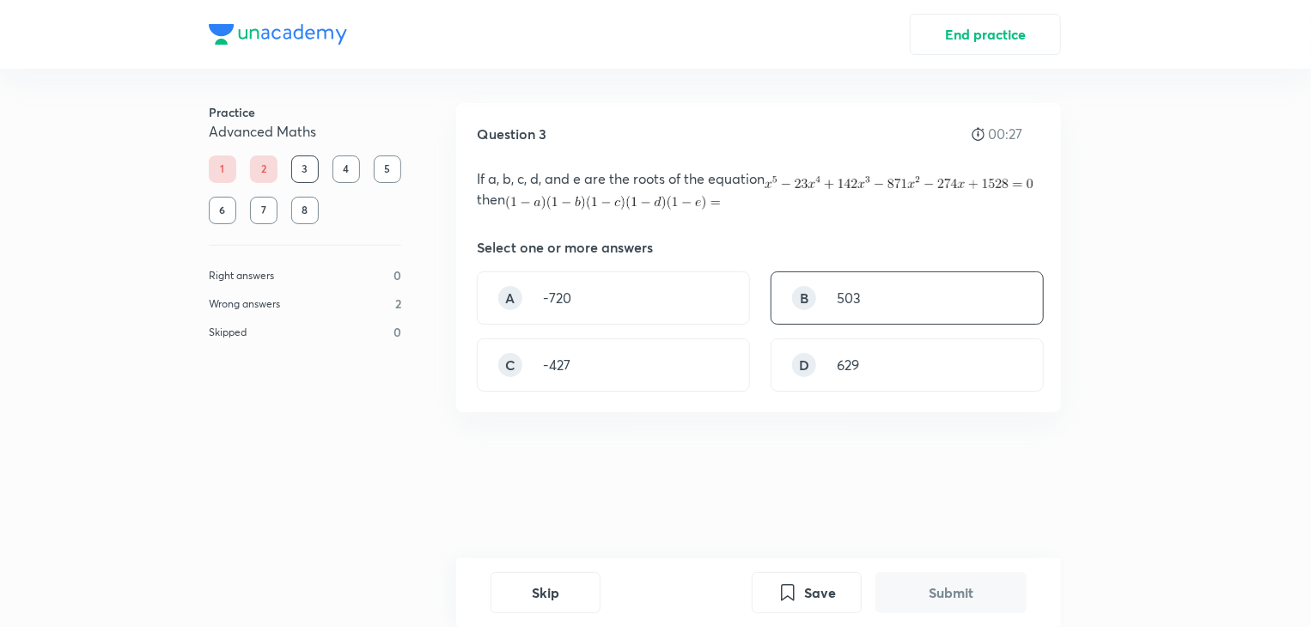
drag, startPoint x: 856, startPoint y: 327, endPoint x: 902, endPoint y: 287, distance: 61.5
click at [902, 287] on div "A -720 B 503 C -427 D 629" at bounding box center [759, 332] width 564 height 120
click at [902, 287] on div "B 503" at bounding box center [907, 298] width 273 height 53
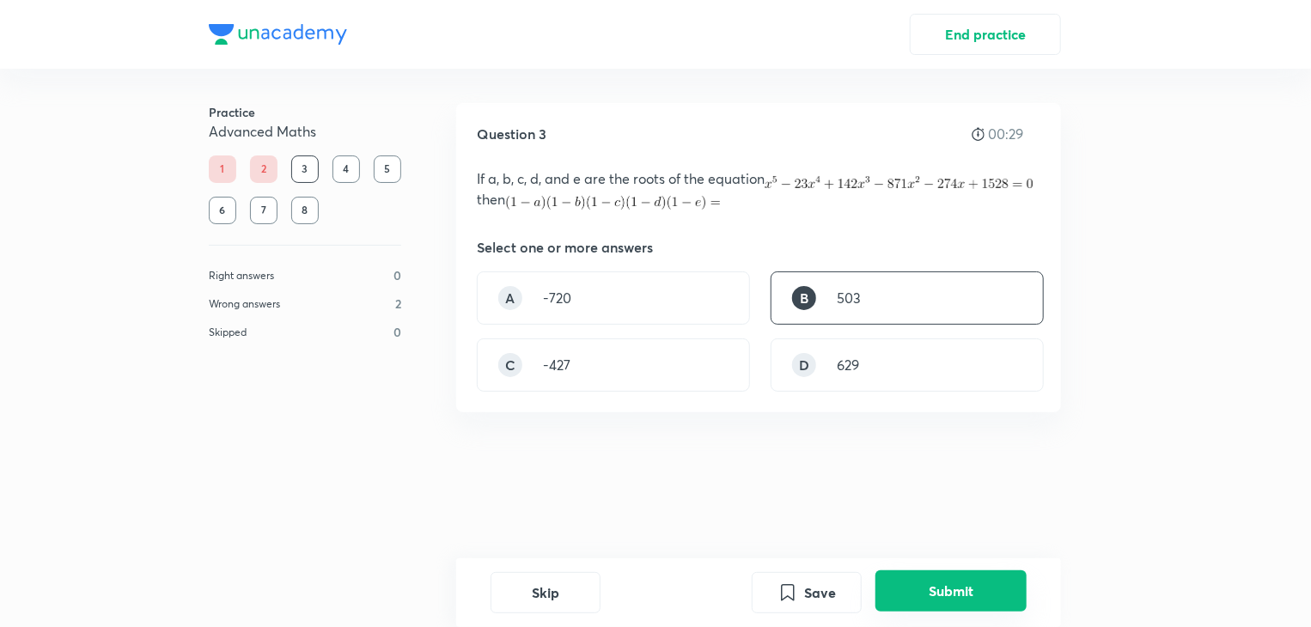
click at [934, 590] on button "Submit" at bounding box center [951, 590] width 151 height 41
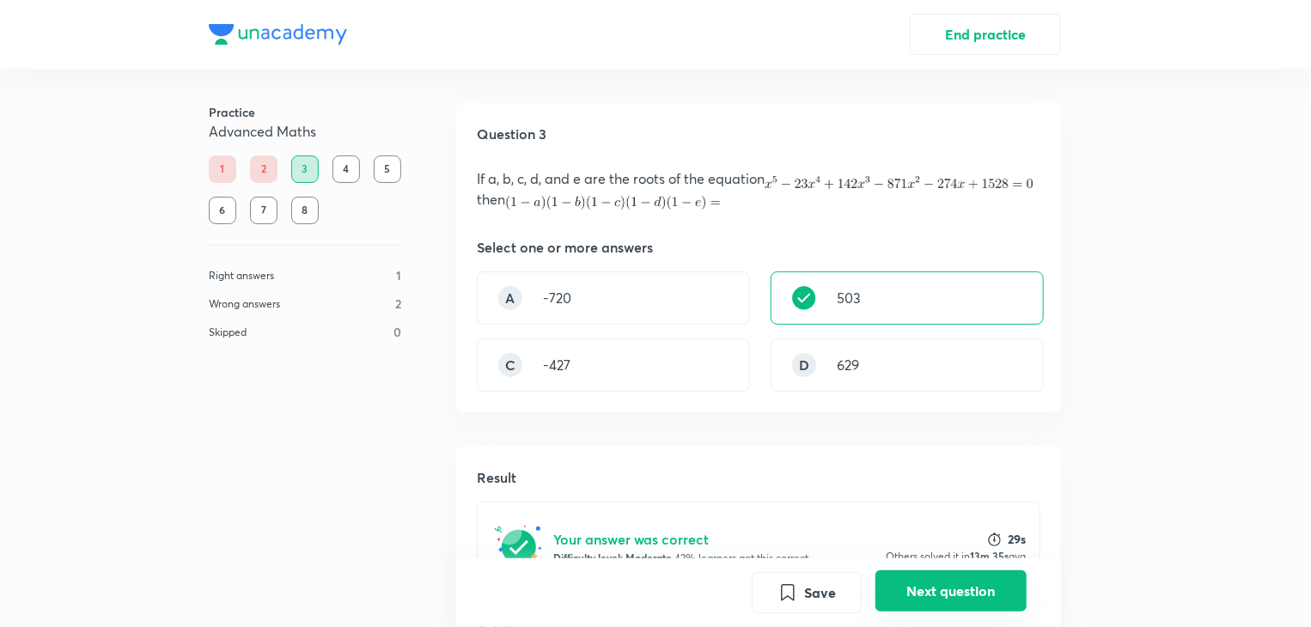
scroll to position [446, 0]
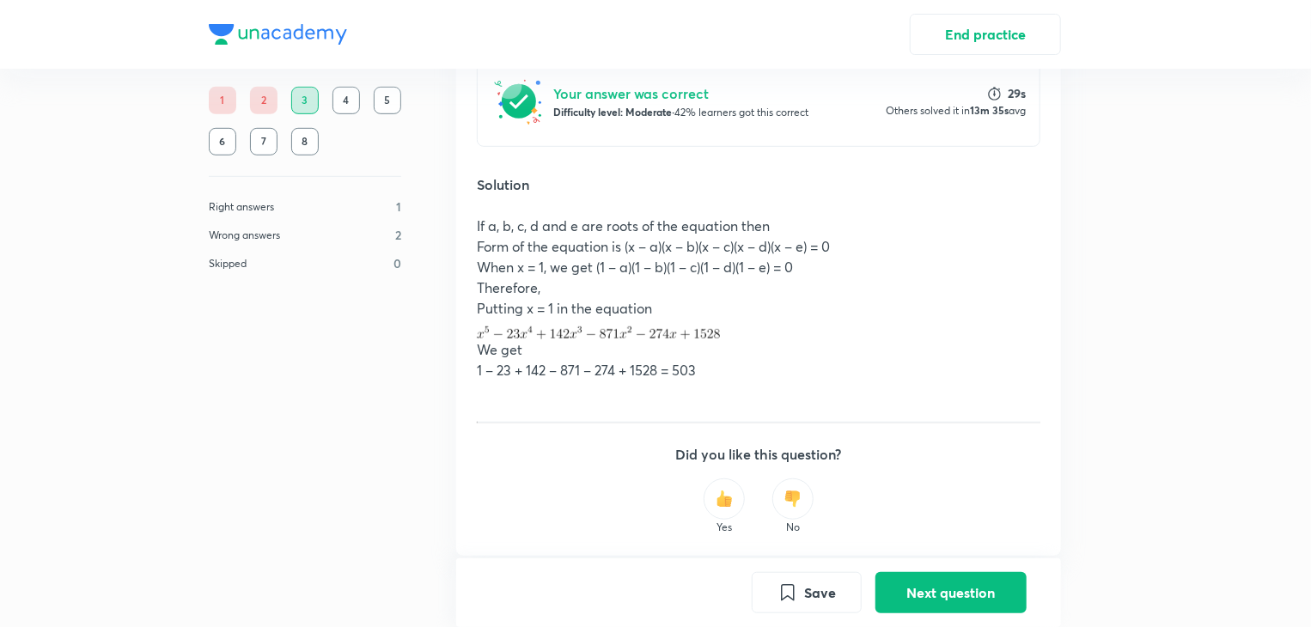
drag, startPoint x: 646, startPoint y: 382, endPoint x: 699, endPoint y: 259, distance: 134.4
click at [699, 259] on div "If a, b, c, d and e are roots of the equation then Form of the equation is (x –…" at bounding box center [759, 309] width 564 height 186
click at [924, 568] on div "Save Next question" at bounding box center [758, 592] width 605 height 69
click at [935, 602] on button "Next question" at bounding box center [951, 590] width 151 height 41
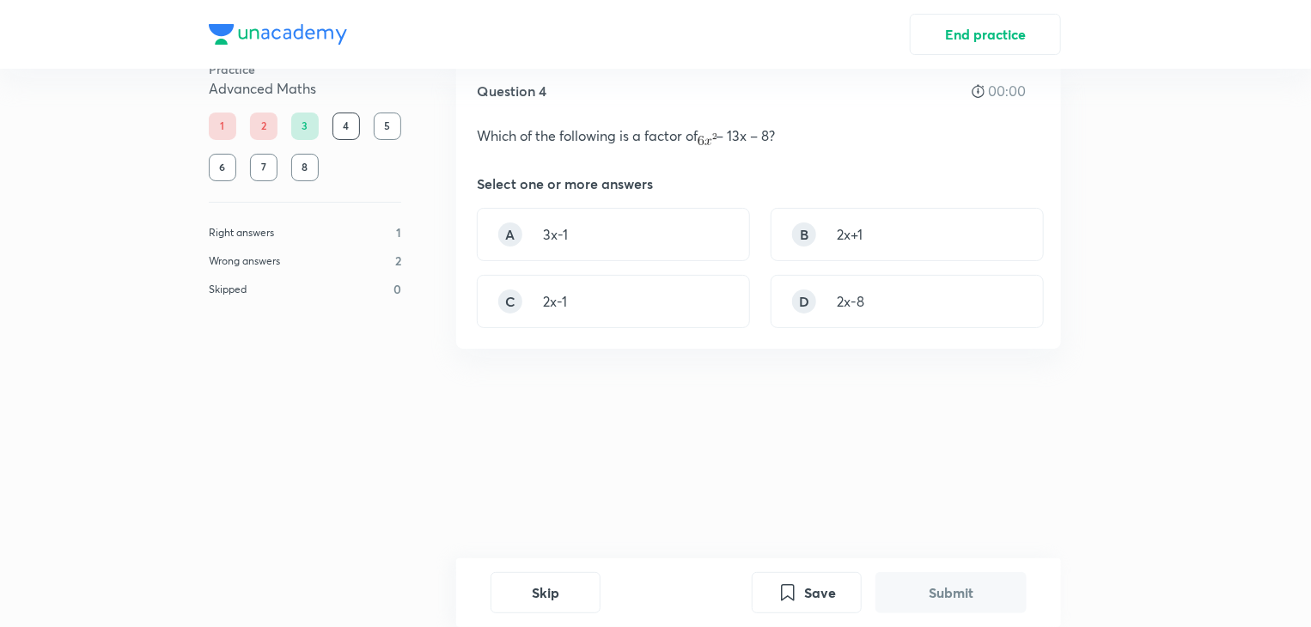
scroll to position [0, 0]
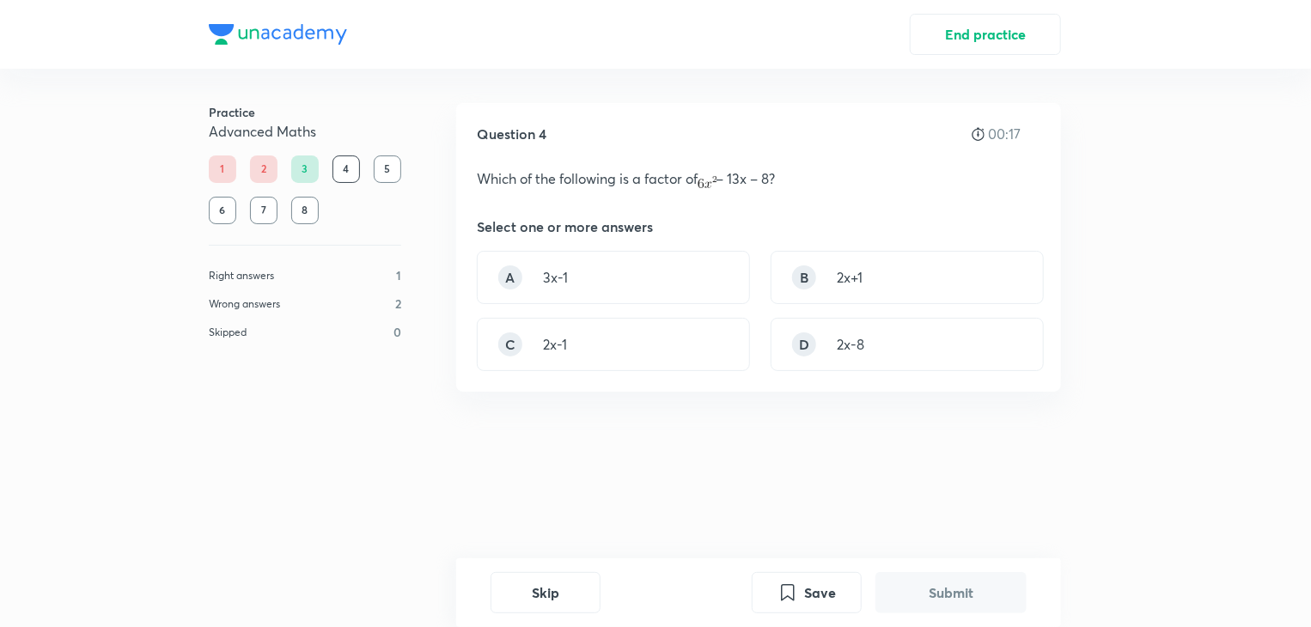
click at [760, 190] on div "Question 4 00:17 Which of the following is a factor of – 13x – 8? Select one or…" at bounding box center [758, 247] width 605 height 289
click at [687, 257] on div "A 3x-1" at bounding box center [613, 277] width 273 height 53
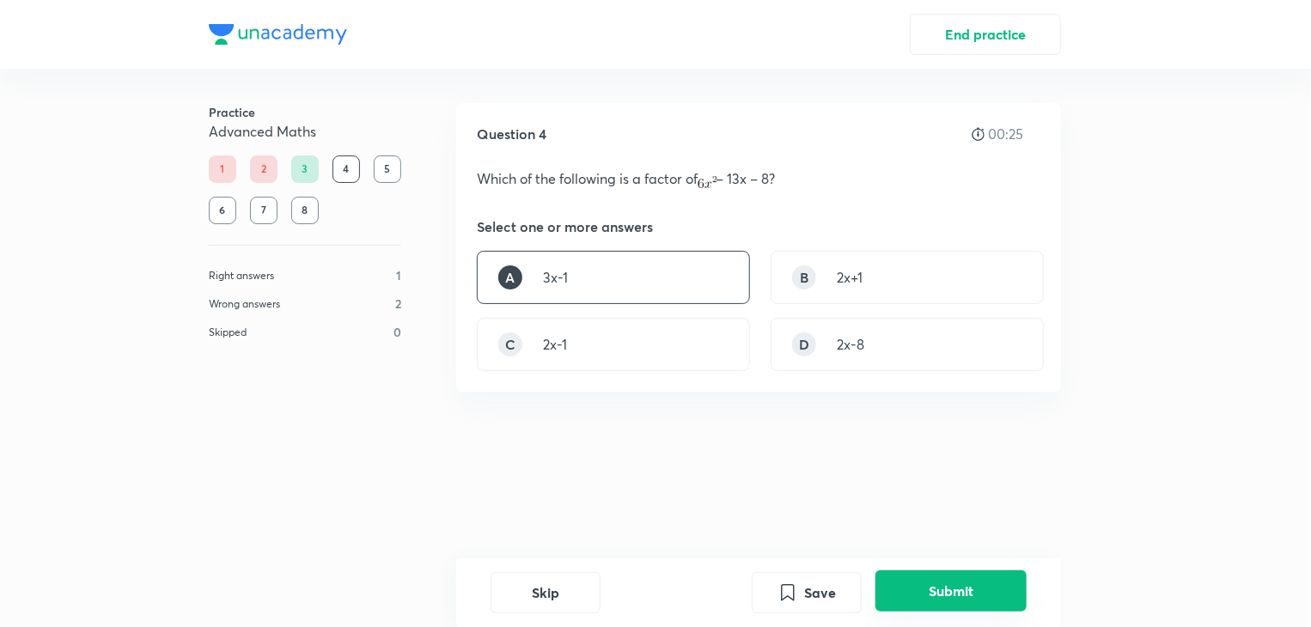
click at [935, 595] on button "Submit" at bounding box center [951, 590] width 151 height 41
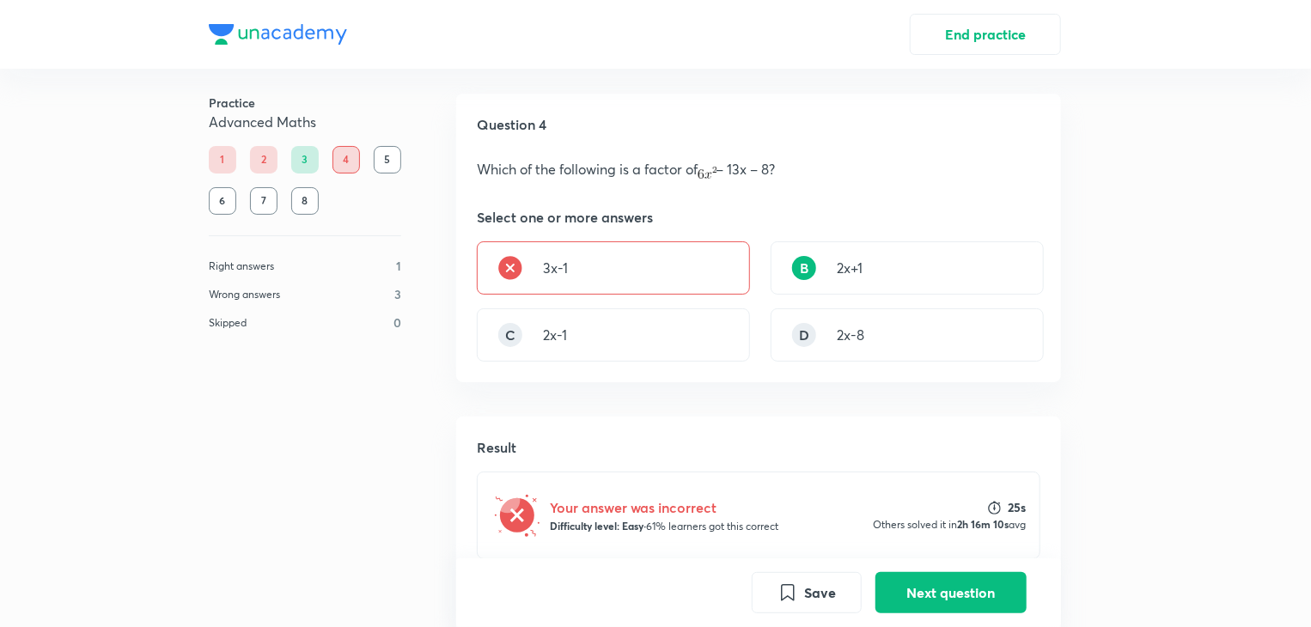
scroll to position [449, 0]
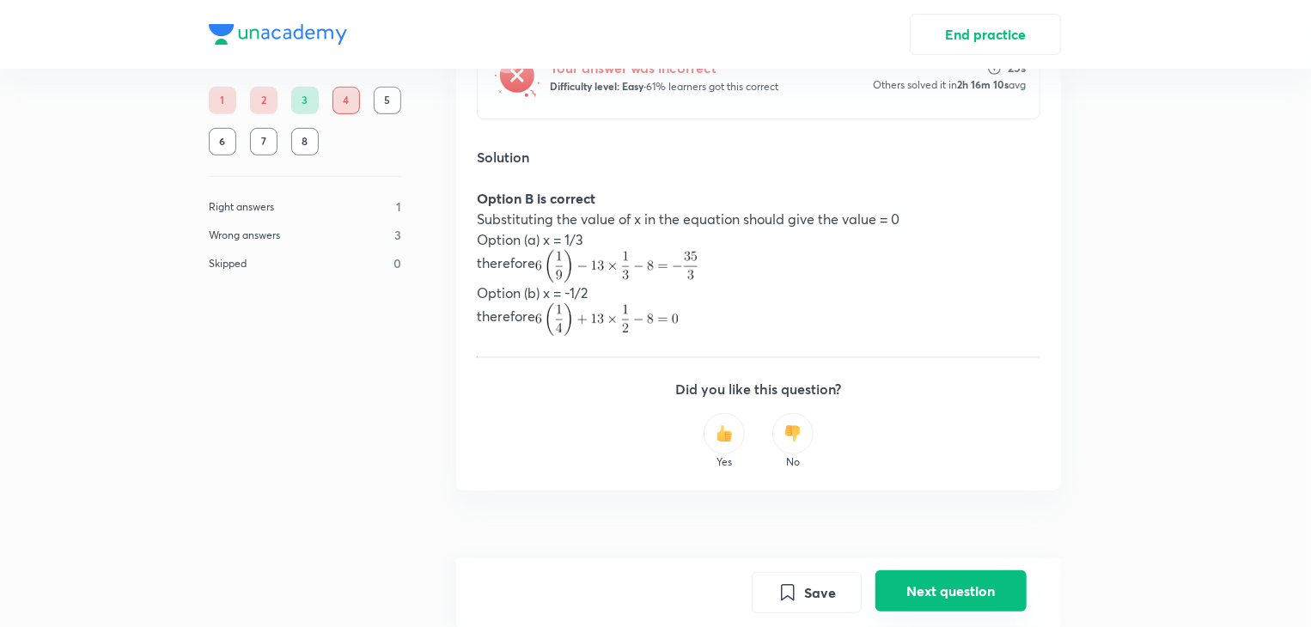
click at [918, 592] on button "Next question" at bounding box center [951, 590] width 151 height 41
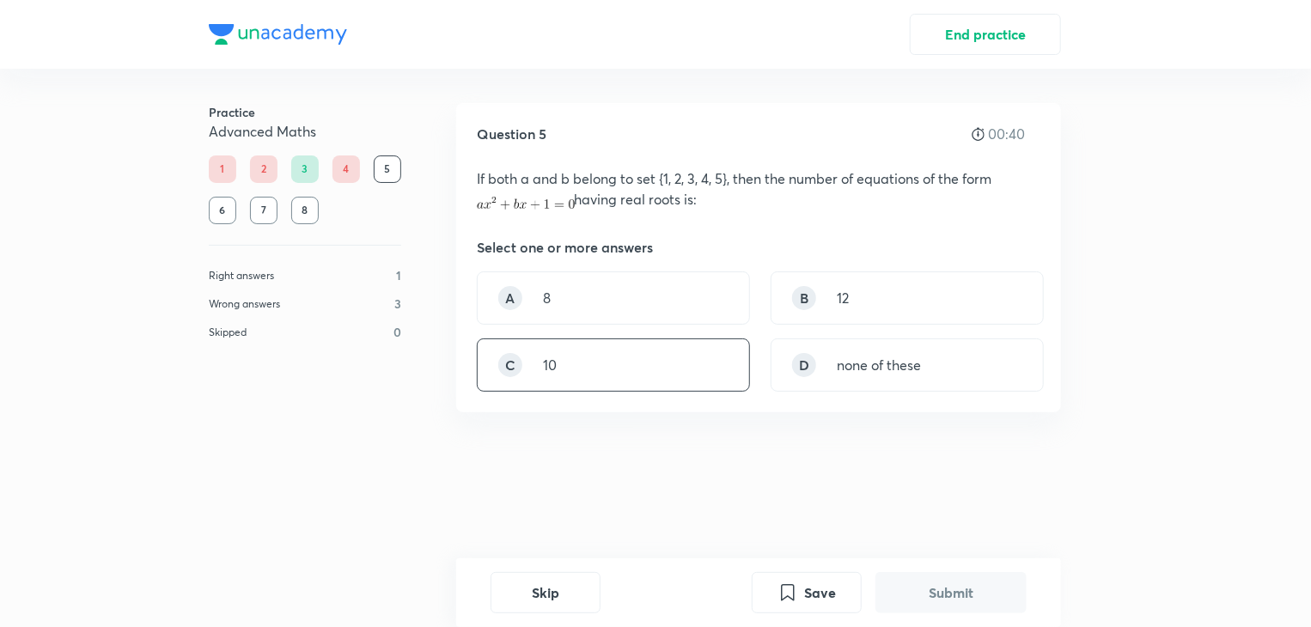
click at [676, 367] on div "C 10" at bounding box center [613, 365] width 273 height 53
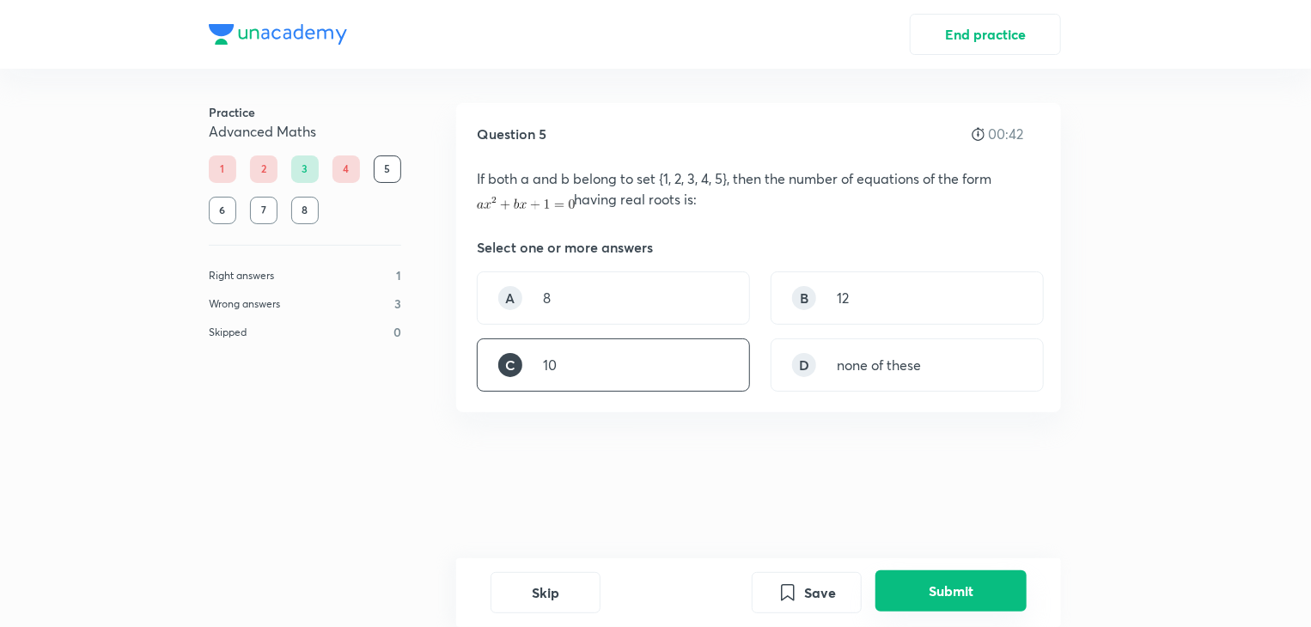
click at [920, 595] on button "Submit" at bounding box center [951, 590] width 151 height 41
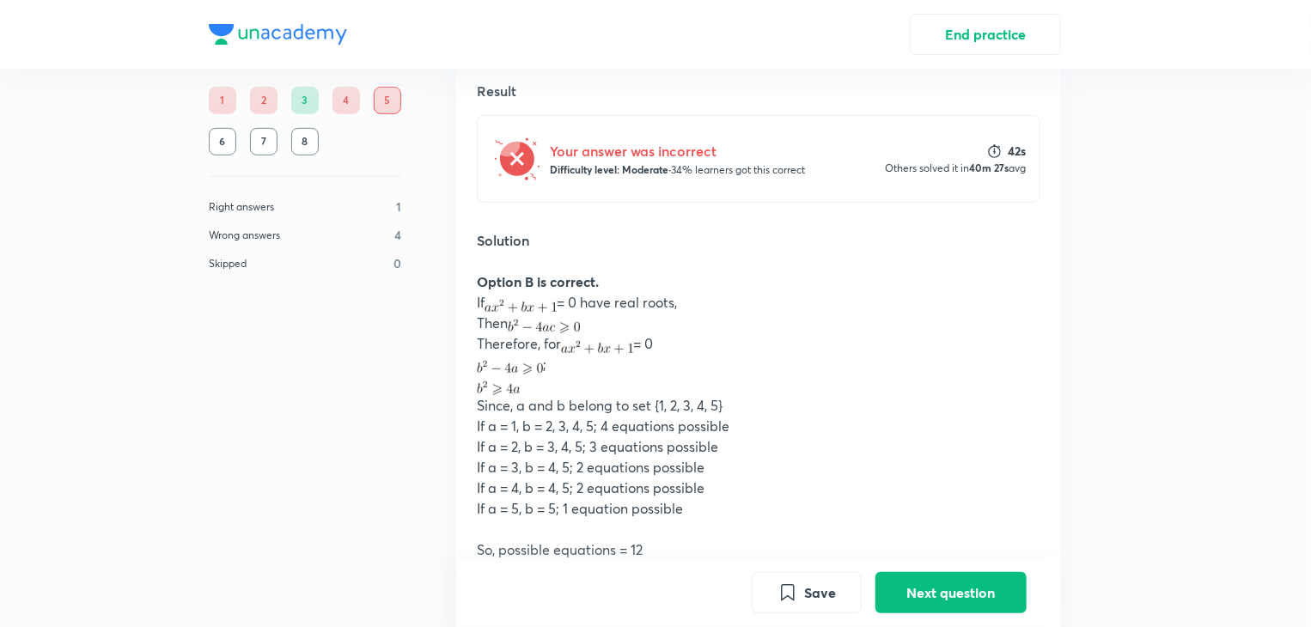
scroll to position [381, 0]
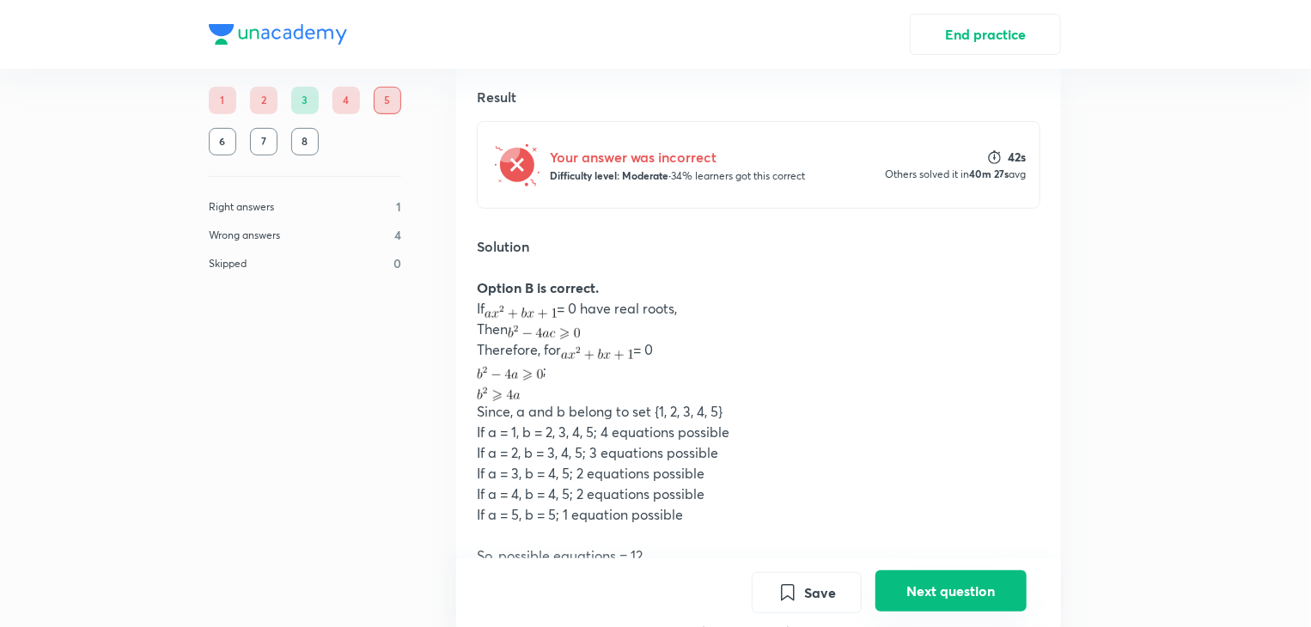
click at [927, 589] on button "Next question" at bounding box center [951, 590] width 151 height 41
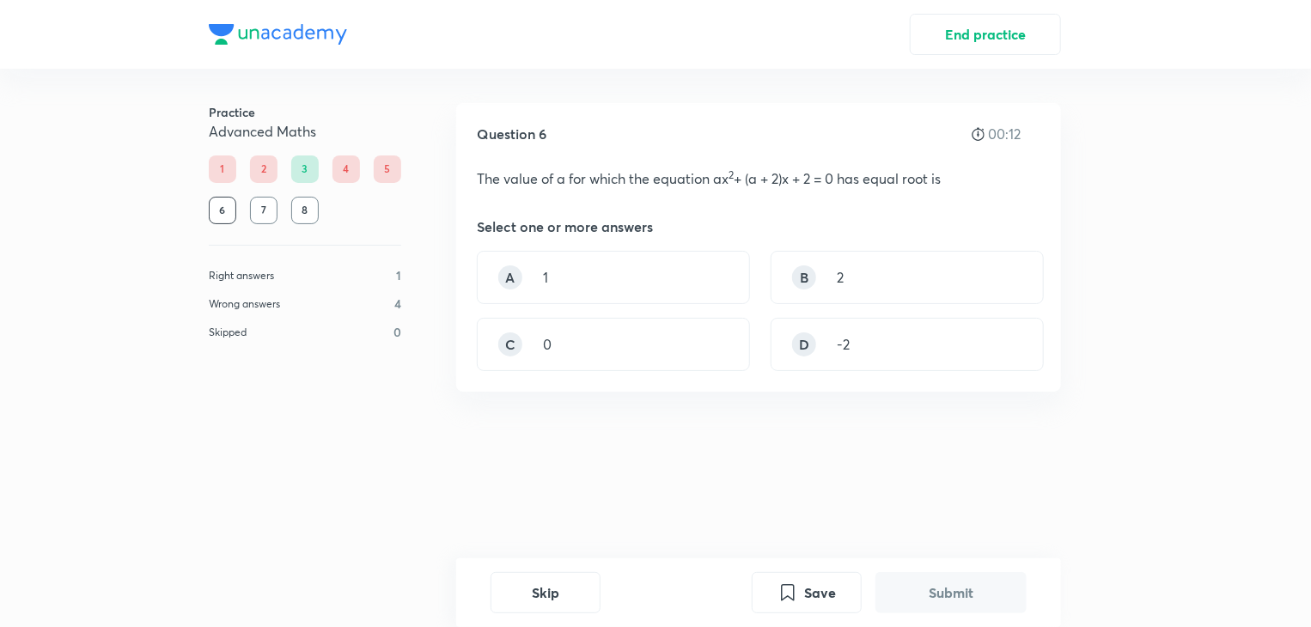
click at [868, 183] on p "The value of a for which the equation ax 2 + (a + 2)x + 2 = 0 has equal root is" at bounding box center [759, 178] width 564 height 21
click at [590, 280] on div "A 1" at bounding box center [613, 277] width 273 height 53
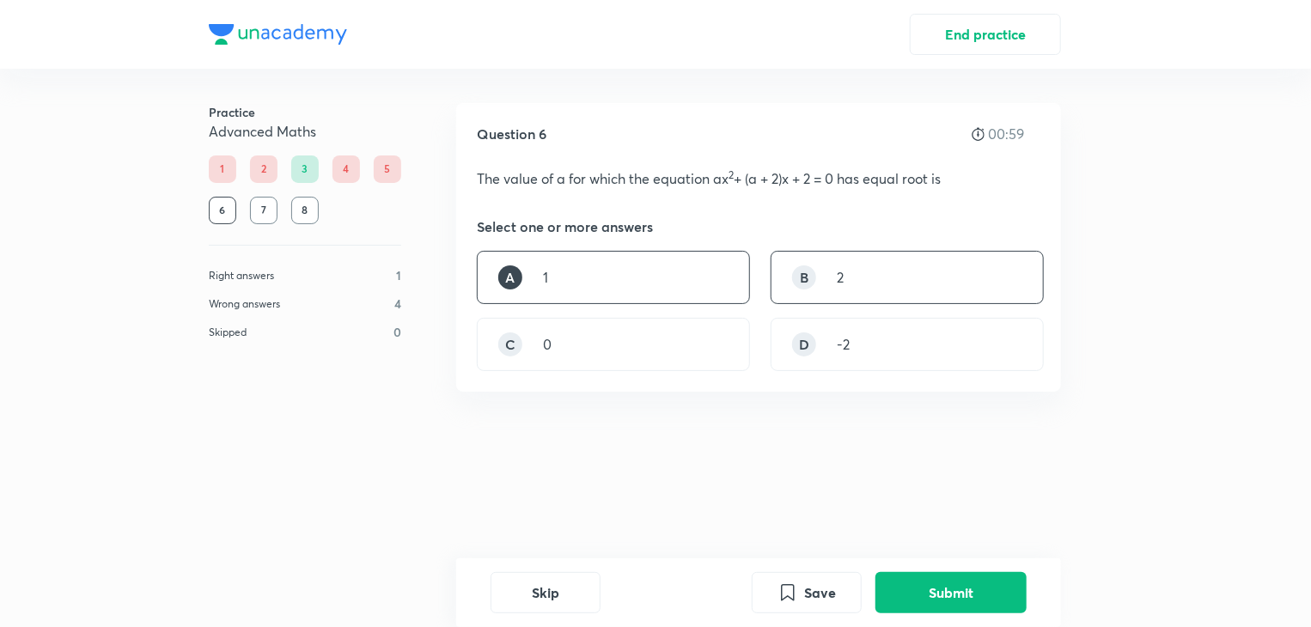
click at [842, 280] on p "2" at bounding box center [840, 277] width 7 height 21
click at [511, 264] on div "A 1" at bounding box center [613, 277] width 273 height 53
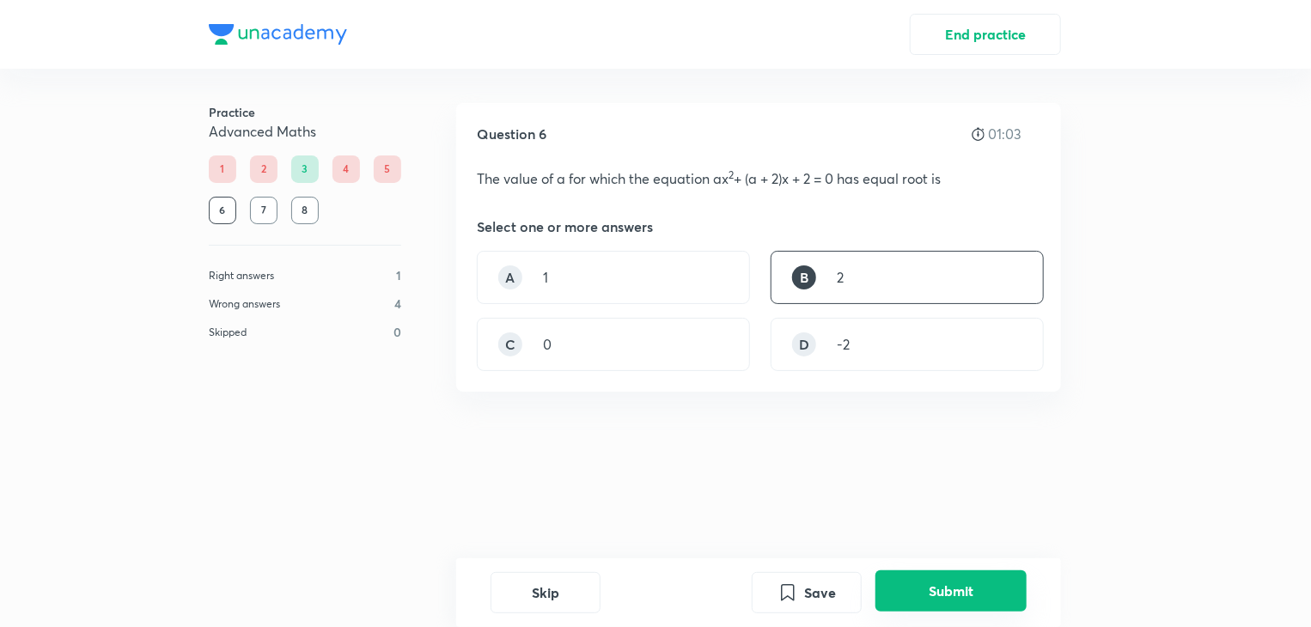
click at [918, 590] on button "Submit" at bounding box center [951, 590] width 151 height 41
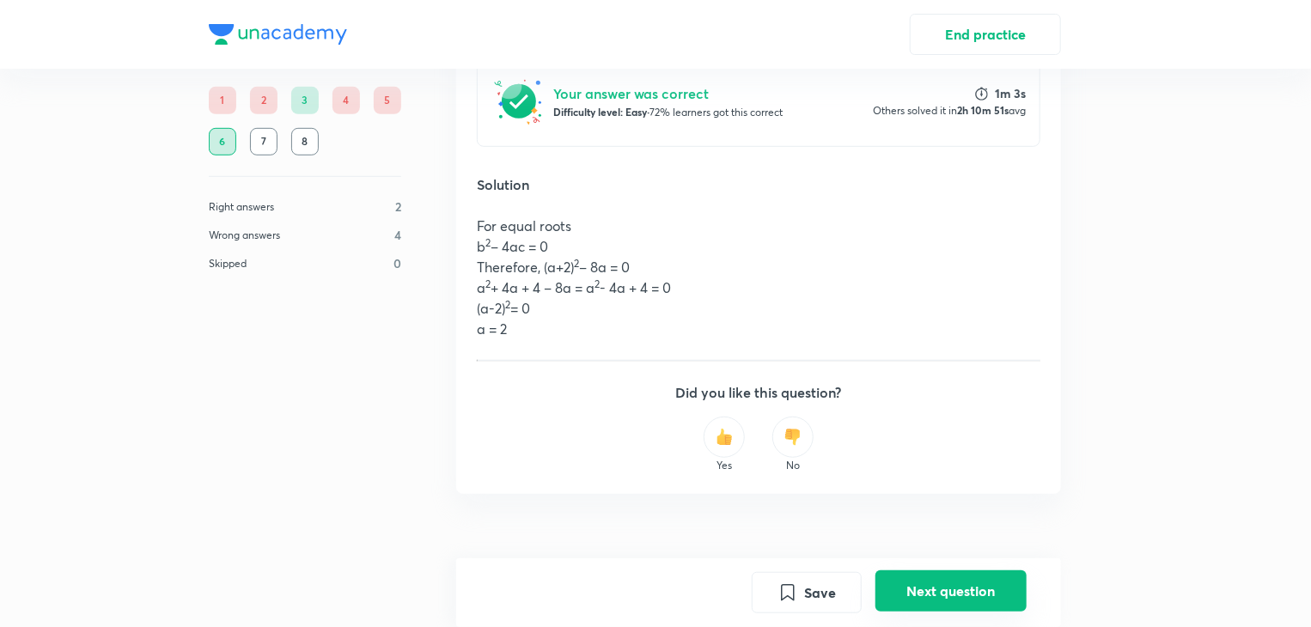
click at [955, 602] on button "Next question" at bounding box center [951, 590] width 151 height 41
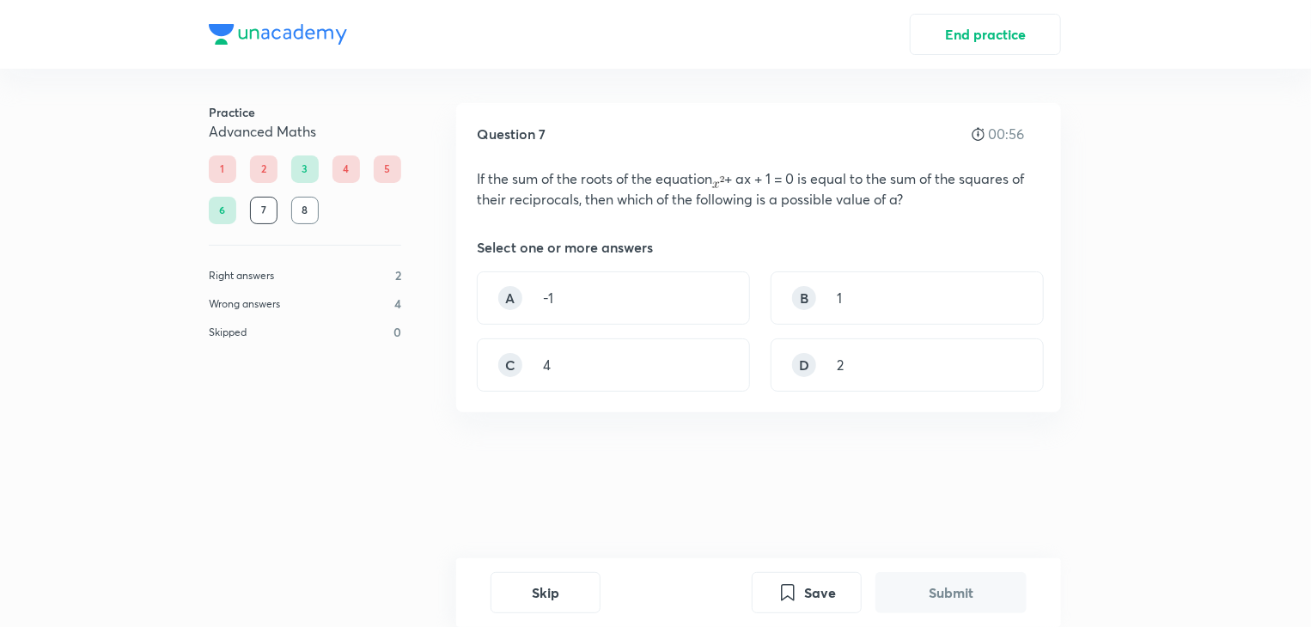
drag, startPoint x: 632, startPoint y: 206, endPoint x: 577, endPoint y: 242, distance: 65.8
click at [629, 205] on p "If the sum of the roots of the equation + ax + 1 = 0 is equal to the sum of the…" at bounding box center [759, 188] width 564 height 41
click at [821, 292] on div "B 1" at bounding box center [907, 298] width 273 height 53
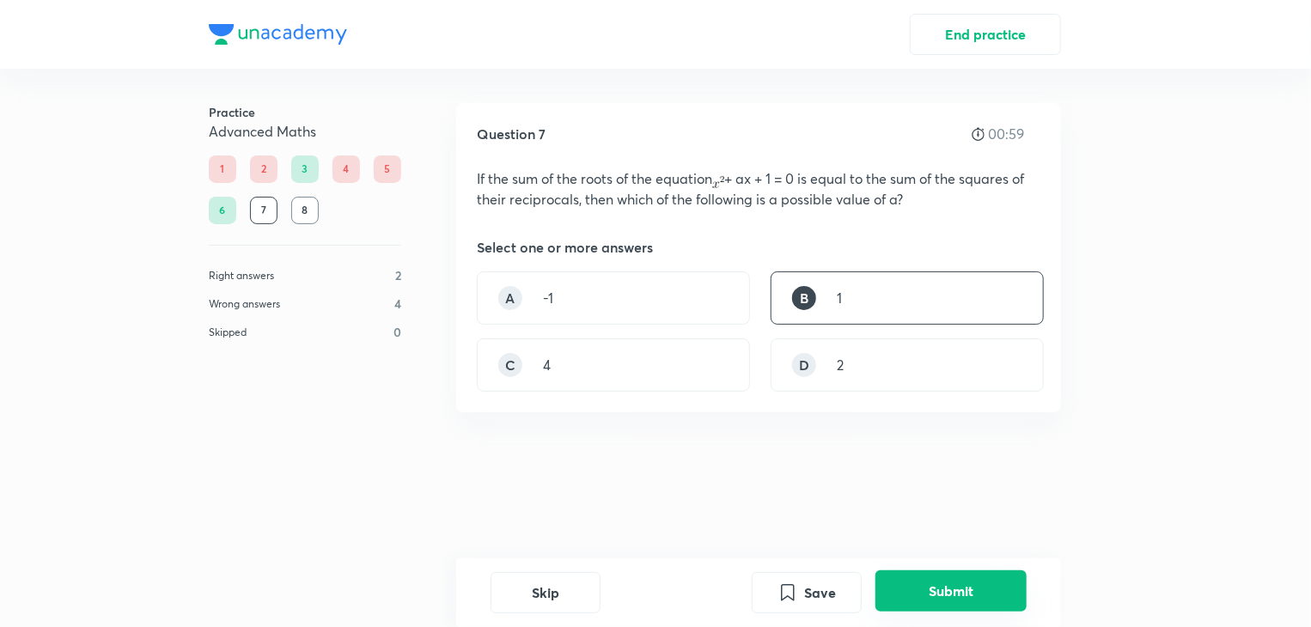
click at [960, 584] on button "Submit" at bounding box center [951, 590] width 151 height 41
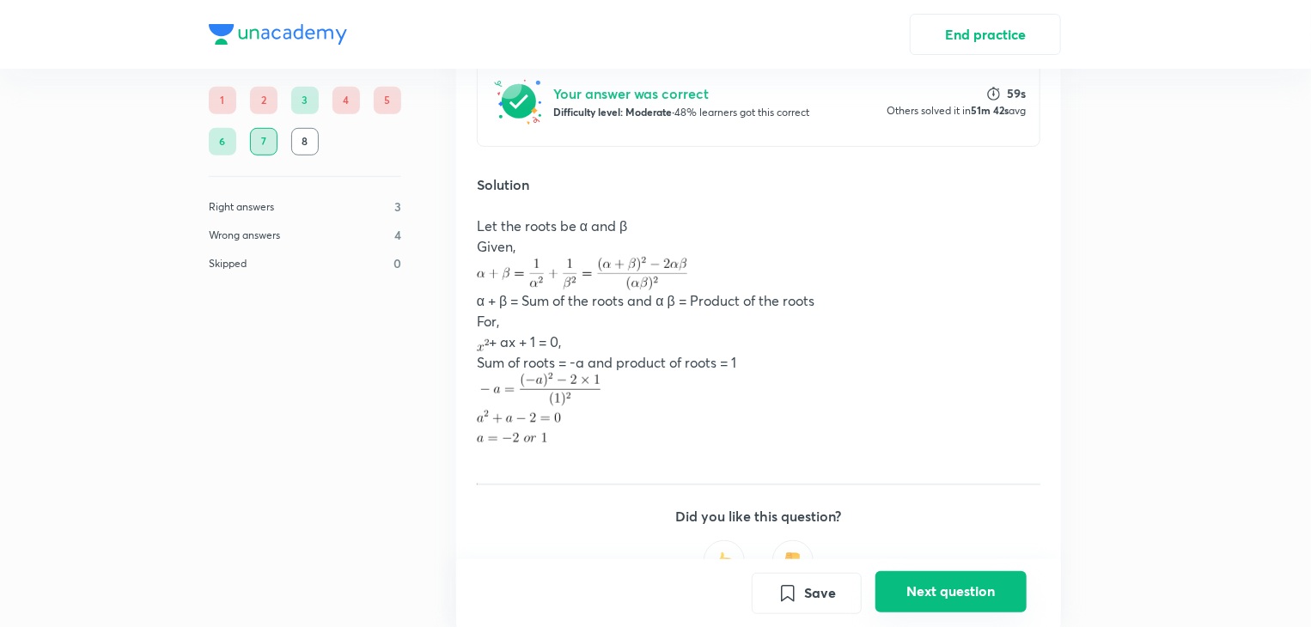
click at [940, 588] on button "Next question" at bounding box center [951, 590] width 151 height 41
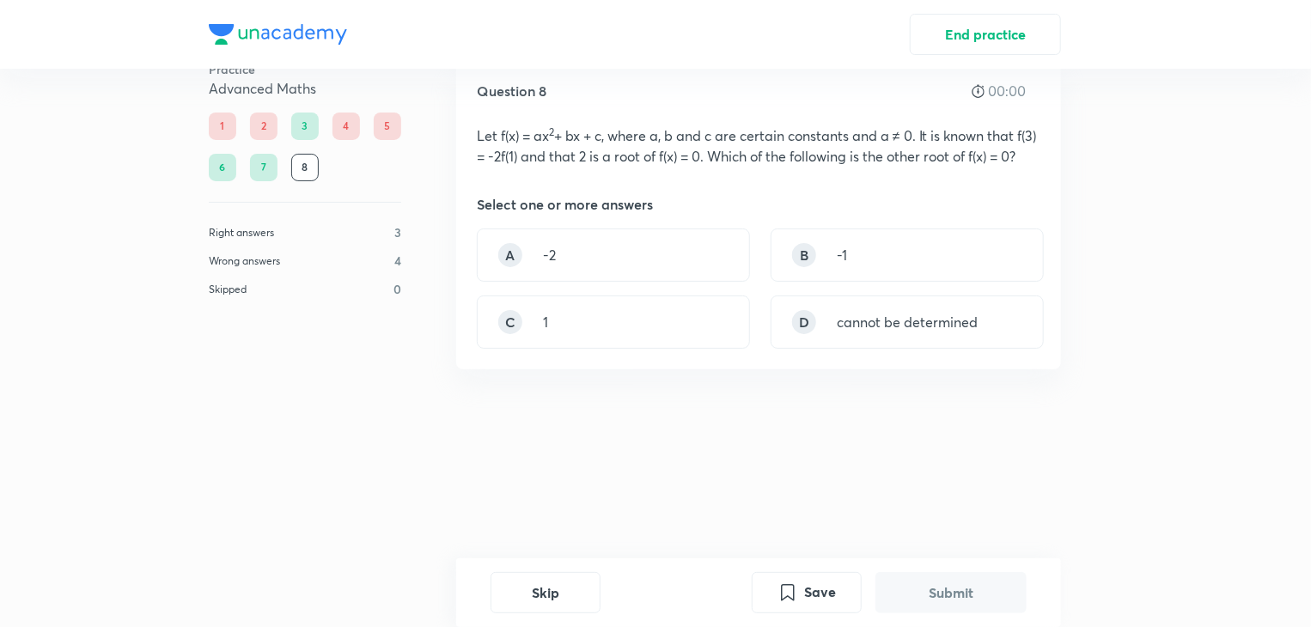
scroll to position [0, 0]
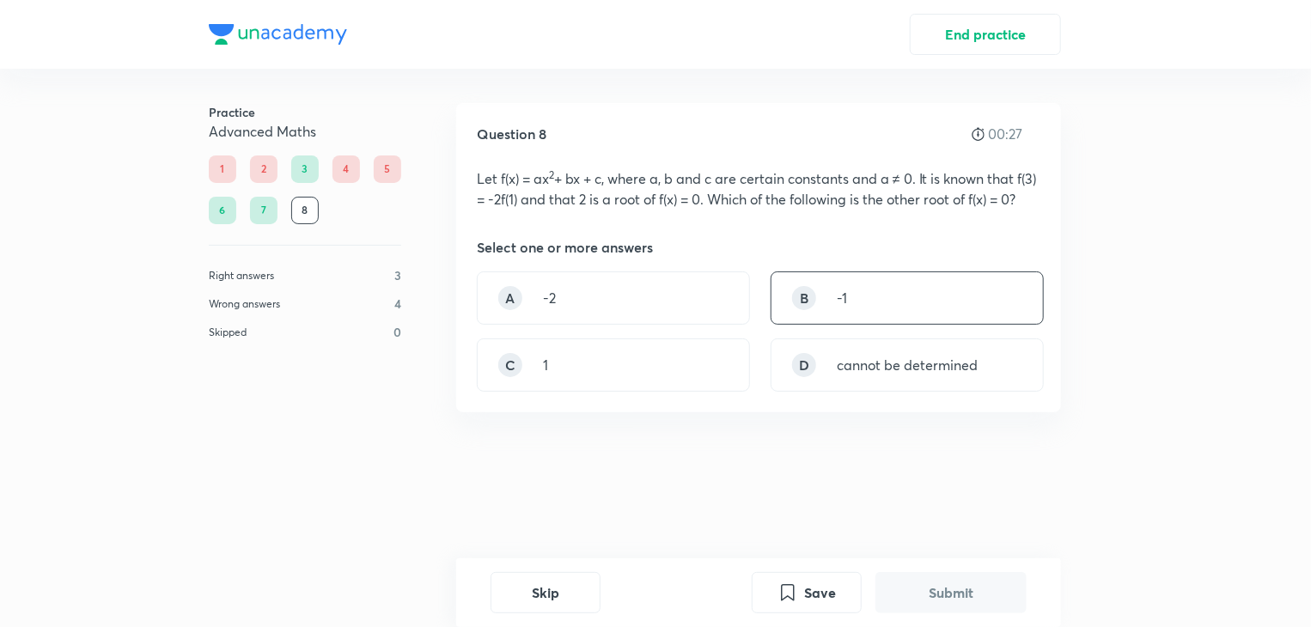
click at [842, 325] on div "B -1" at bounding box center [907, 298] width 273 height 53
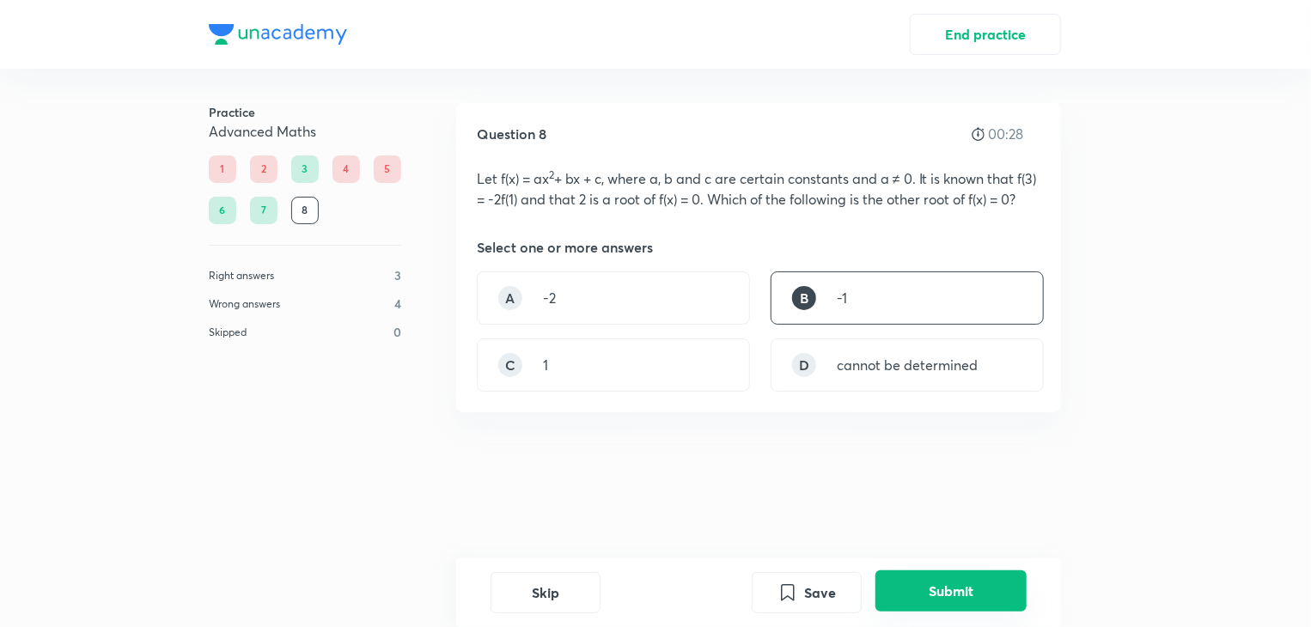
click at [947, 582] on button "Submit" at bounding box center [951, 590] width 151 height 41
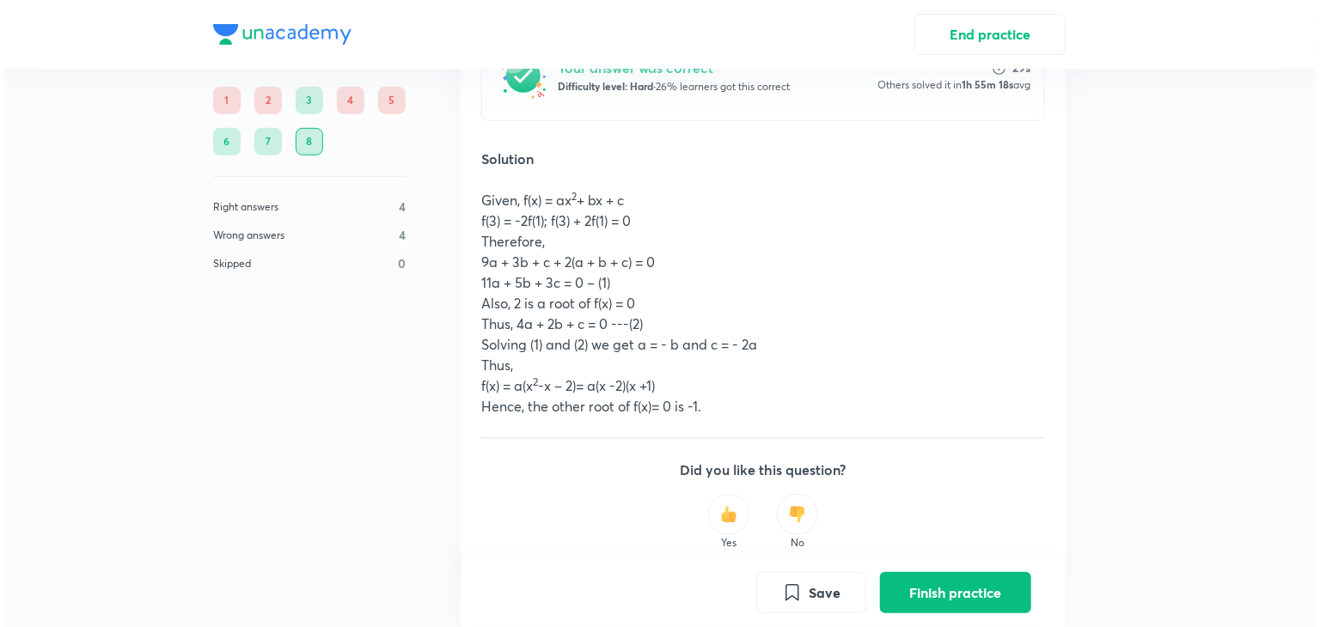
scroll to position [464, 0]
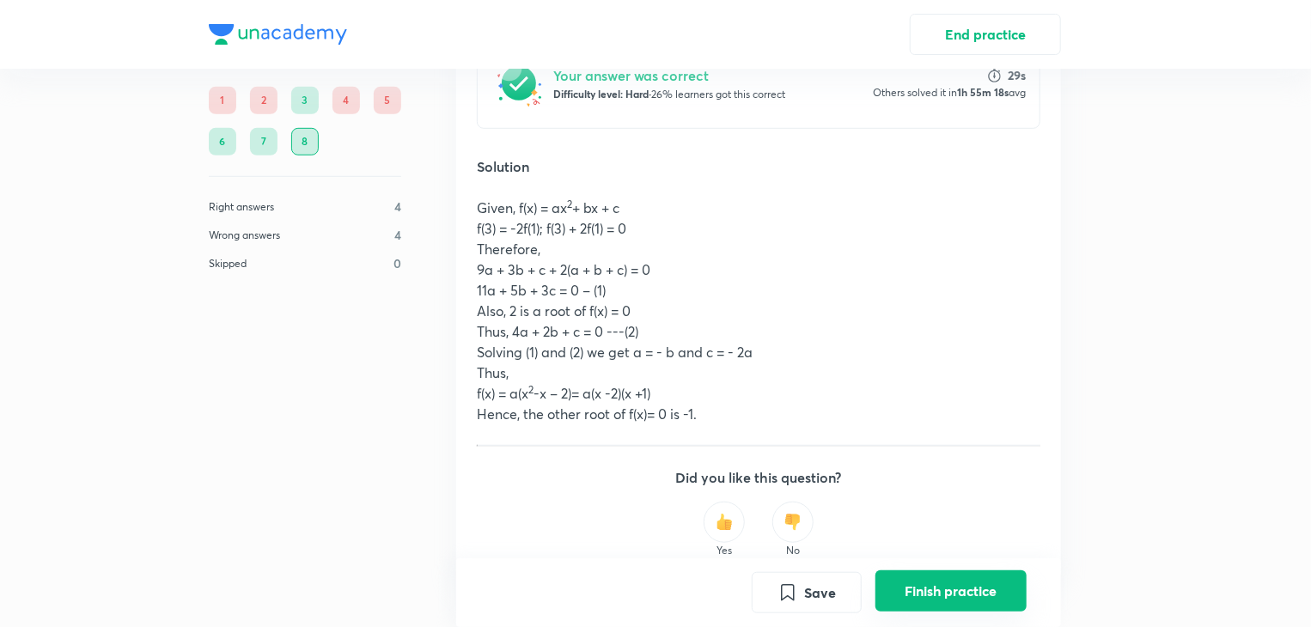
click at [945, 604] on button "Finish practice" at bounding box center [951, 590] width 151 height 41
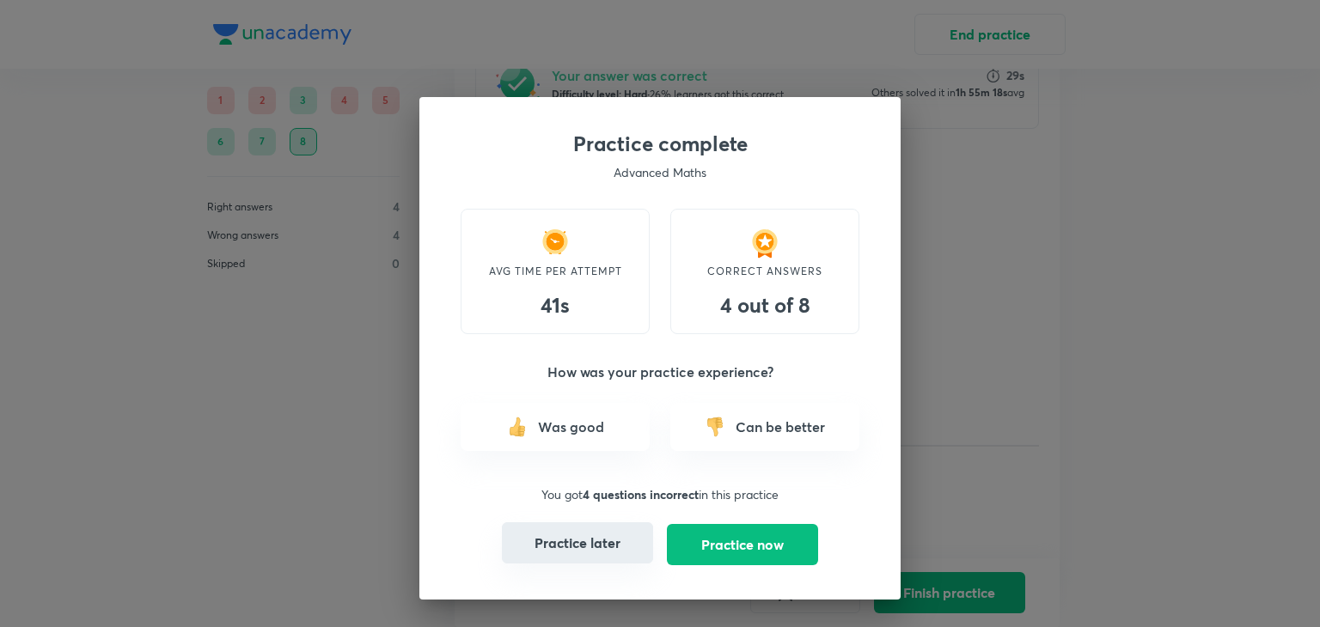
click at [608, 548] on button "Practice later" at bounding box center [577, 542] width 151 height 41
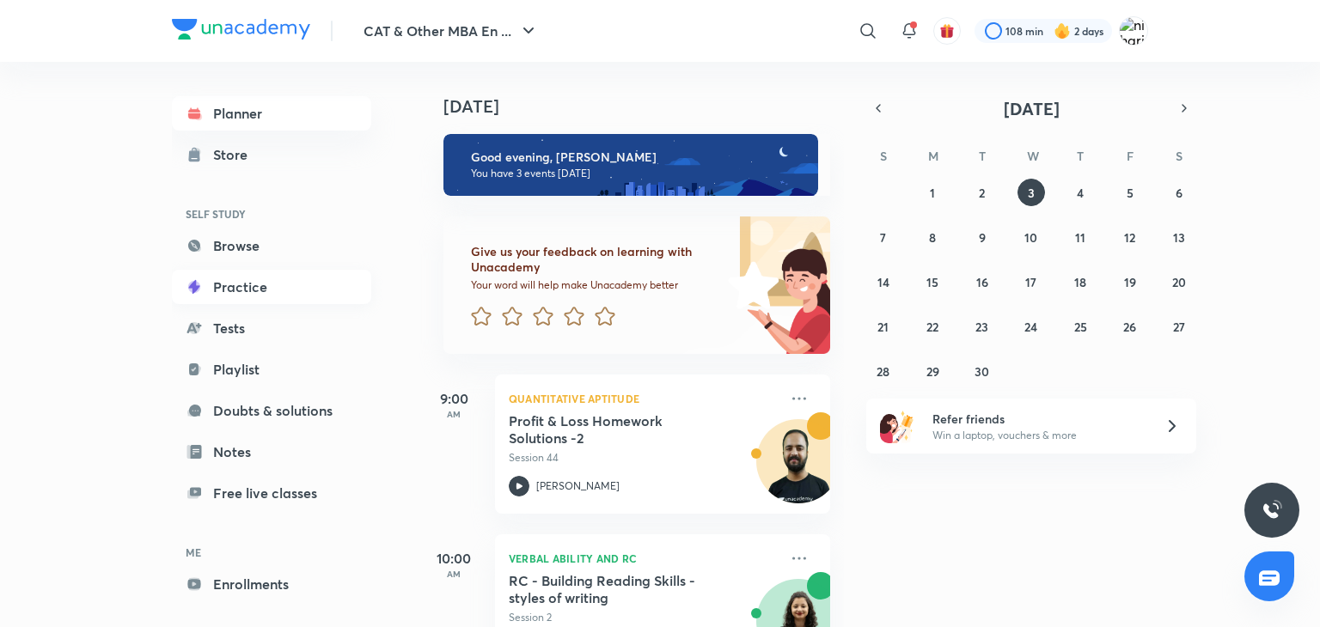
click at [264, 286] on link "Practice" at bounding box center [271, 287] width 199 height 34
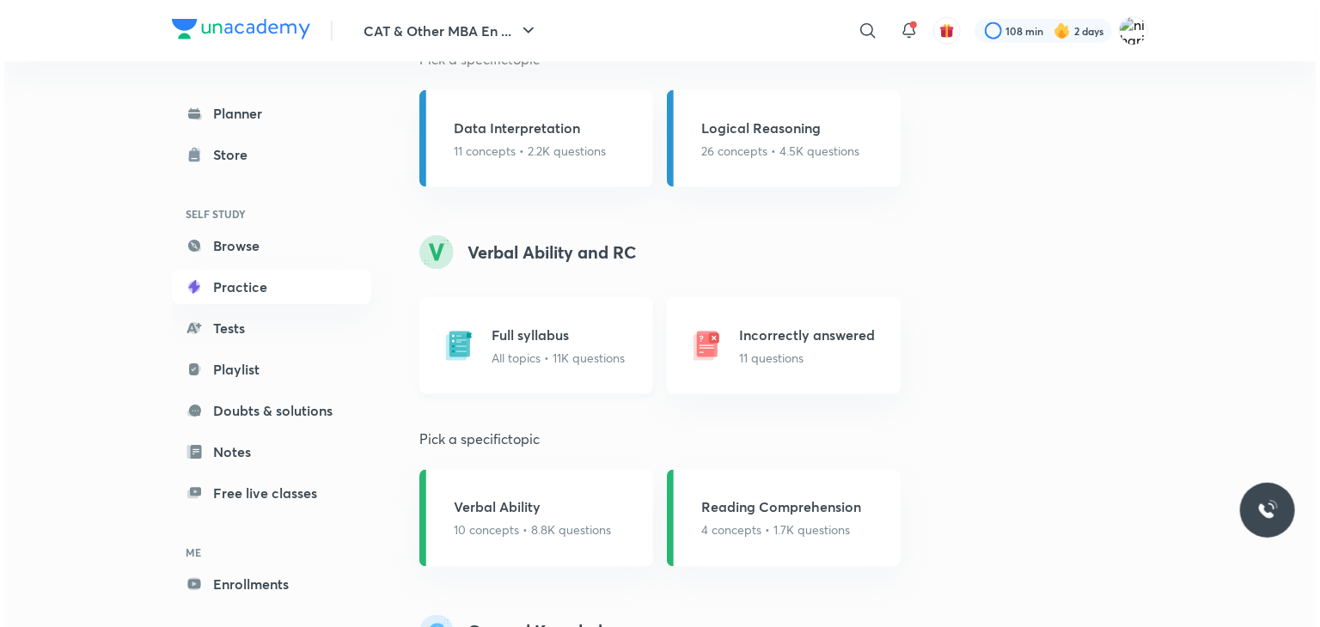
scroll to position [1175, 0]
click at [548, 352] on p "All topics • 11K questions" at bounding box center [553, 357] width 133 height 18
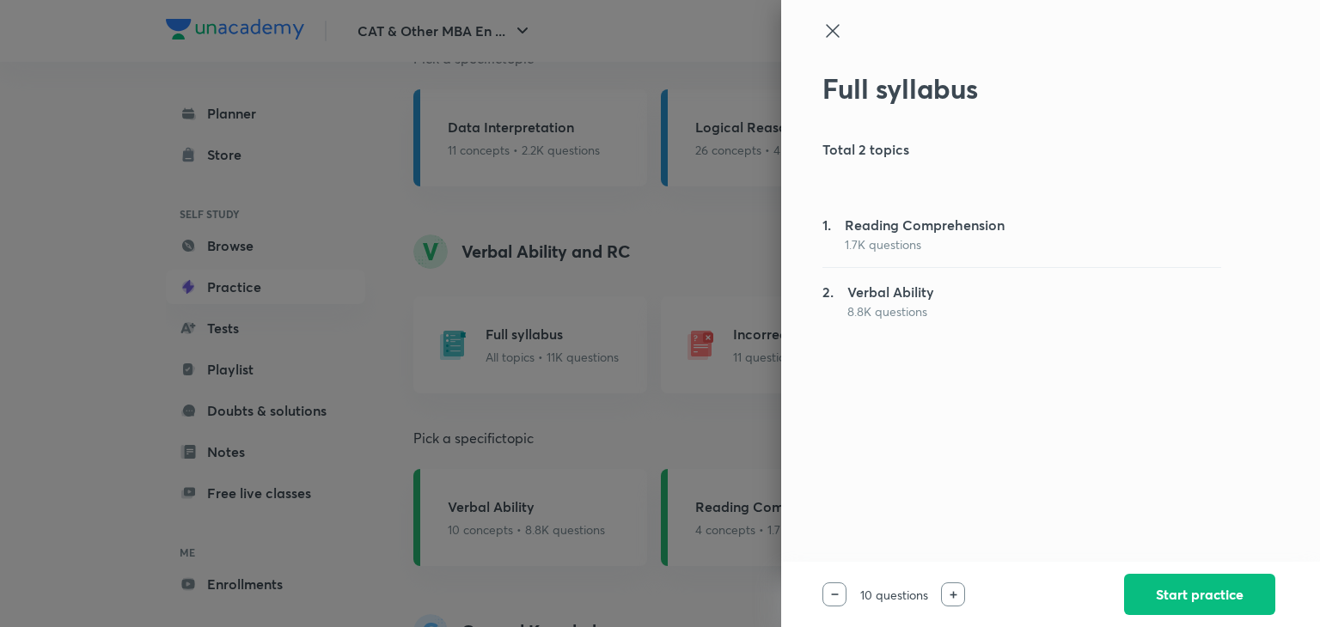
click at [926, 248] on p "1.7K questions" at bounding box center [925, 244] width 160 height 18
click at [1164, 605] on button "Start practice" at bounding box center [1199, 592] width 151 height 41
click at [1168, 583] on button "Start practice" at bounding box center [1199, 592] width 151 height 41
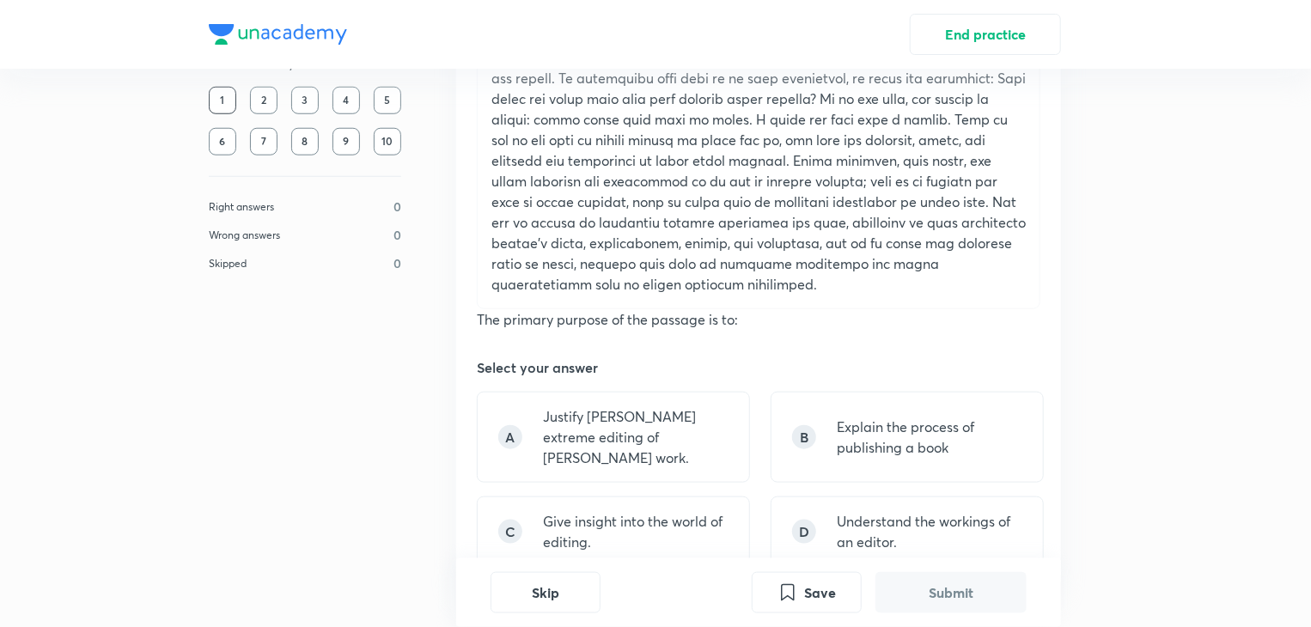
scroll to position [843, 0]
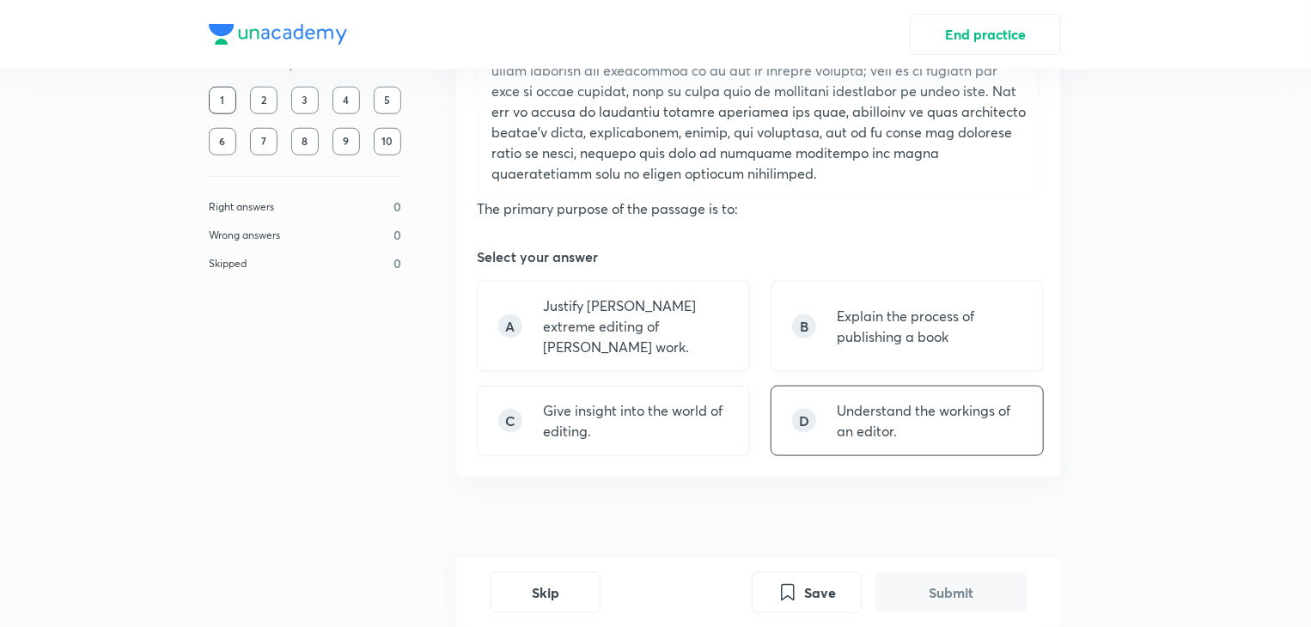
click at [871, 400] on p "Understand the workings of an editor." at bounding box center [930, 420] width 186 height 41
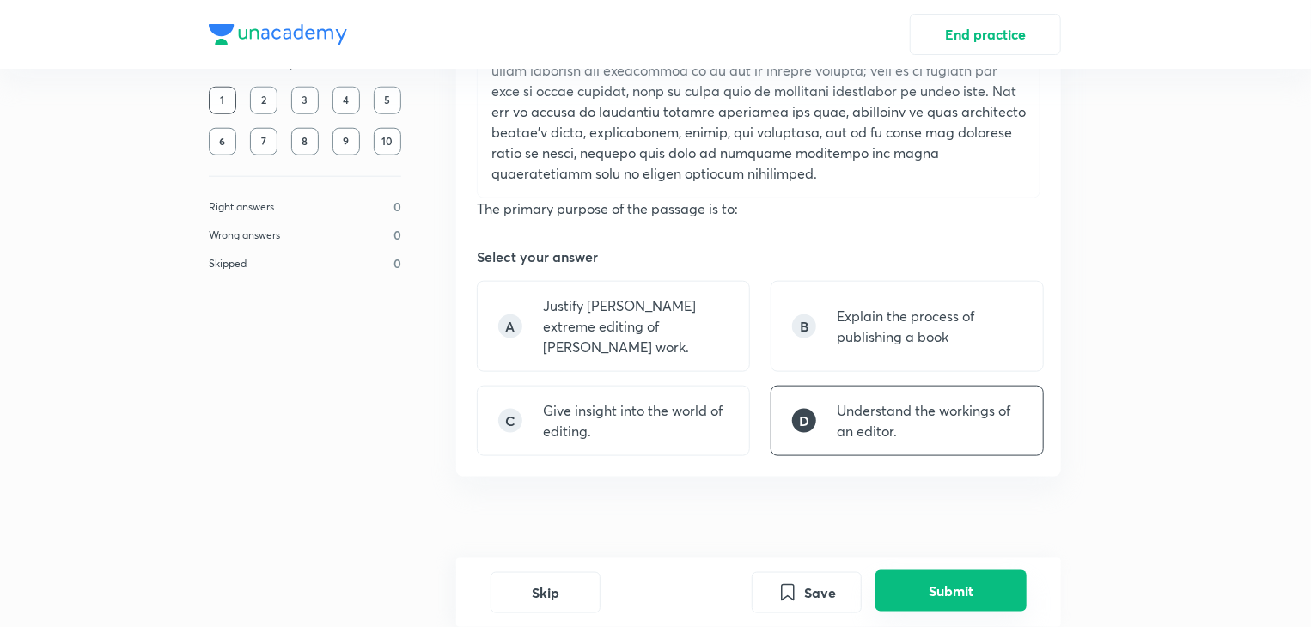
click at [981, 600] on button "Submit" at bounding box center [951, 590] width 151 height 41
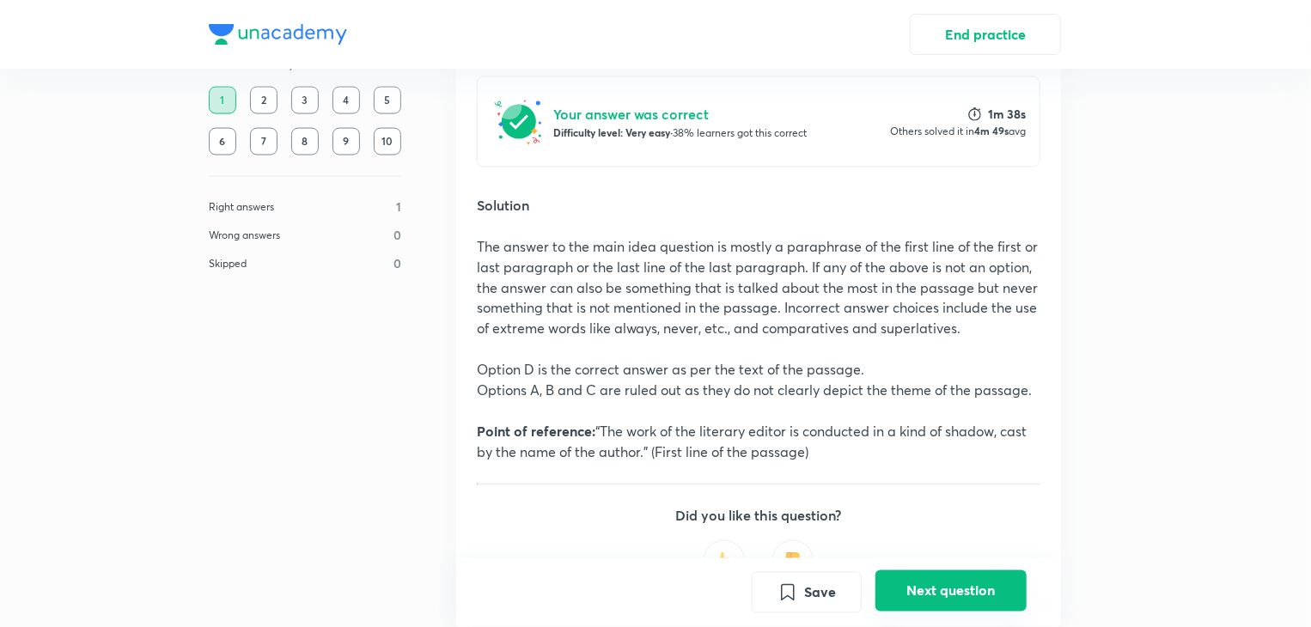
click at [904, 601] on button "Next question" at bounding box center [951, 590] width 151 height 41
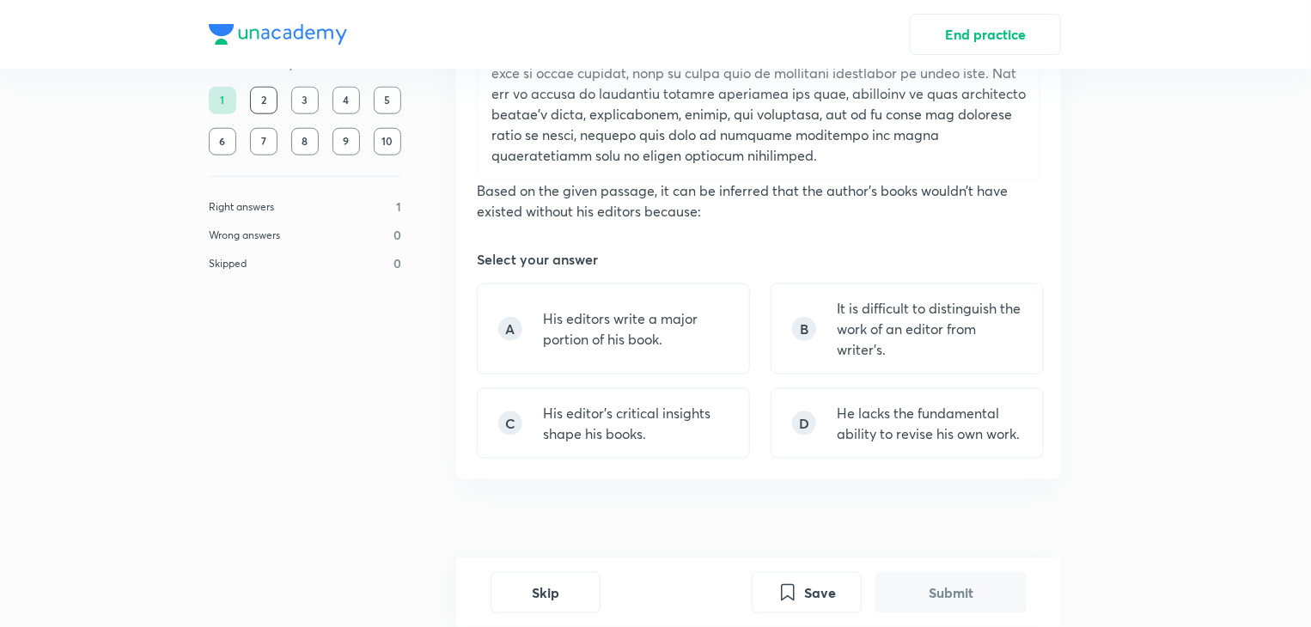
scroll to position [864, 0]
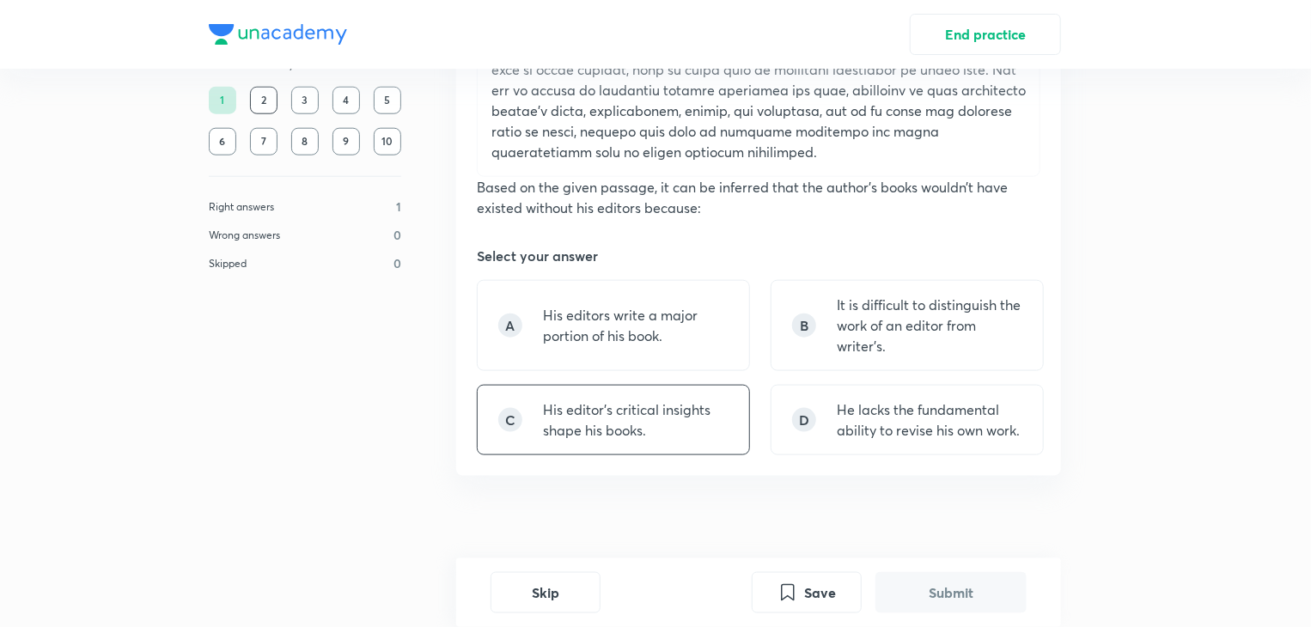
click at [688, 407] on p "His editor’s critical insights shape his books." at bounding box center [636, 420] width 186 height 41
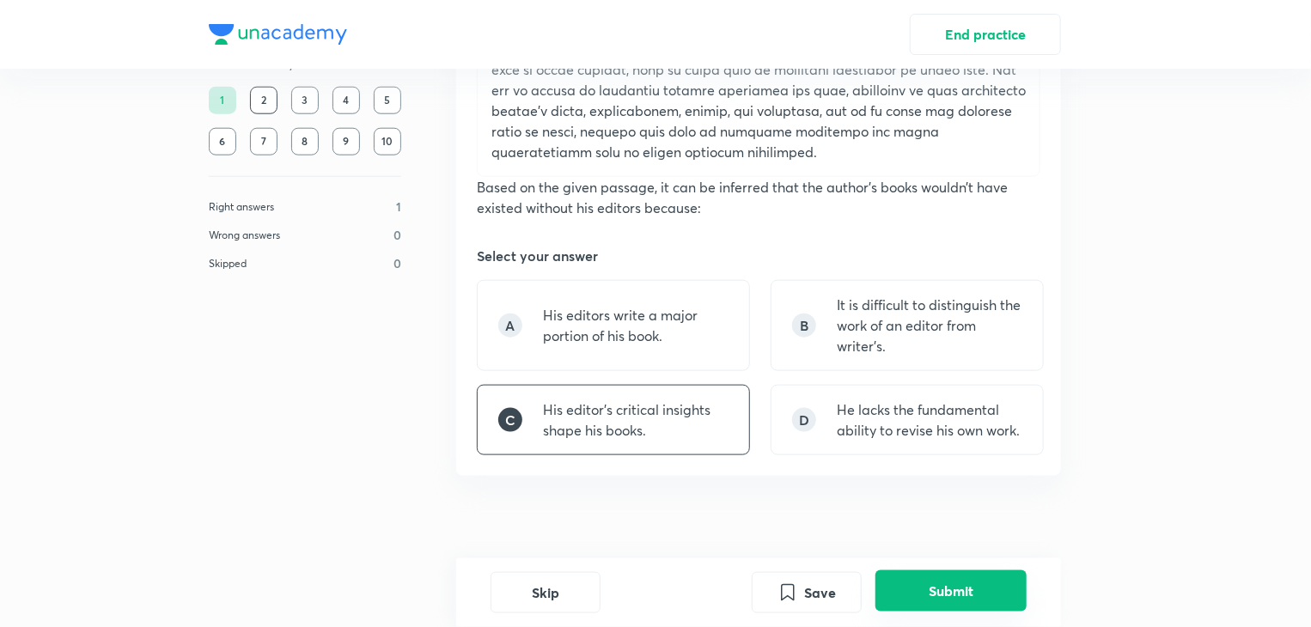
click at [911, 582] on button "Submit" at bounding box center [951, 590] width 151 height 41
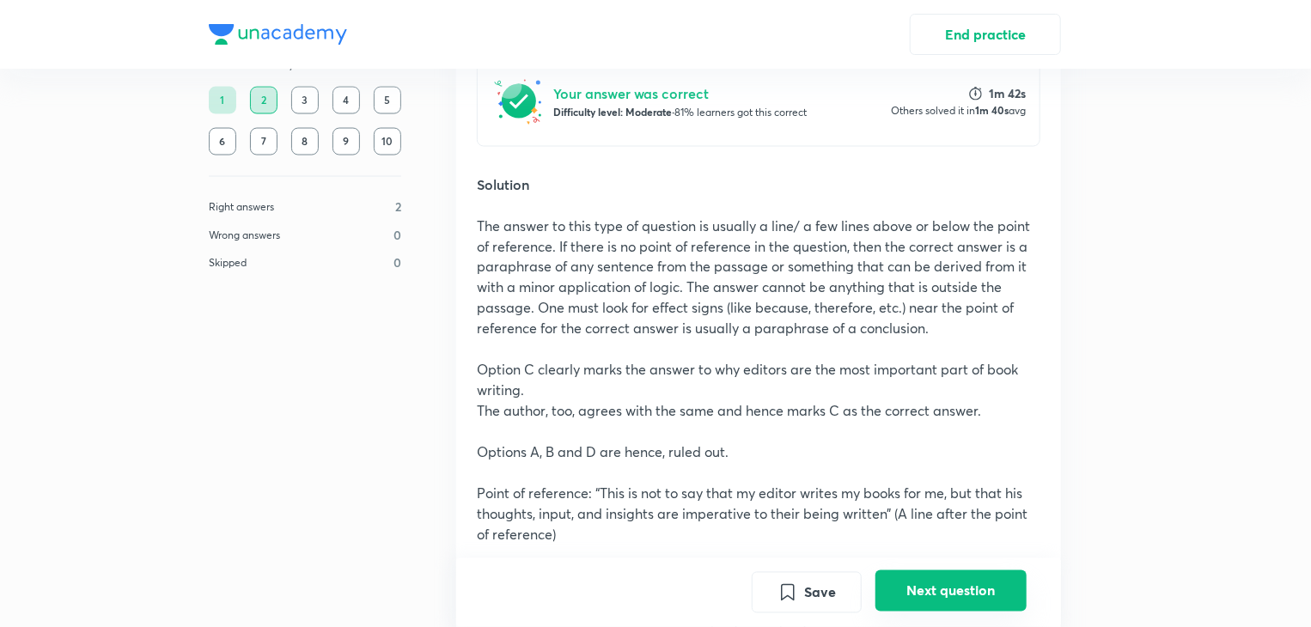
click at [955, 589] on button "Next question" at bounding box center [951, 590] width 151 height 41
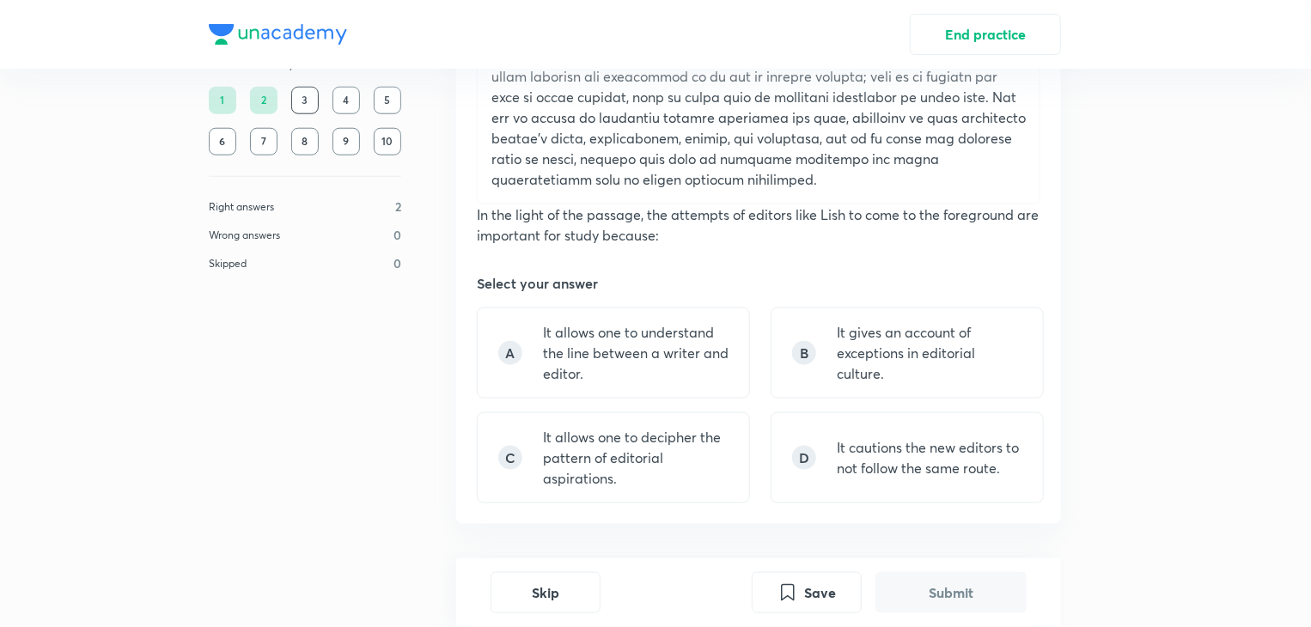
scroll to position [838, 0]
click at [812, 366] on div "B It gives an account of exceptions in editorial culture." at bounding box center [907, 352] width 273 height 91
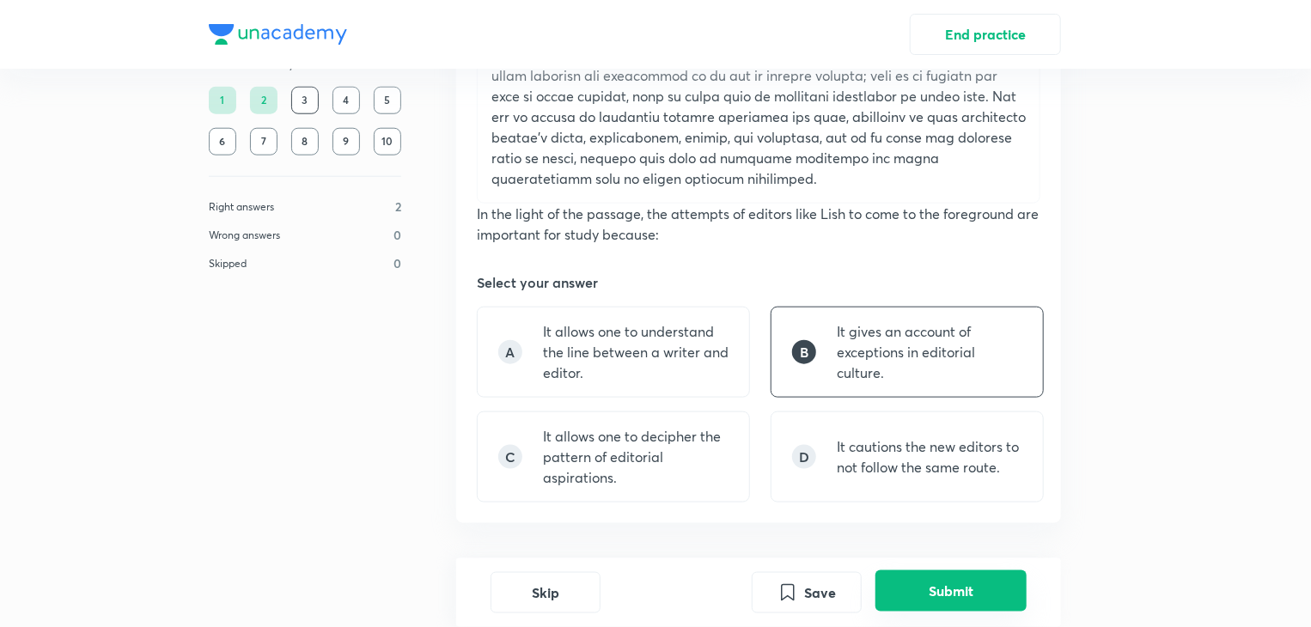
click at [931, 595] on button "Submit" at bounding box center [951, 590] width 151 height 41
click at [931, 595] on button "Submit" at bounding box center [951, 592] width 151 height 41
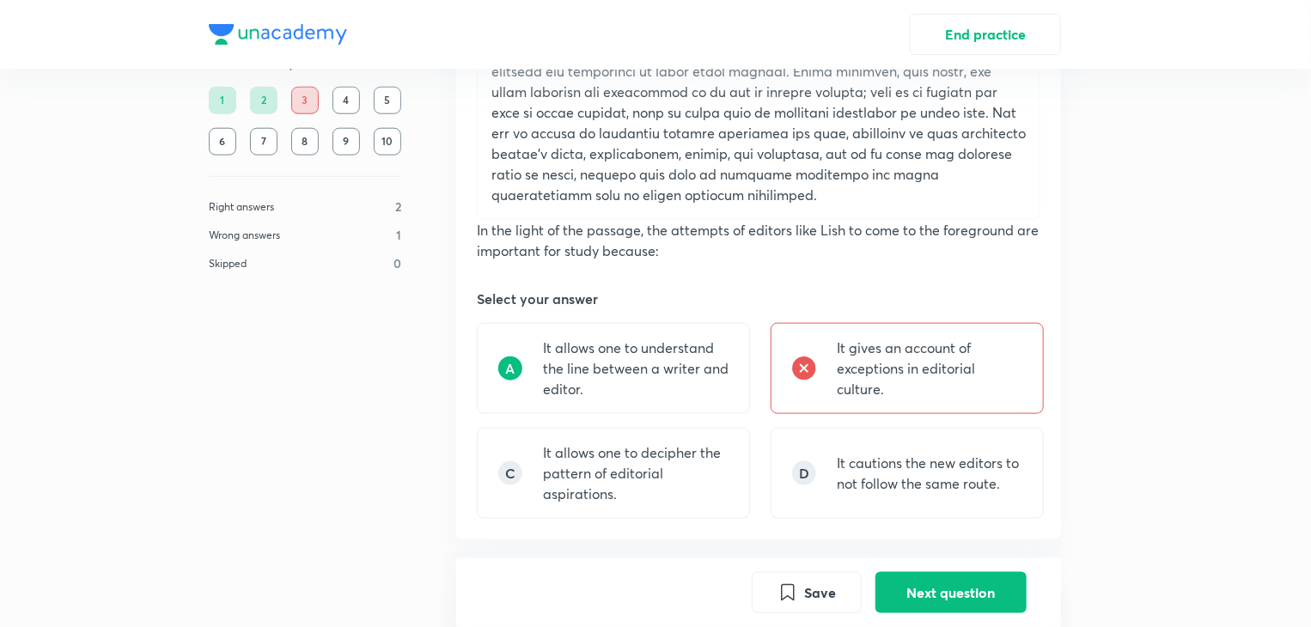
scroll to position [829, 0]
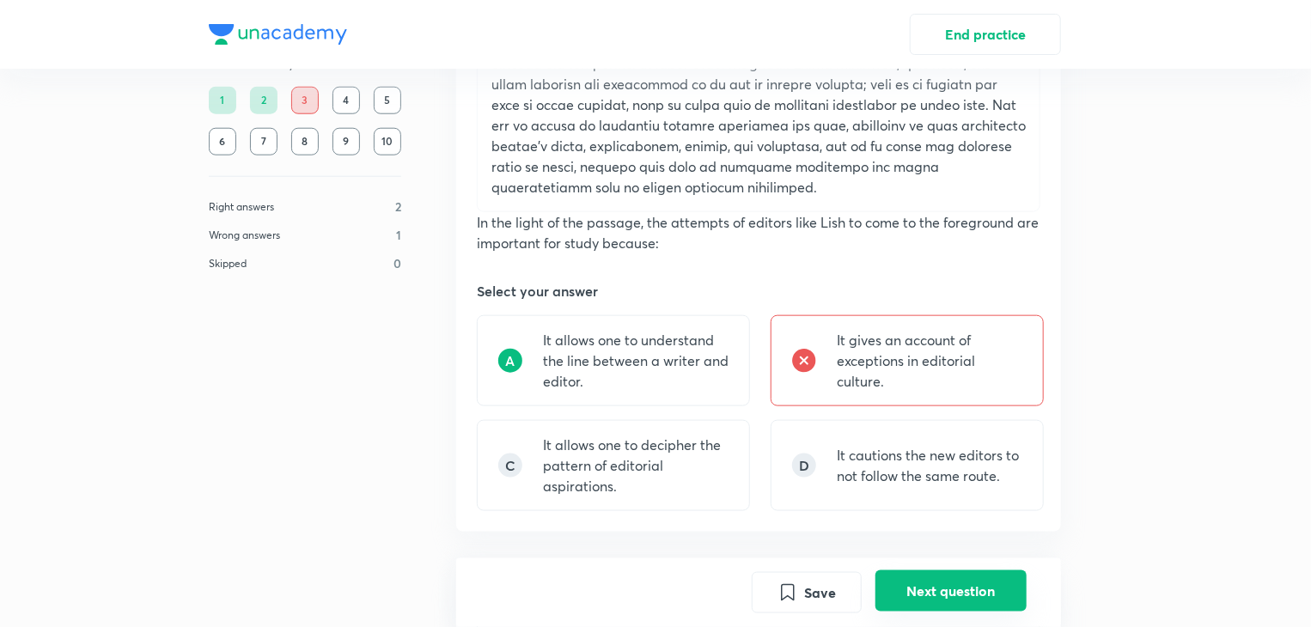
click at [915, 589] on button "Next question" at bounding box center [951, 590] width 151 height 41
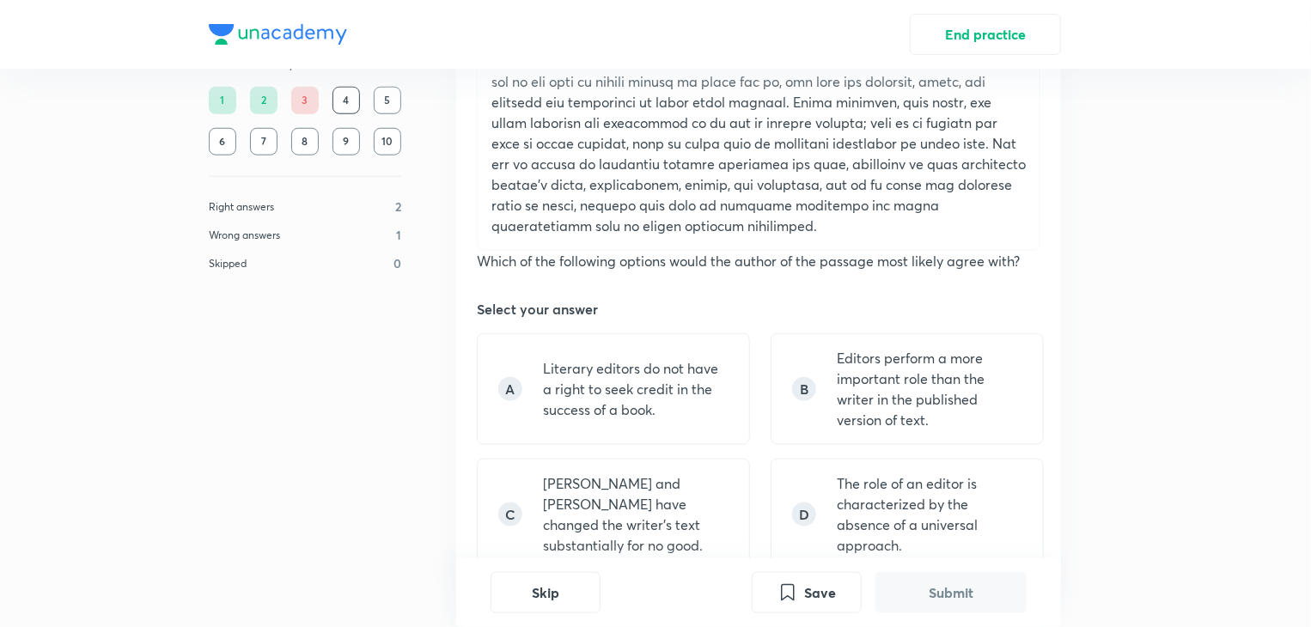
scroll to position [876, 0]
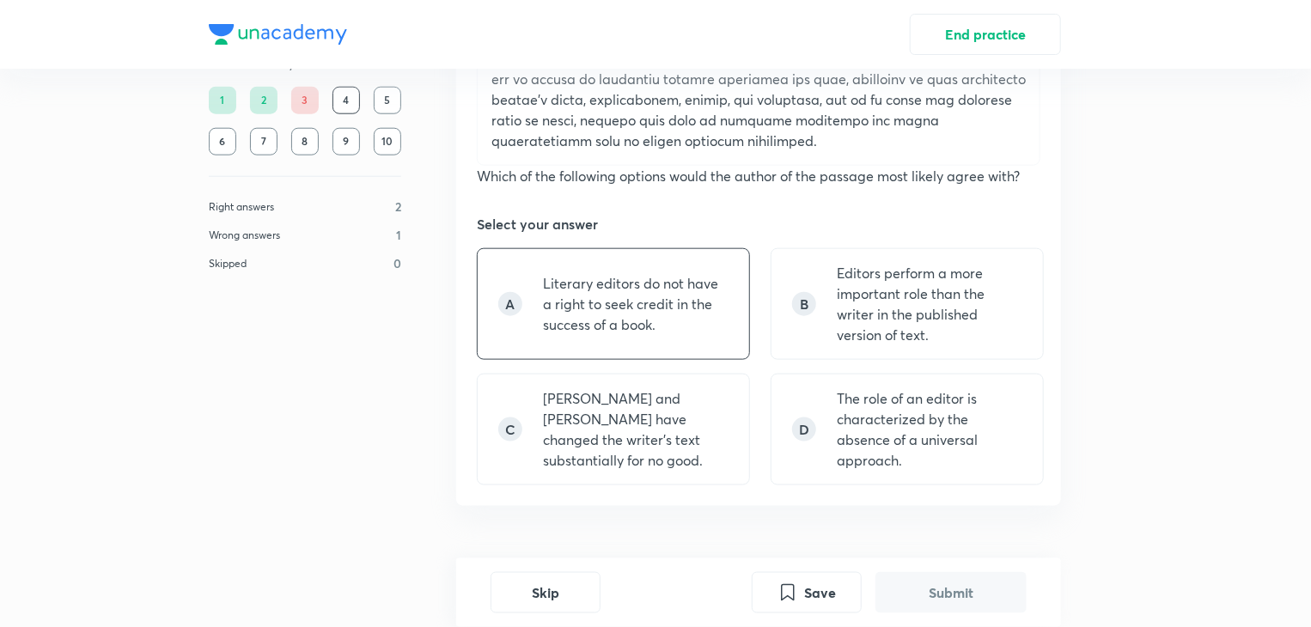
click at [693, 334] on p "Literary editors do not have a right to seek credit in the success of a book." at bounding box center [636, 304] width 186 height 62
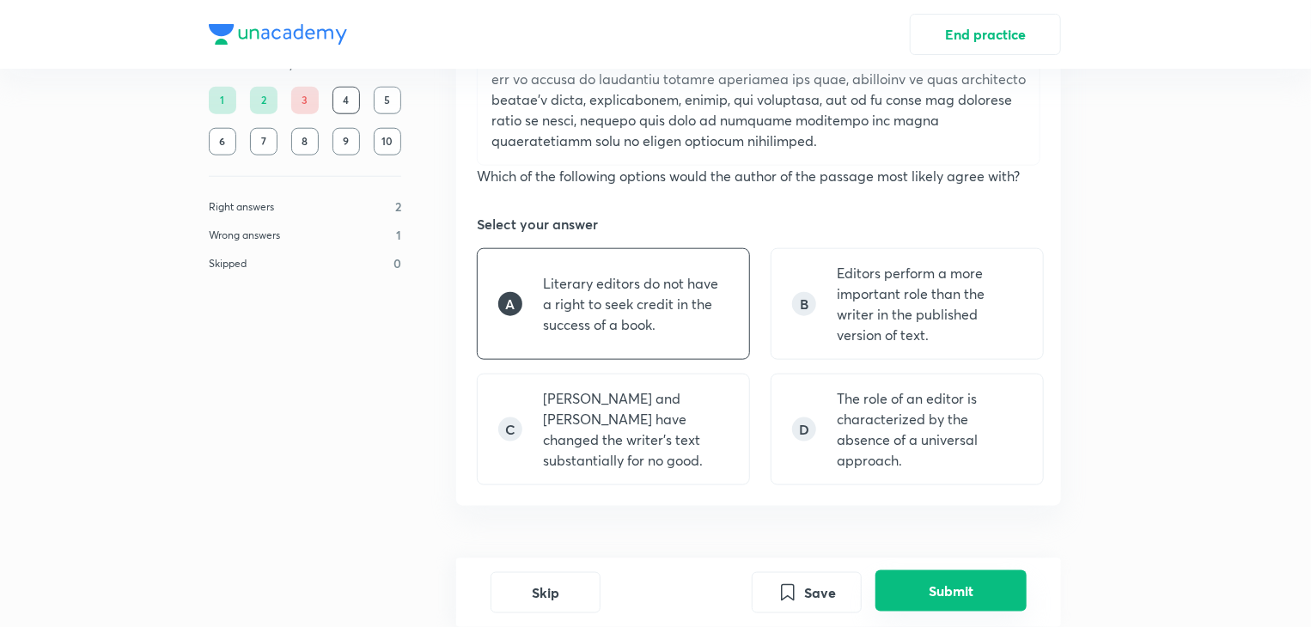
click at [942, 584] on button "Submit" at bounding box center [951, 590] width 151 height 41
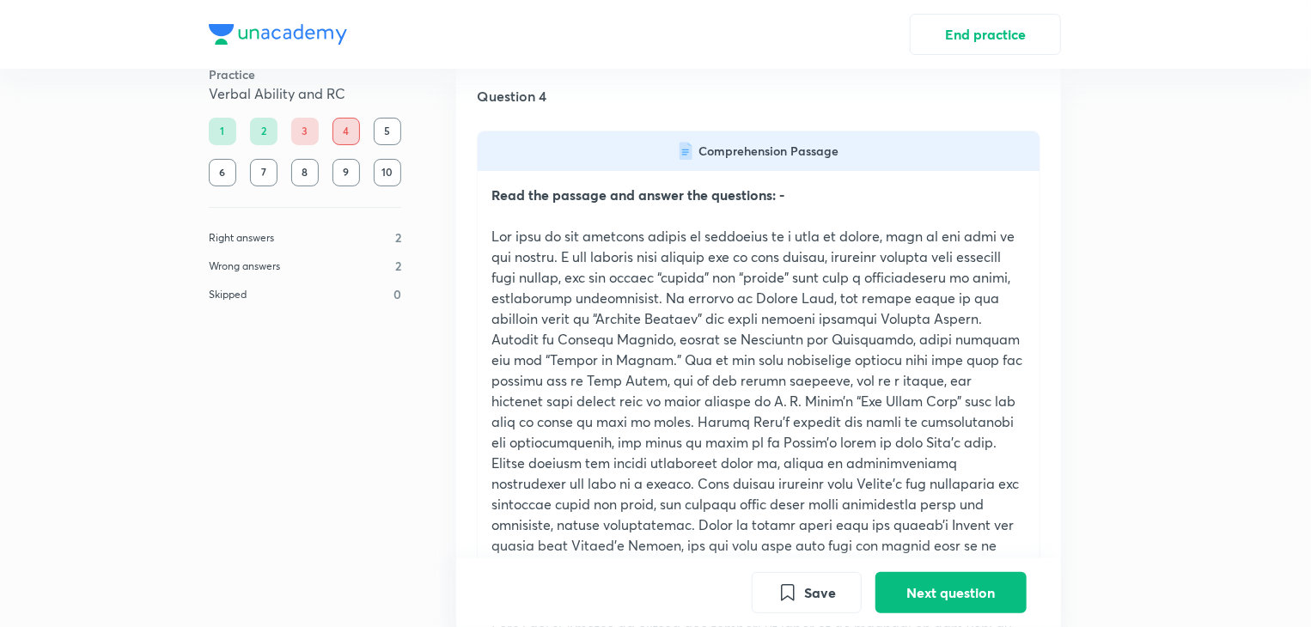
scroll to position [0, 0]
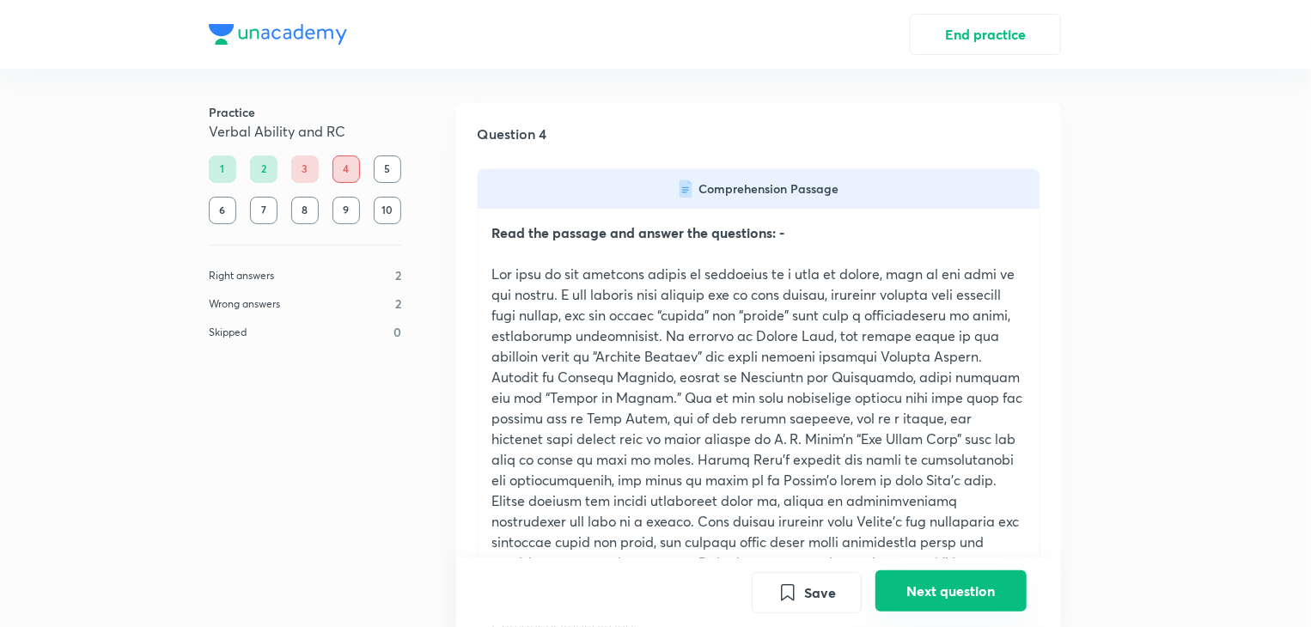
click at [966, 586] on button "Next question" at bounding box center [951, 590] width 151 height 41
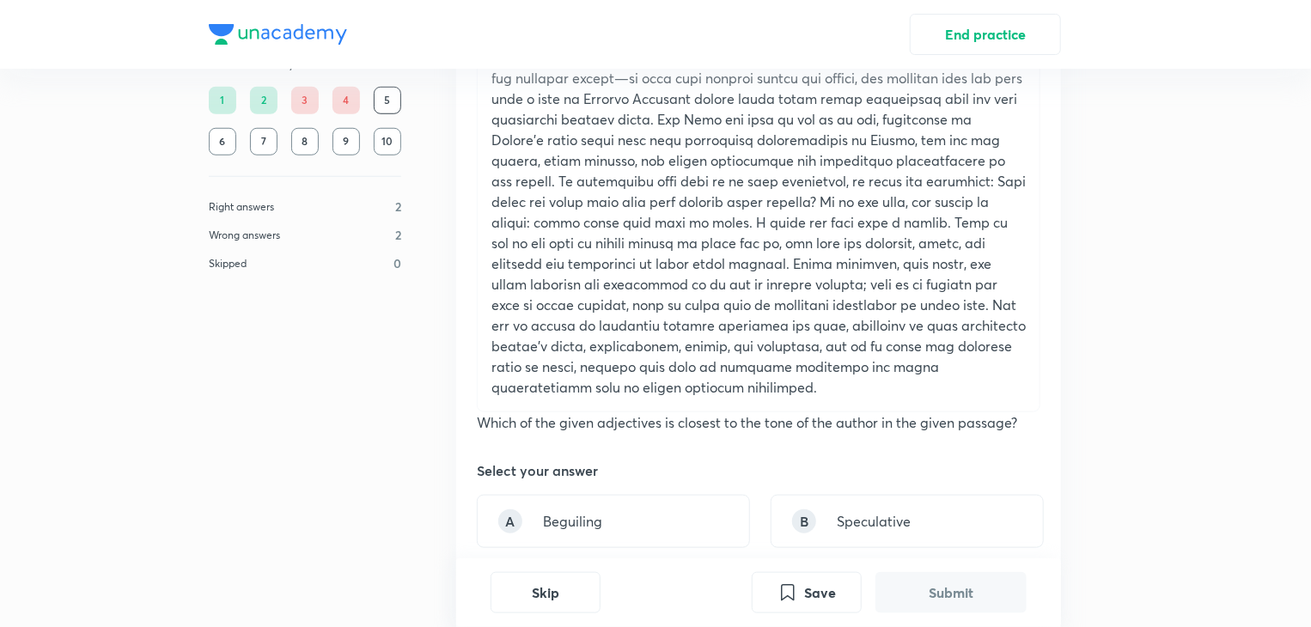
scroll to position [677, 0]
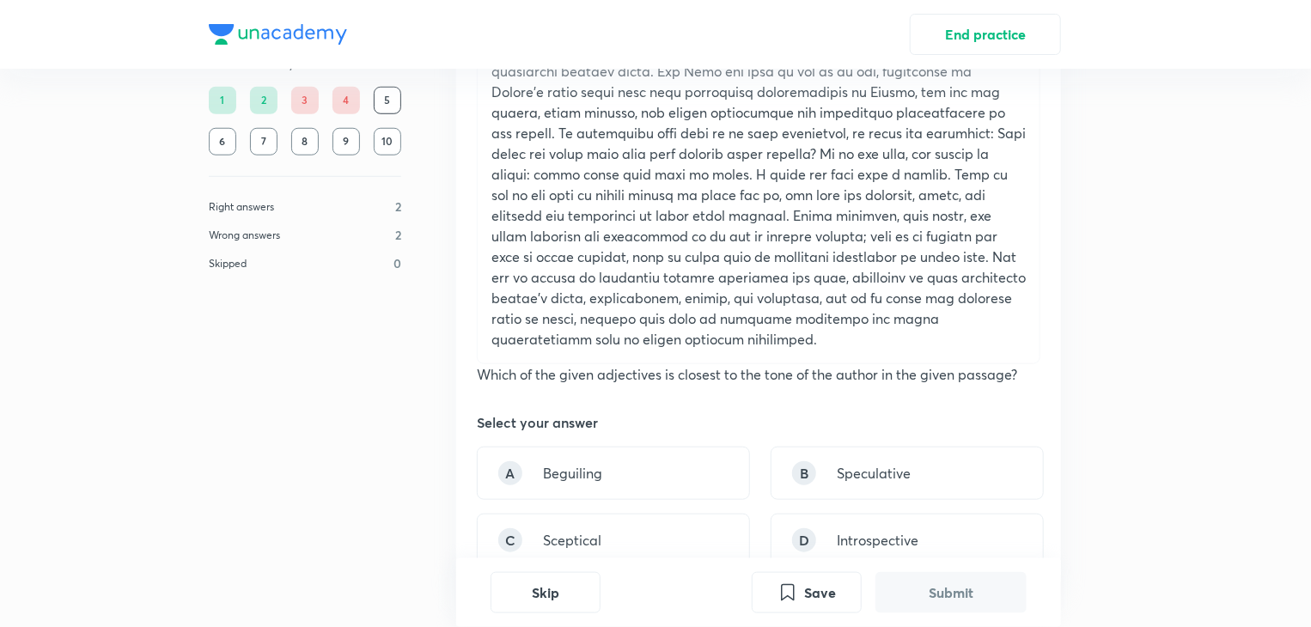
click at [639, 413] on div "Select your answer" at bounding box center [759, 422] width 564 height 21
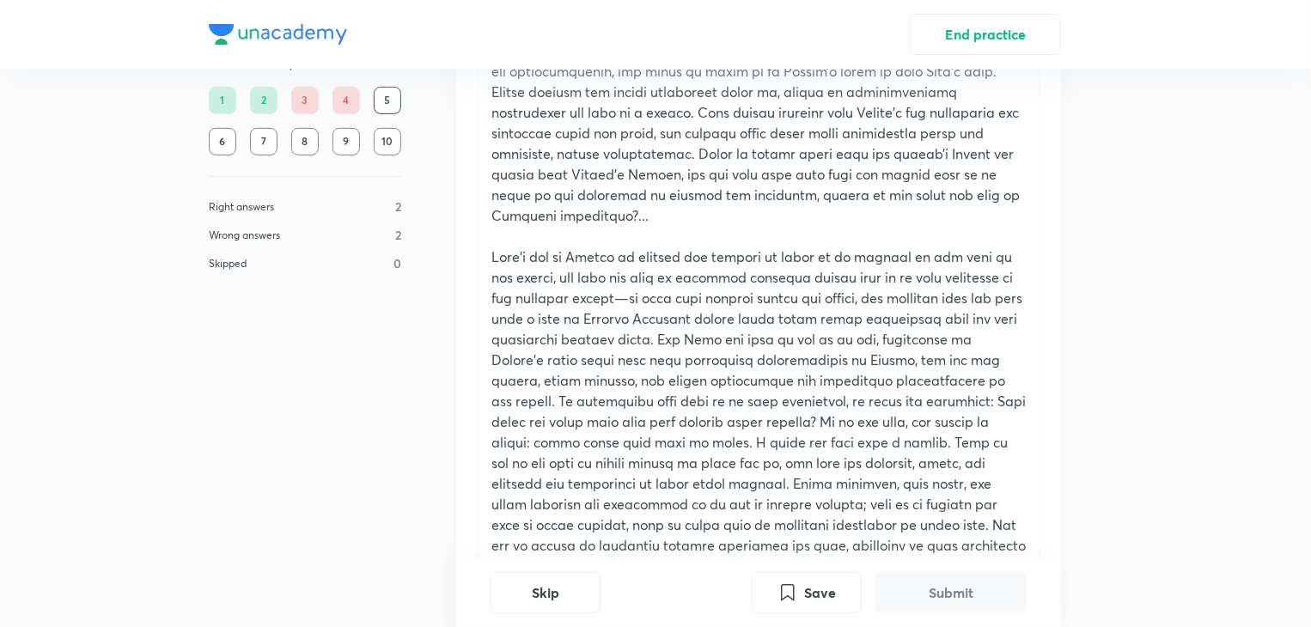
scroll to position [808, 0]
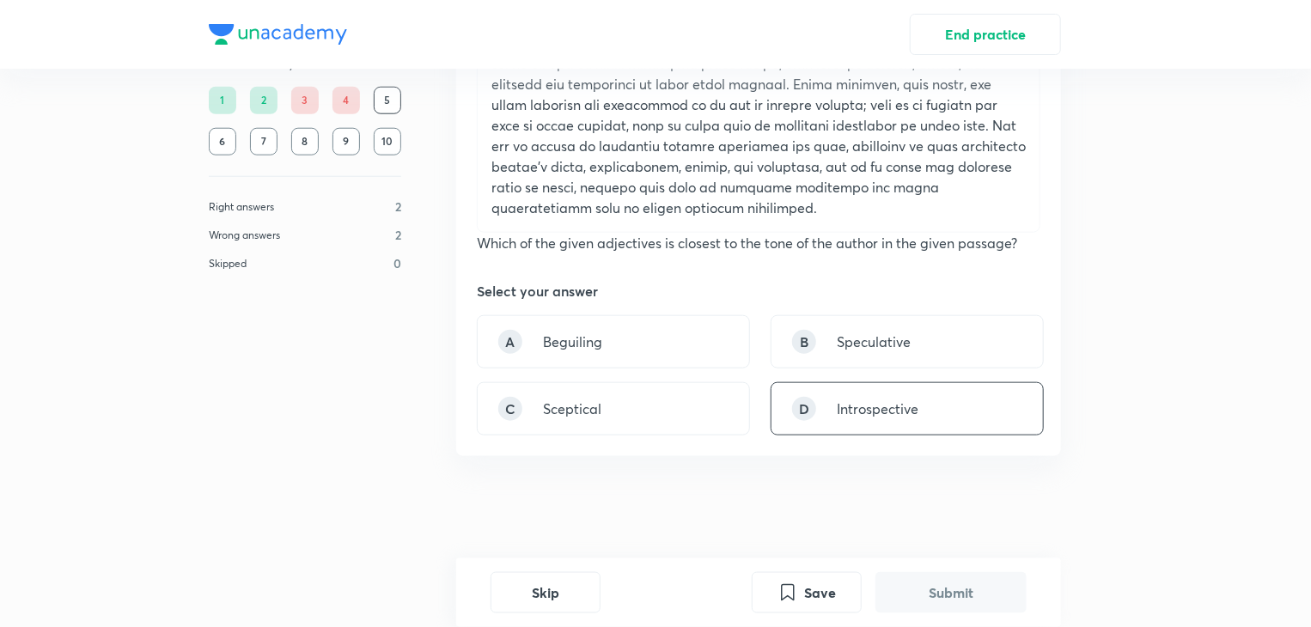
click at [828, 417] on div "D Introspective" at bounding box center [907, 408] width 273 height 53
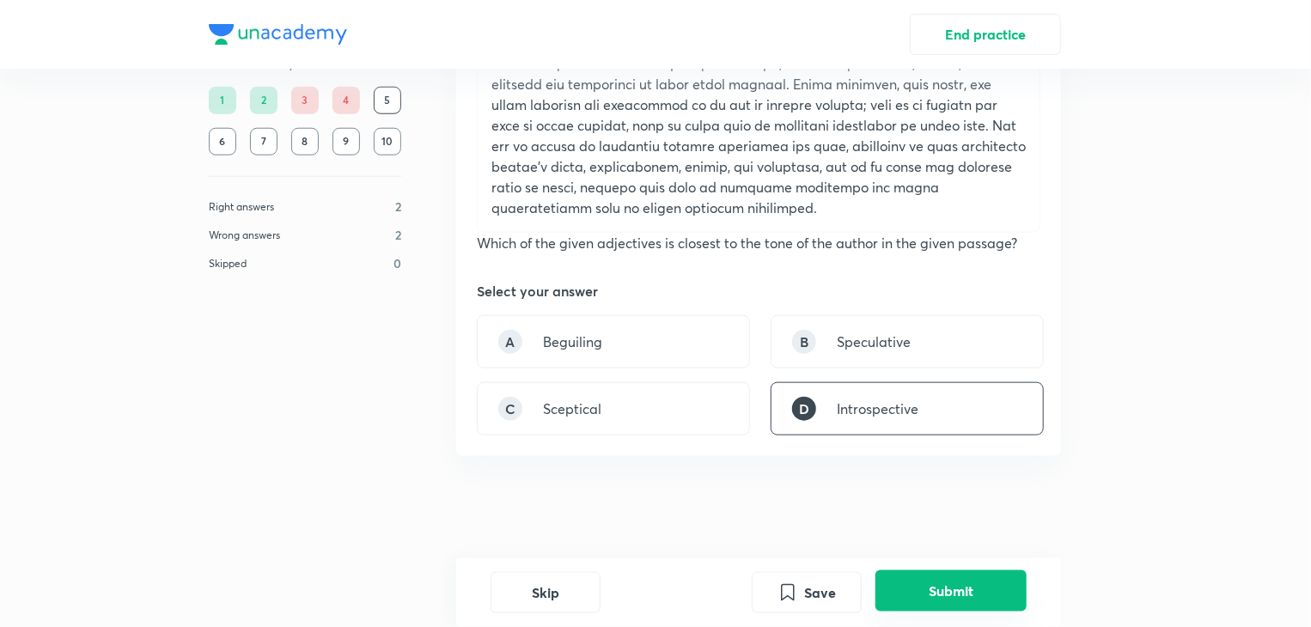
click at [938, 595] on button "Submit" at bounding box center [951, 590] width 151 height 41
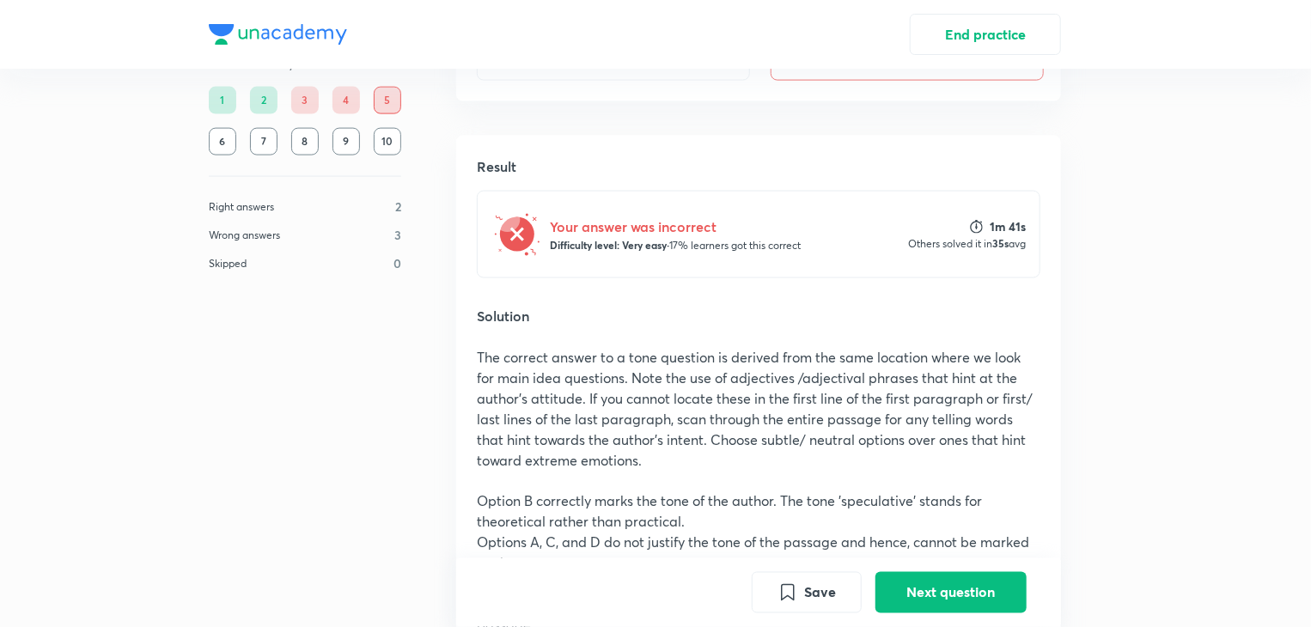
scroll to position [1309, 0]
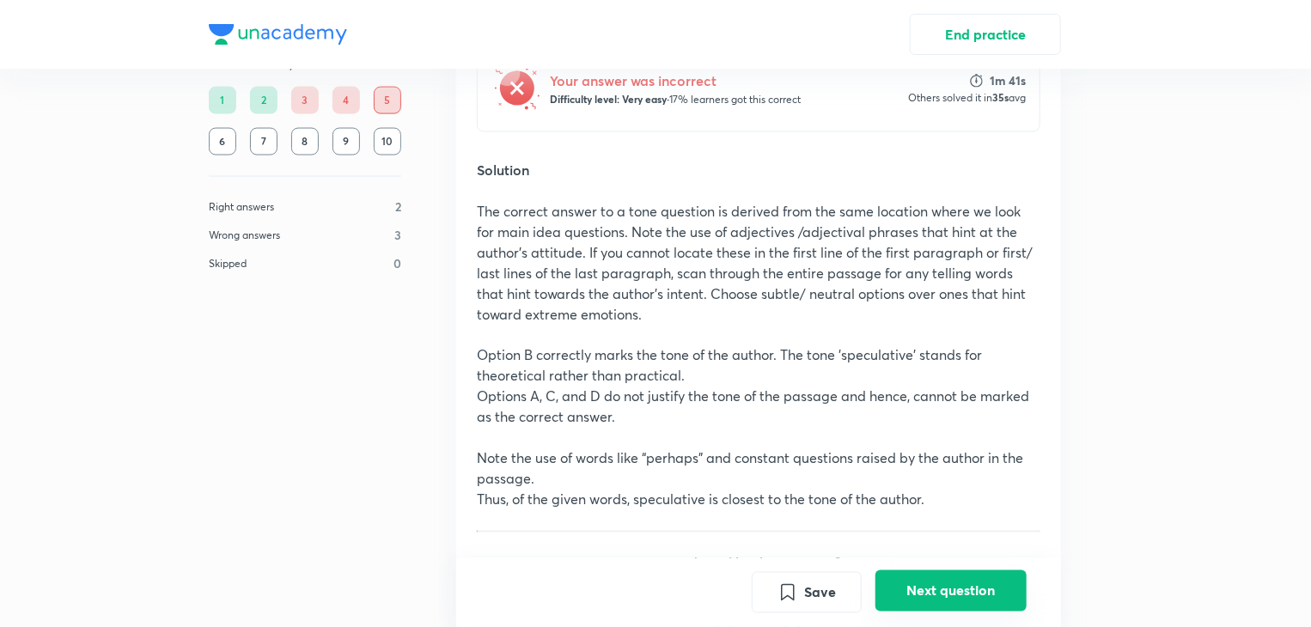
click at [958, 595] on button "Next question" at bounding box center [951, 590] width 151 height 41
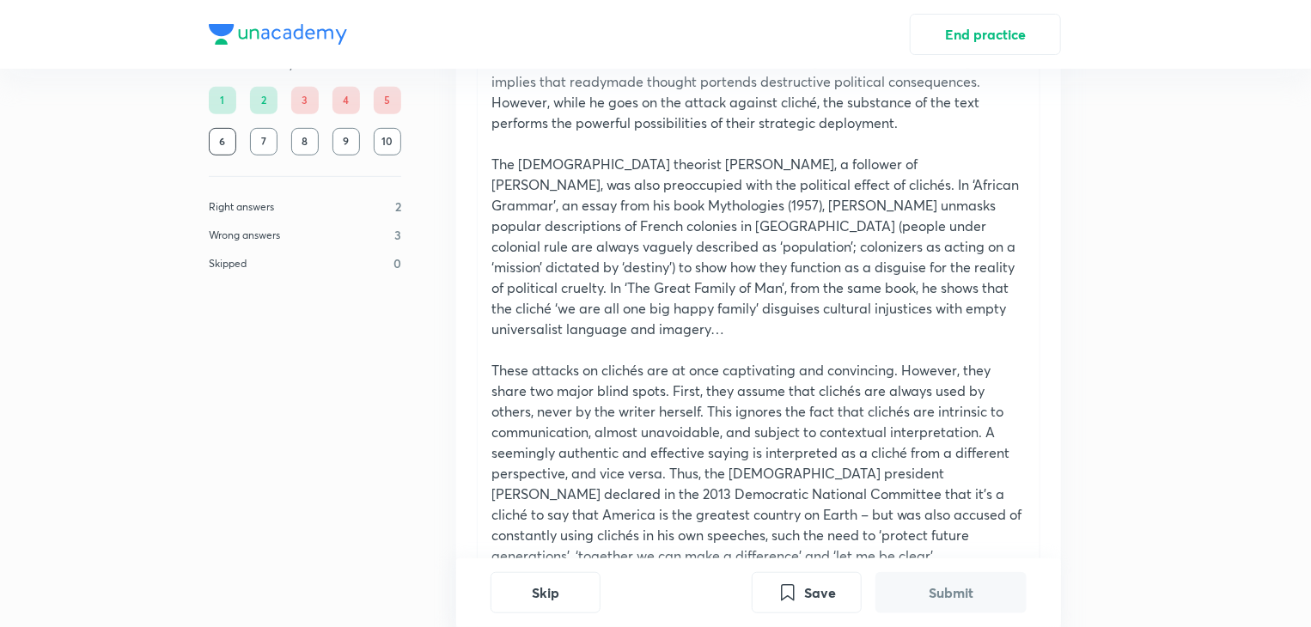
scroll to position [340, 0]
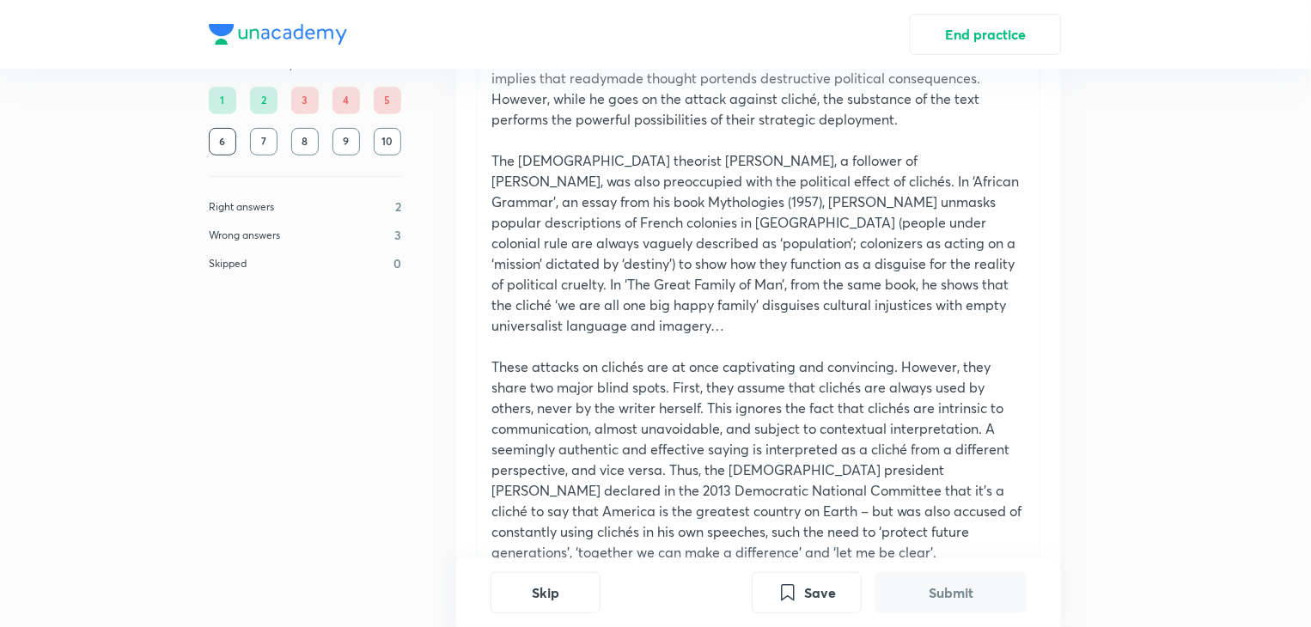
click at [694, 180] on p "The French theorist Roland Barthes, a follower of Flaubert, was also preoccupie…" at bounding box center [758, 243] width 534 height 186
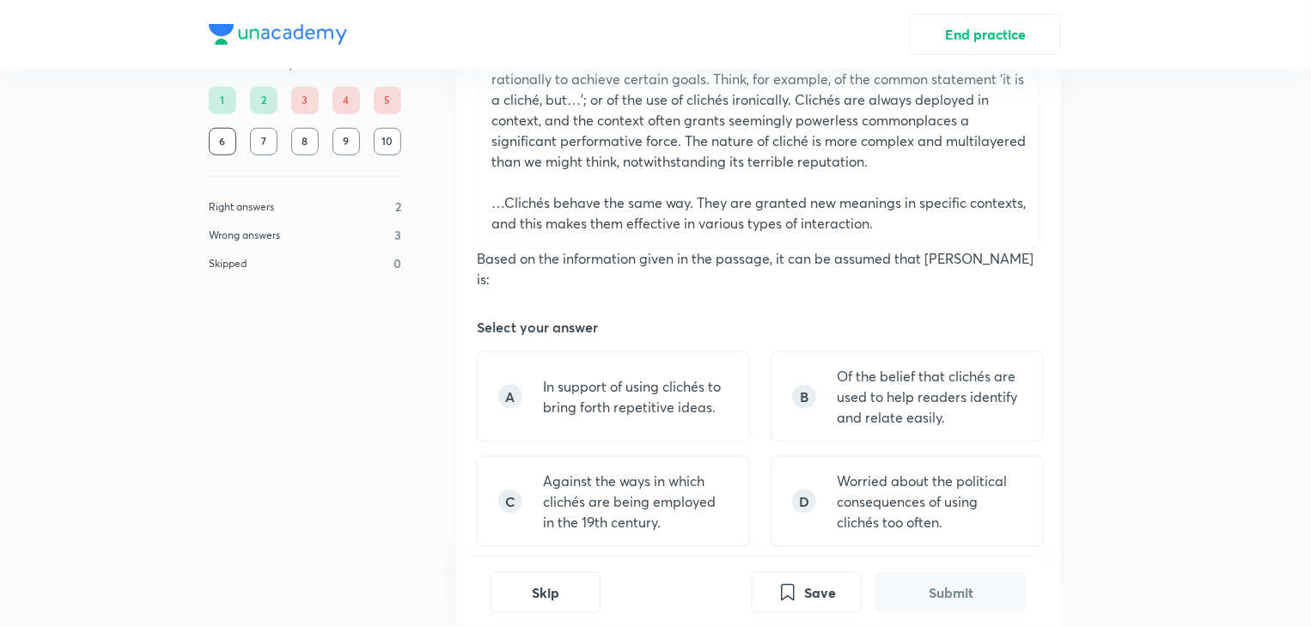
scroll to position [950, 0]
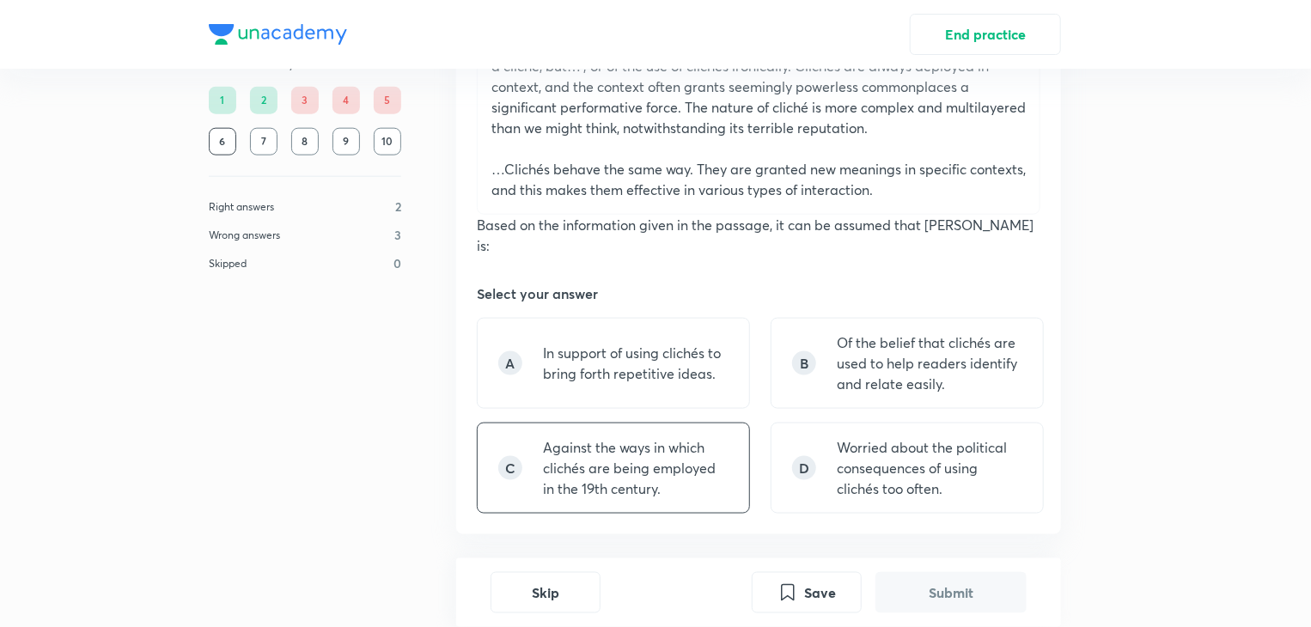
click at [686, 437] on p "Against the ways in which clichés are being employed in the 19th century." at bounding box center [636, 468] width 186 height 62
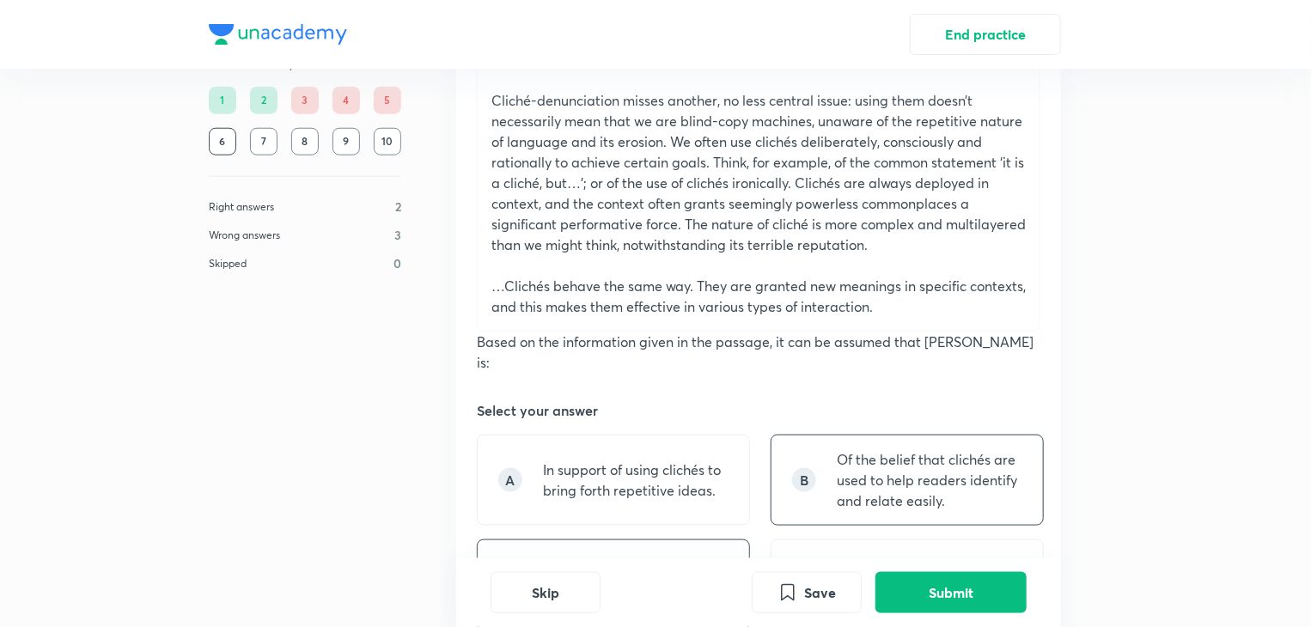
scroll to position [987, 0]
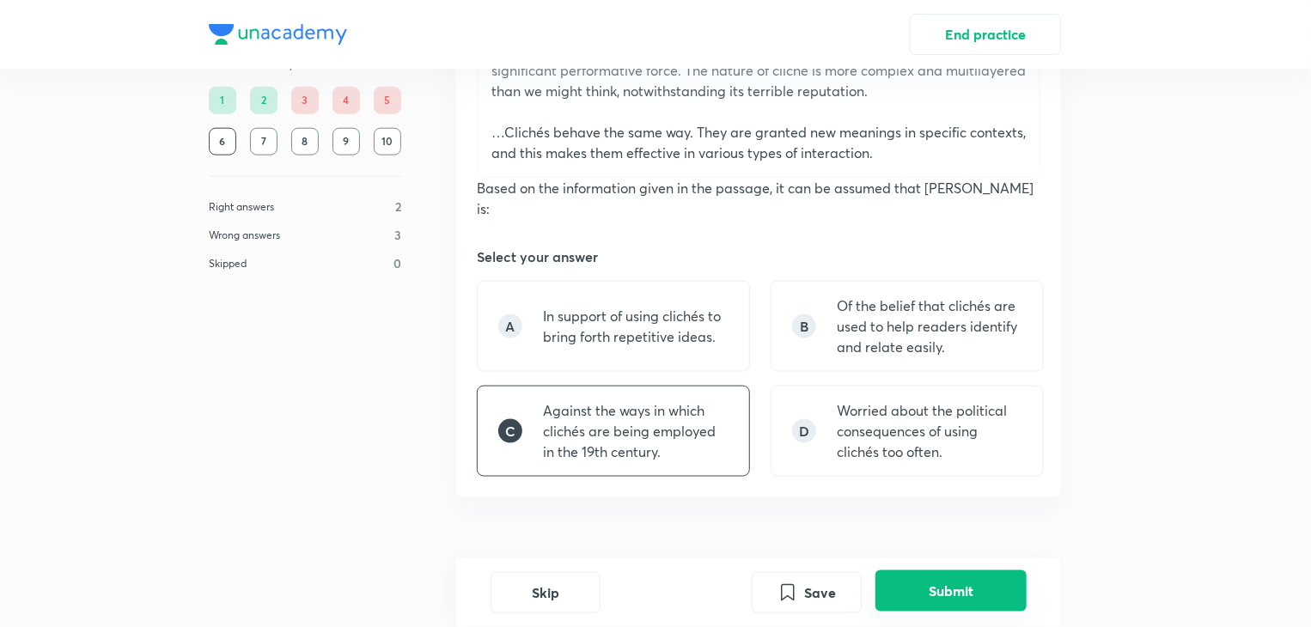
click at [955, 575] on button "Submit" at bounding box center [951, 590] width 151 height 41
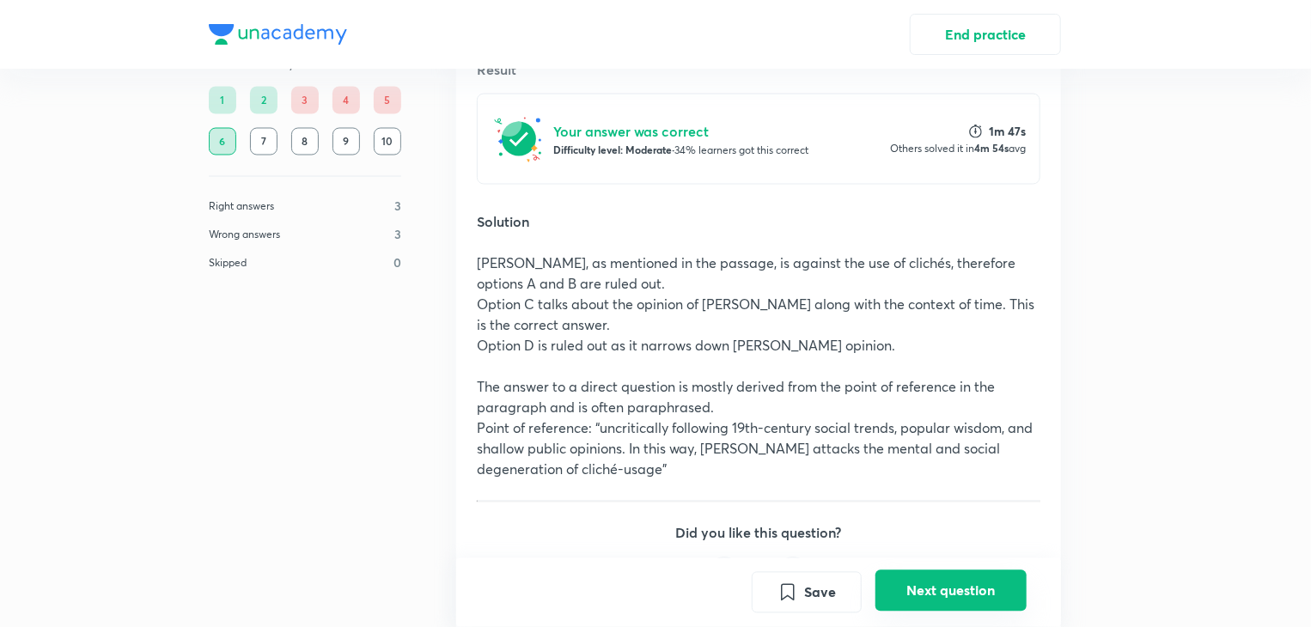
scroll to position [1480, 0]
click at [950, 591] on button "Next question" at bounding box center [951, 590] width 151 height 41
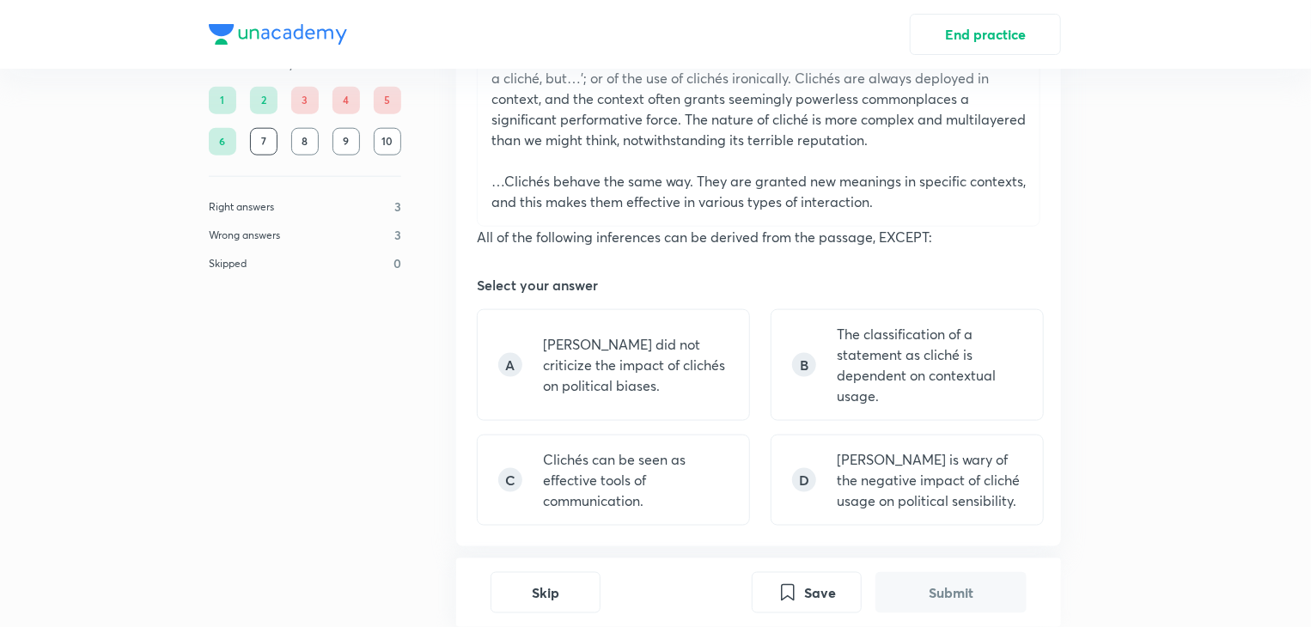
scroll to position [945, 0]
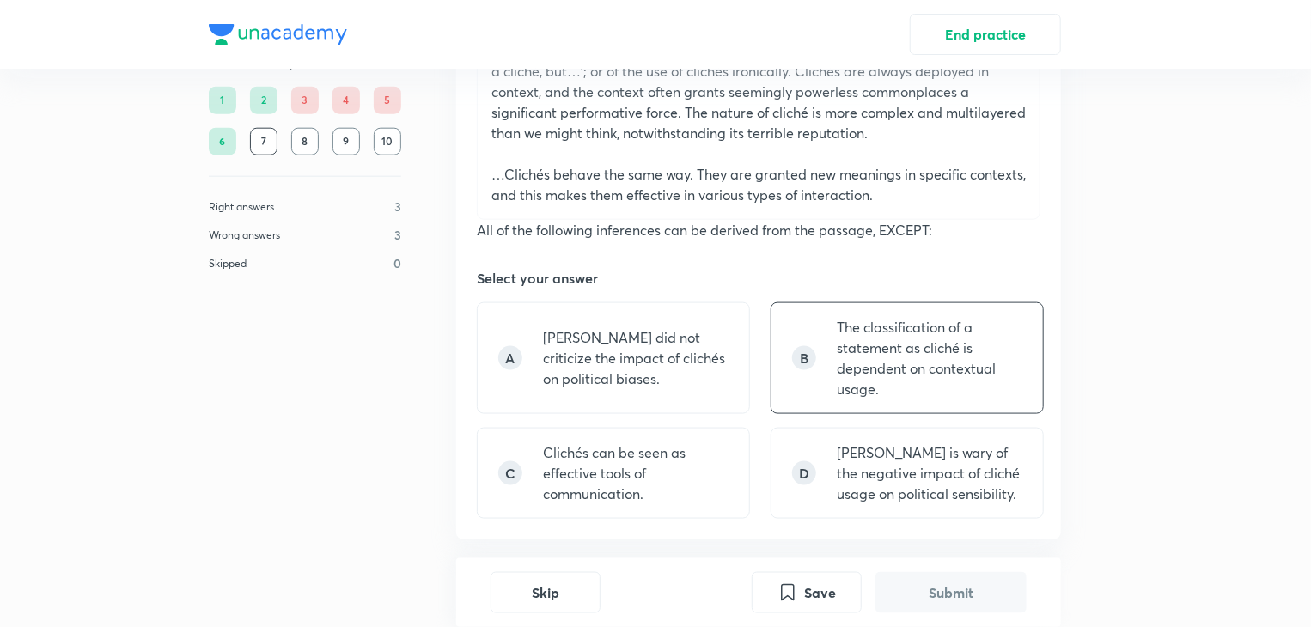
click at [922, 338] on p "The classification of a statement as cliché is dependent on contextual usage." at bounding box center [930, 358] width 186 height 82
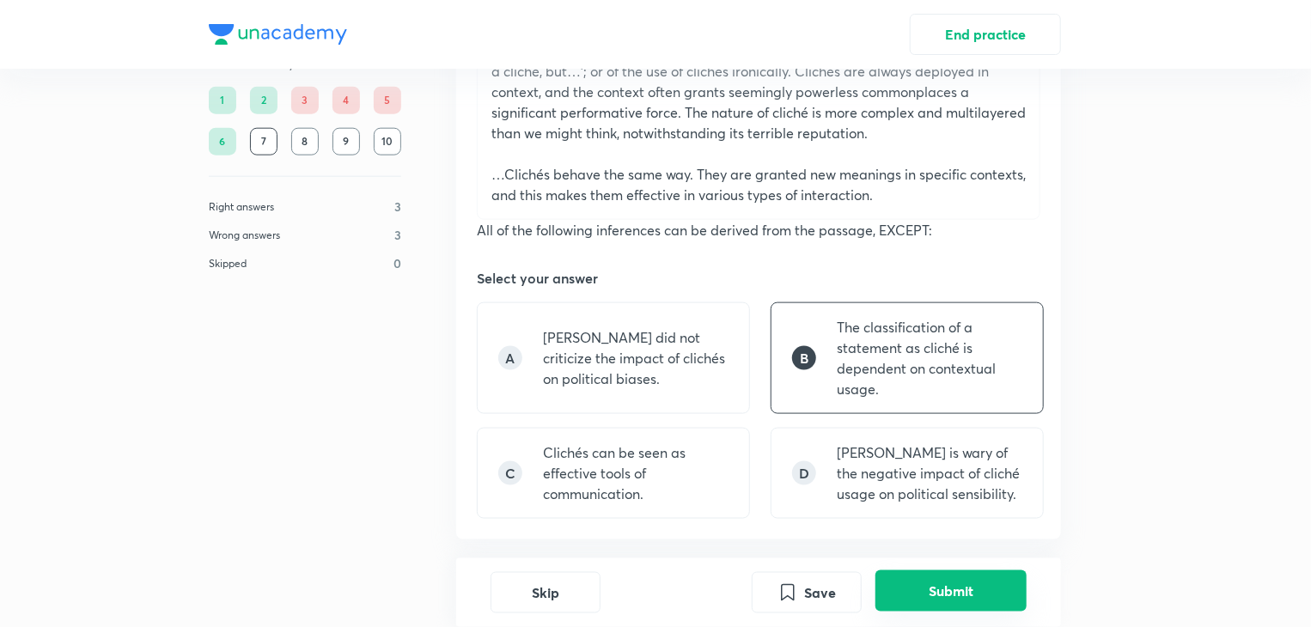
click at [965, 594] on button "Submit" at bounding box center [951, 590] width 151 height 41
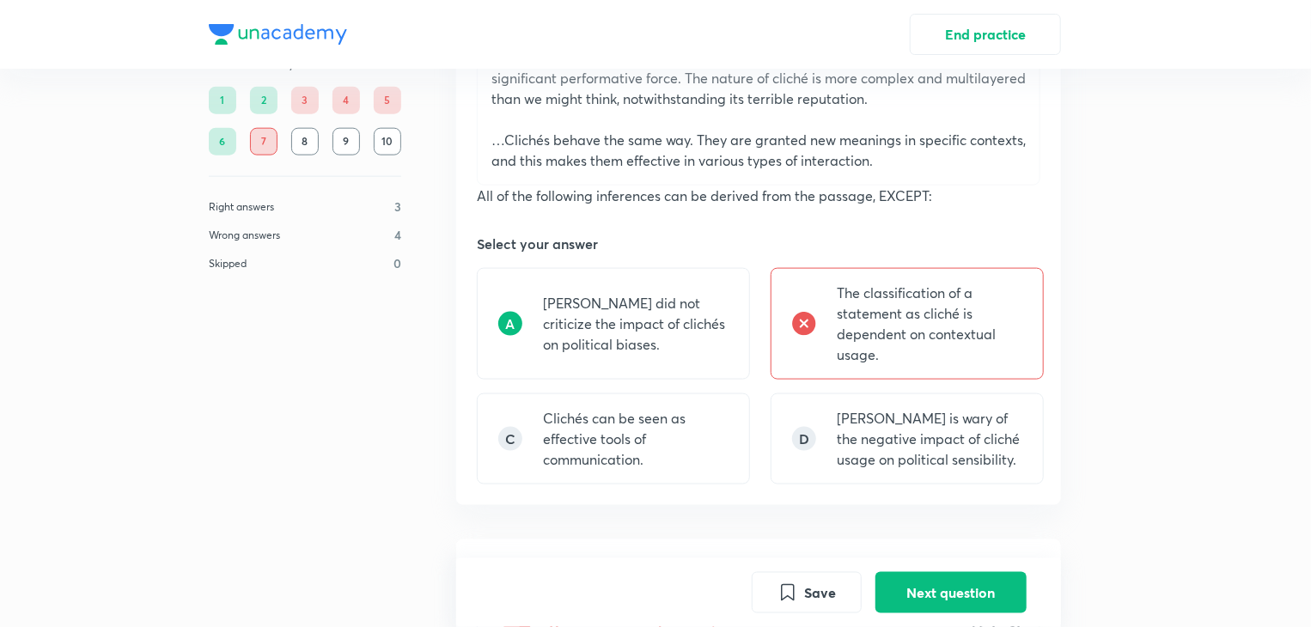
scroll to position [979, 0]
click at [935, 584] on button "Next question" at bounding box center [951, 590] width 151 height 41
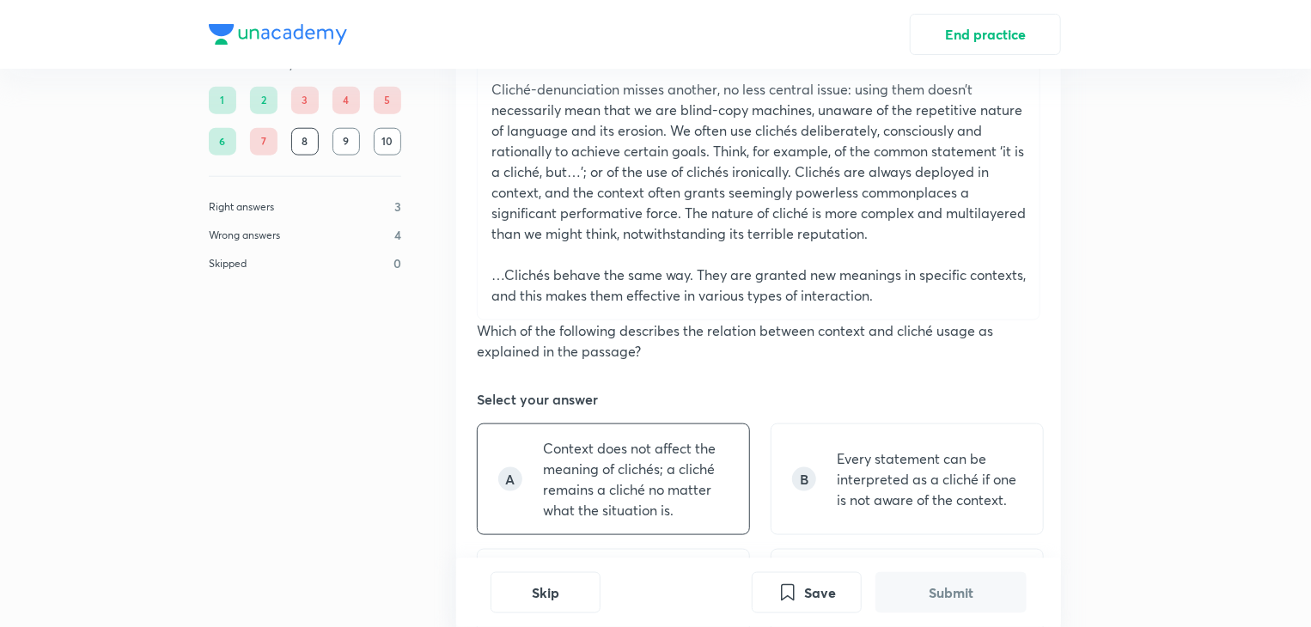
scroll to position [837, 0]
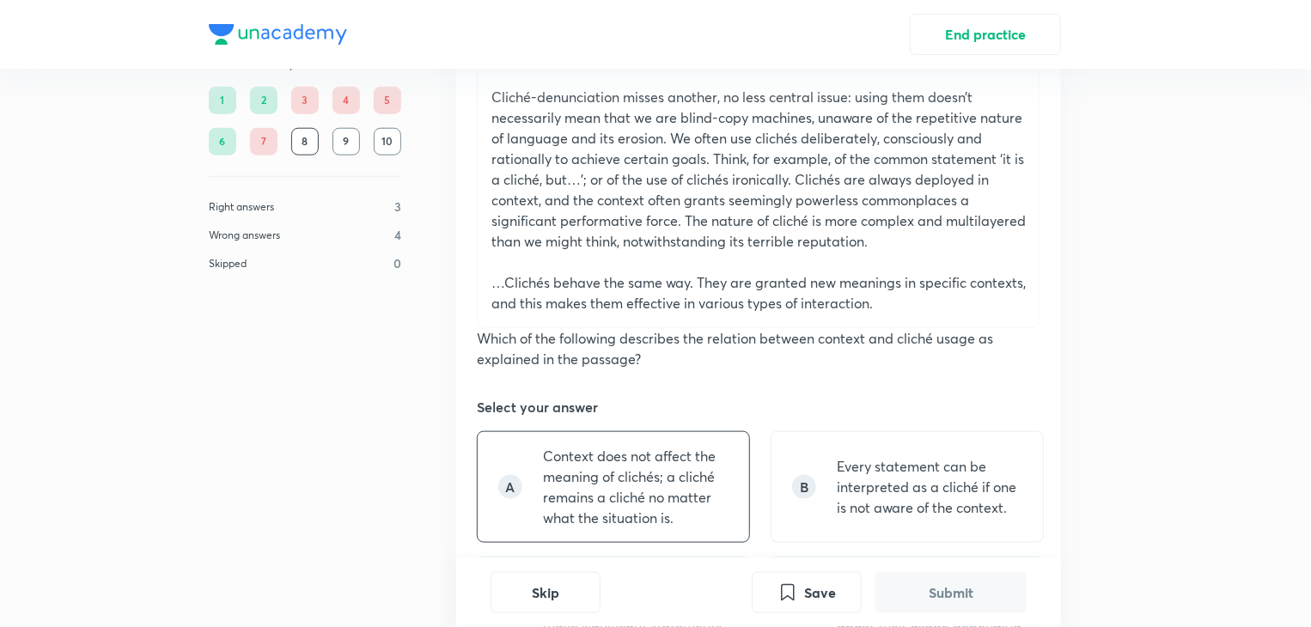
click at [643, 482] on p "Context does not affect the meaning of clichés; a cliché remains a cliché no ma…" at bounding box center [636, 487] width 186 height 82
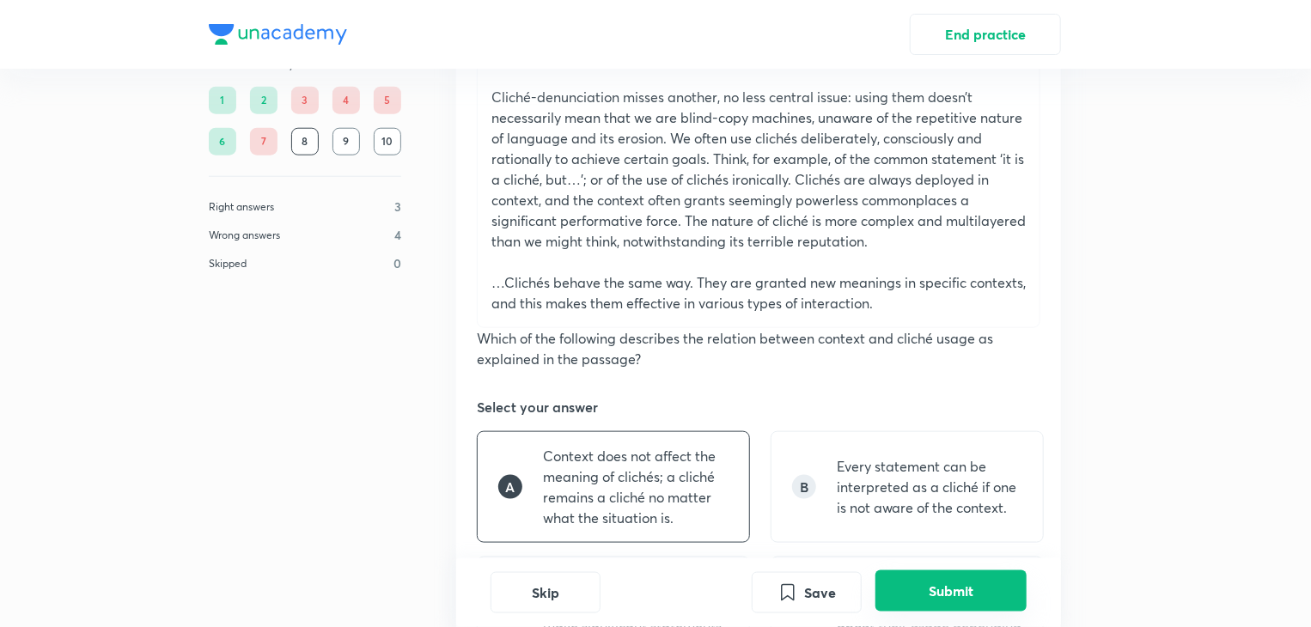
click at [954, 608] on button "Submit" at bounding box center [951, 590] width 151 height 41
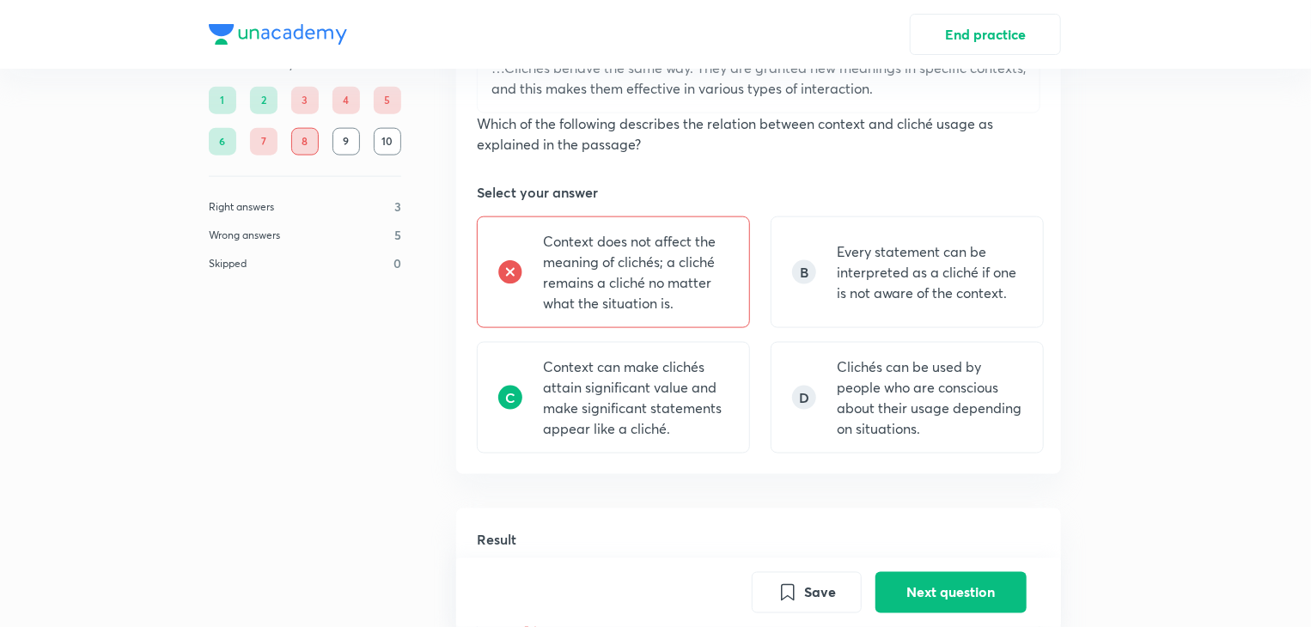
scroll to position [1051, 0]
click at [926, 592] on button "Next question" at bounding box center [951, 590] width 151 height 41
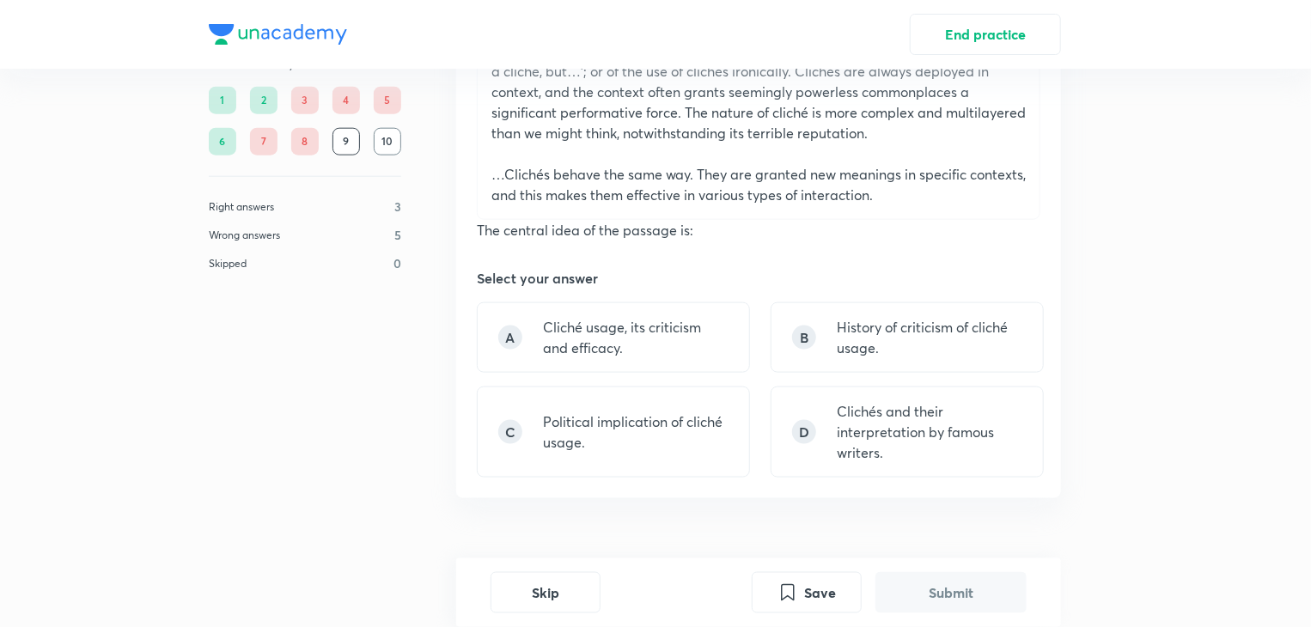
scroll to position [967, 0]
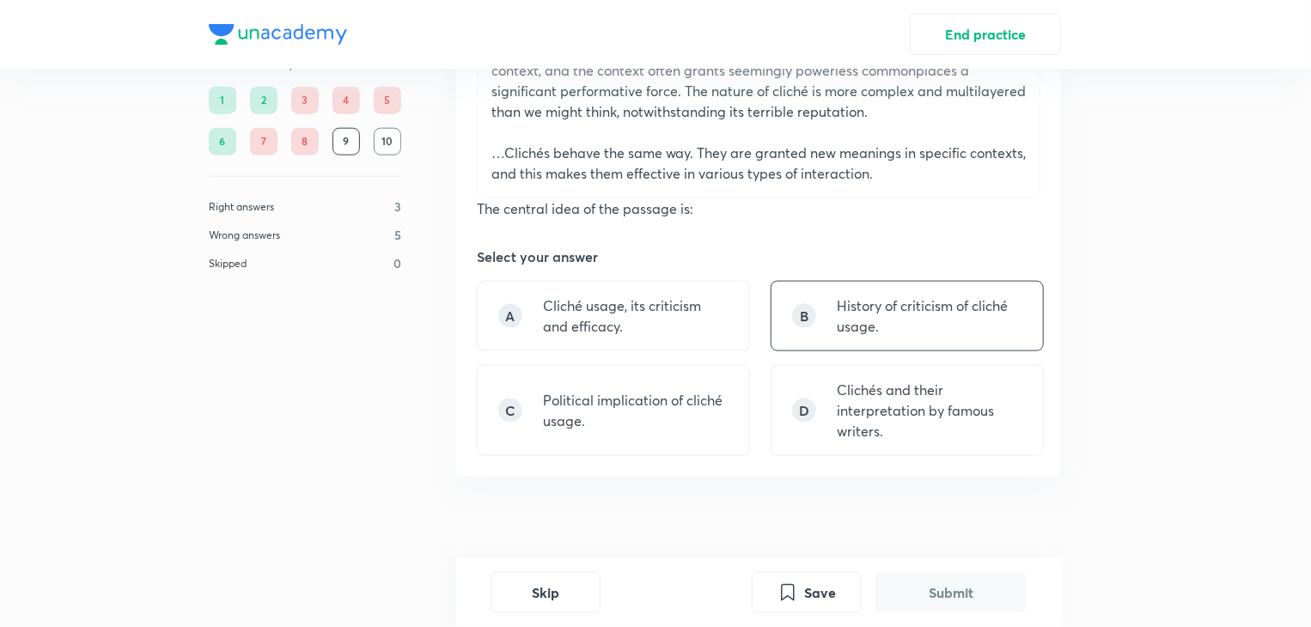
click at [820, 310] on div "B History of criticism of cliché usage." at bounding box center [907, 316] width 273 height 70
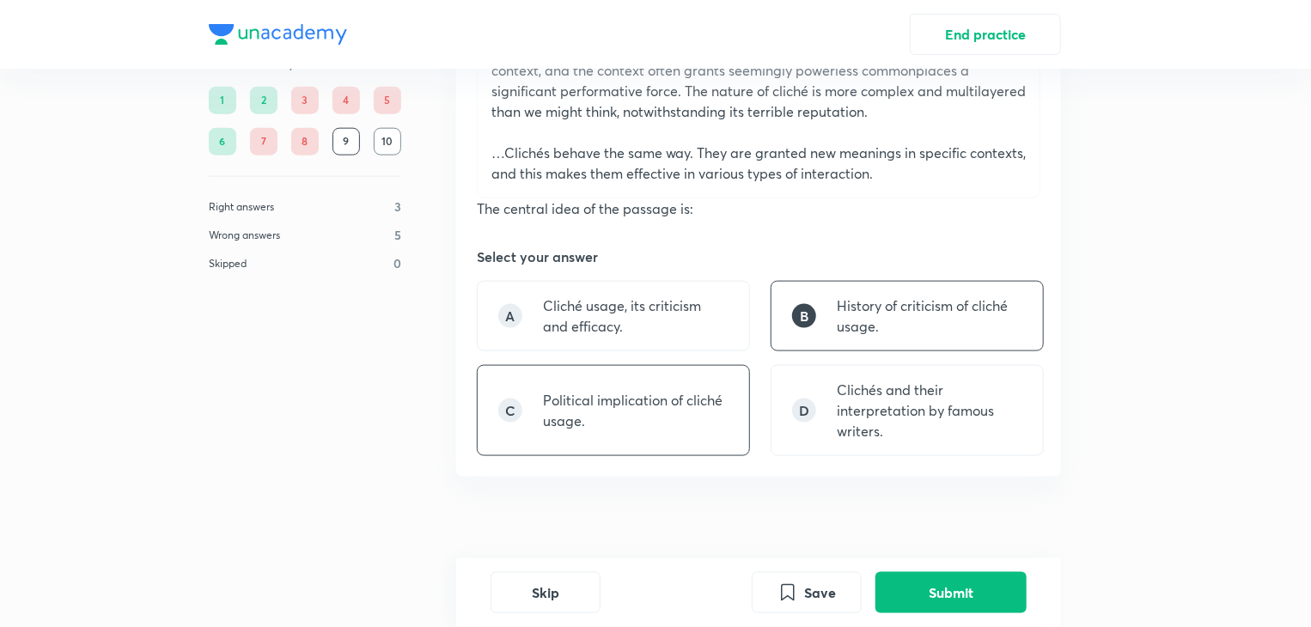
click at [605, 397] on p "Political implication of cliché usage." at bounding box center [636, 410] width 186 height 41
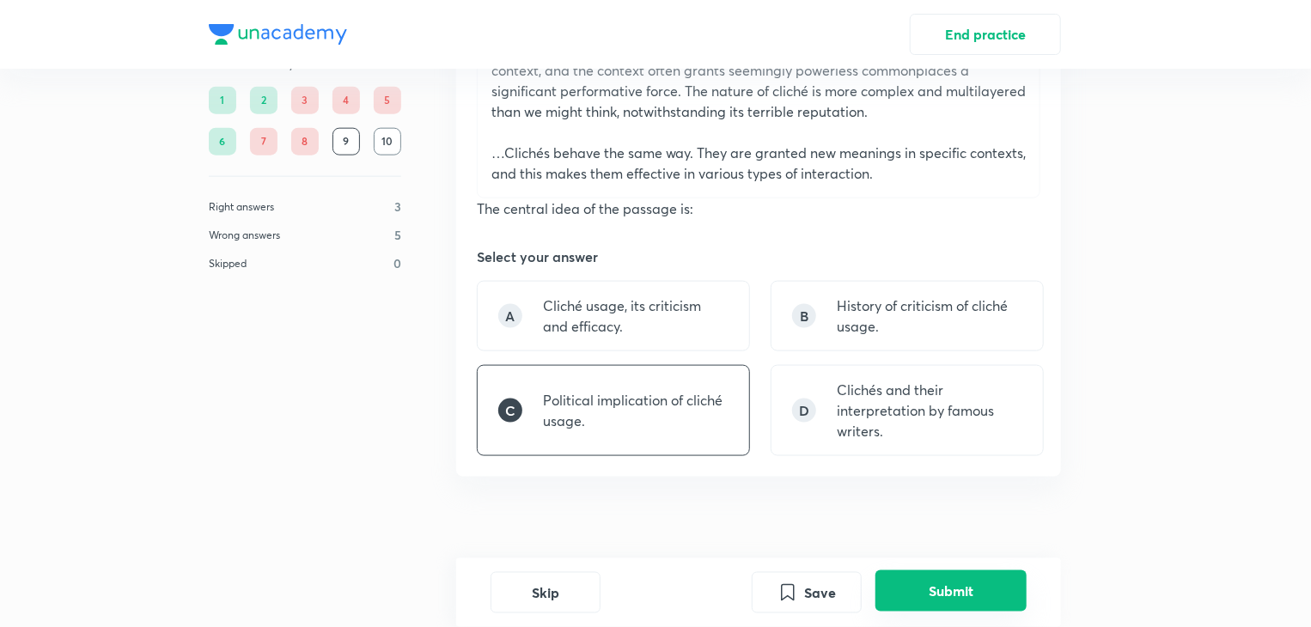
click at [913, 590] on button "Submit" at bounding box center [951, 590] width 151 height 41
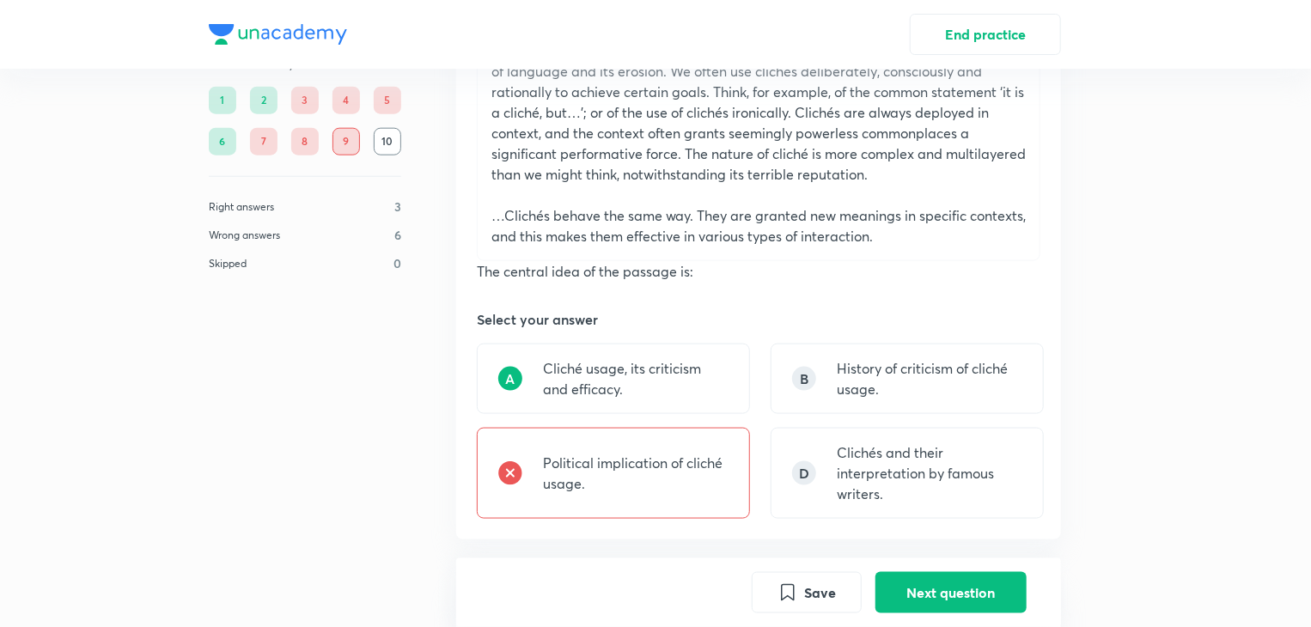
scroll to position [902, 0]
click at [965, 591] on button "Next question" at bounding box center [951, 590] width 151 height 41
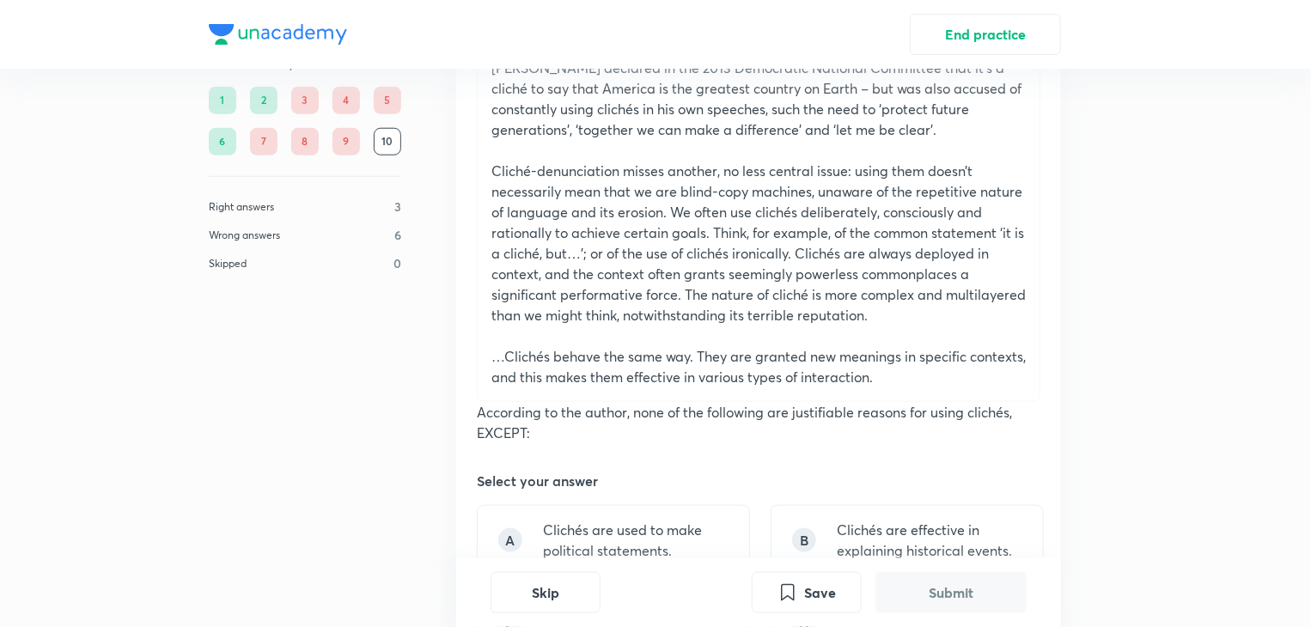
scroll to position [967, 0]
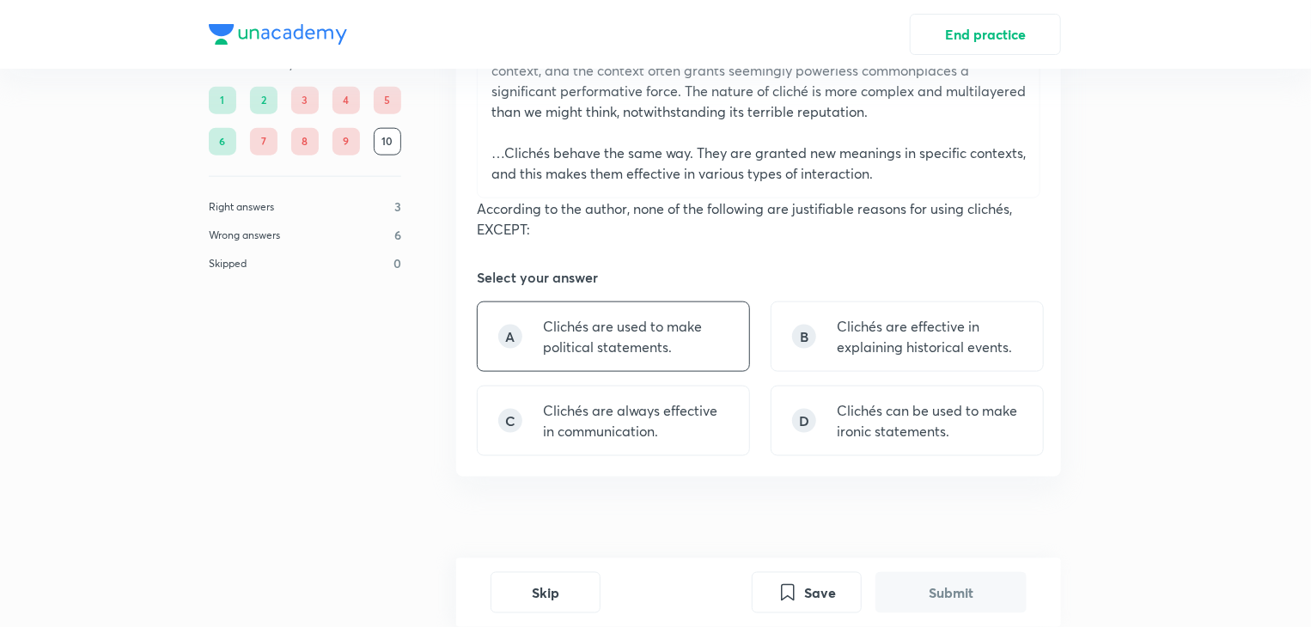
click at [634, 316] on p "Clichés are used to make political statements." at bounding box center [636, 336] width 186 height 41
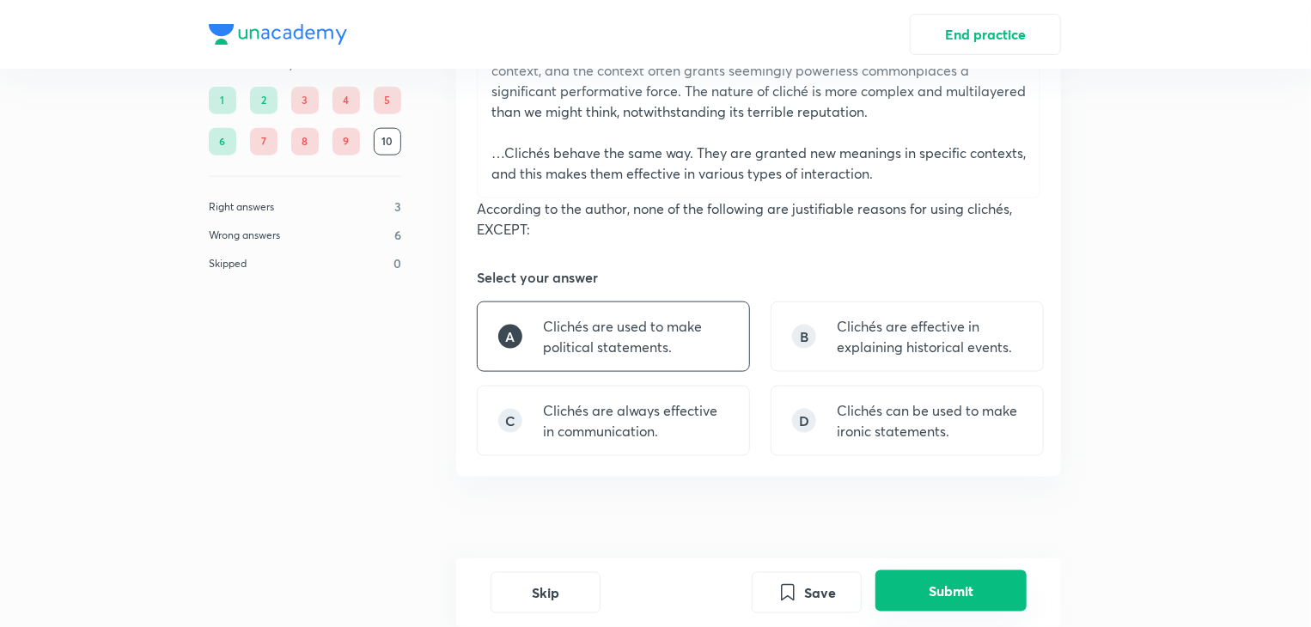
click at [964, 604] on button "Submit" at bounding box center [951, 590] width 151 height 41
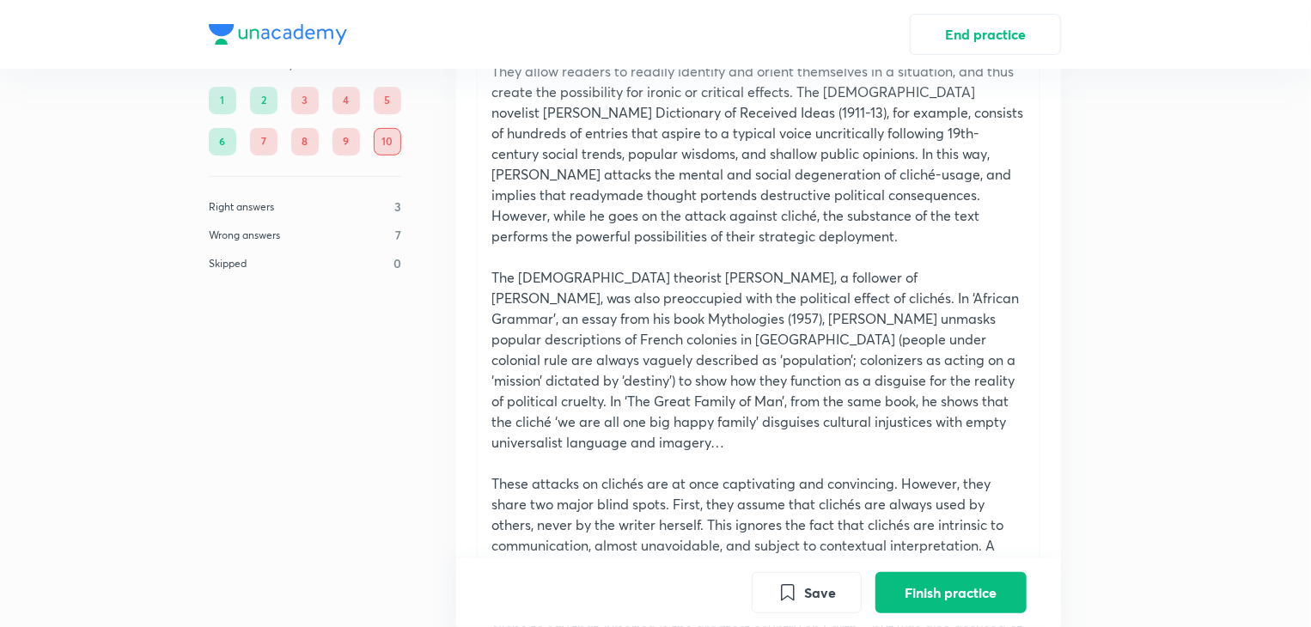
scroll to position [0, 0]
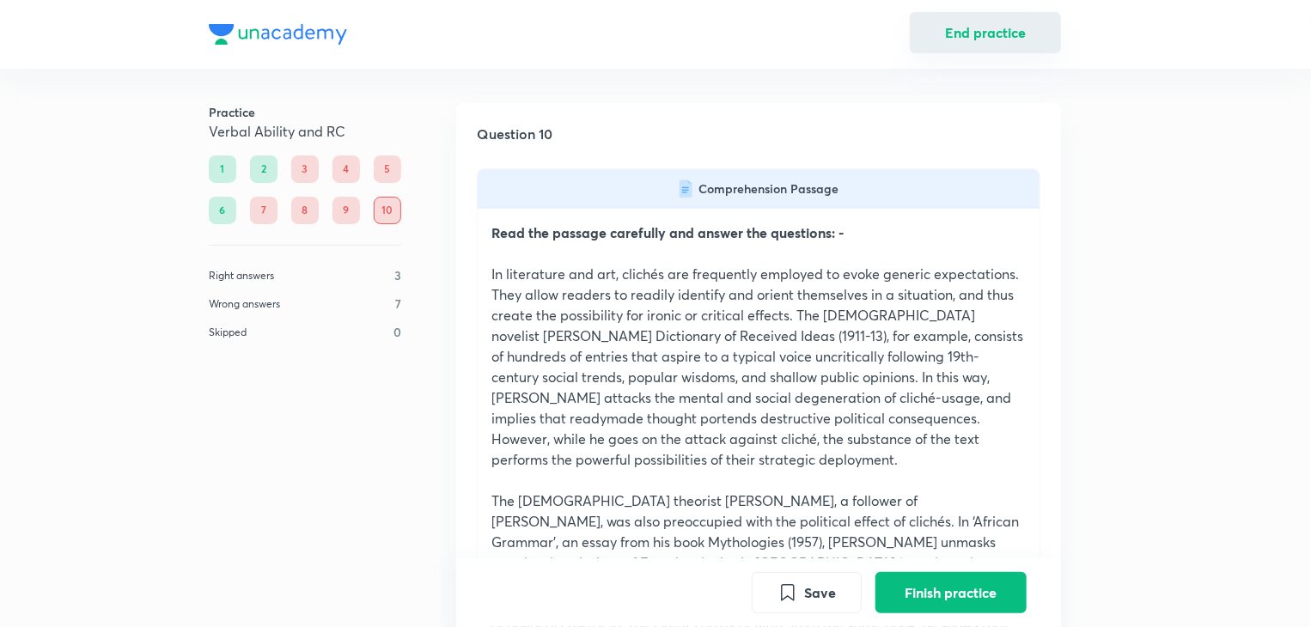
click at [985, 27] on button "End practice" at bounding box center [985, 32] width 151 height 41
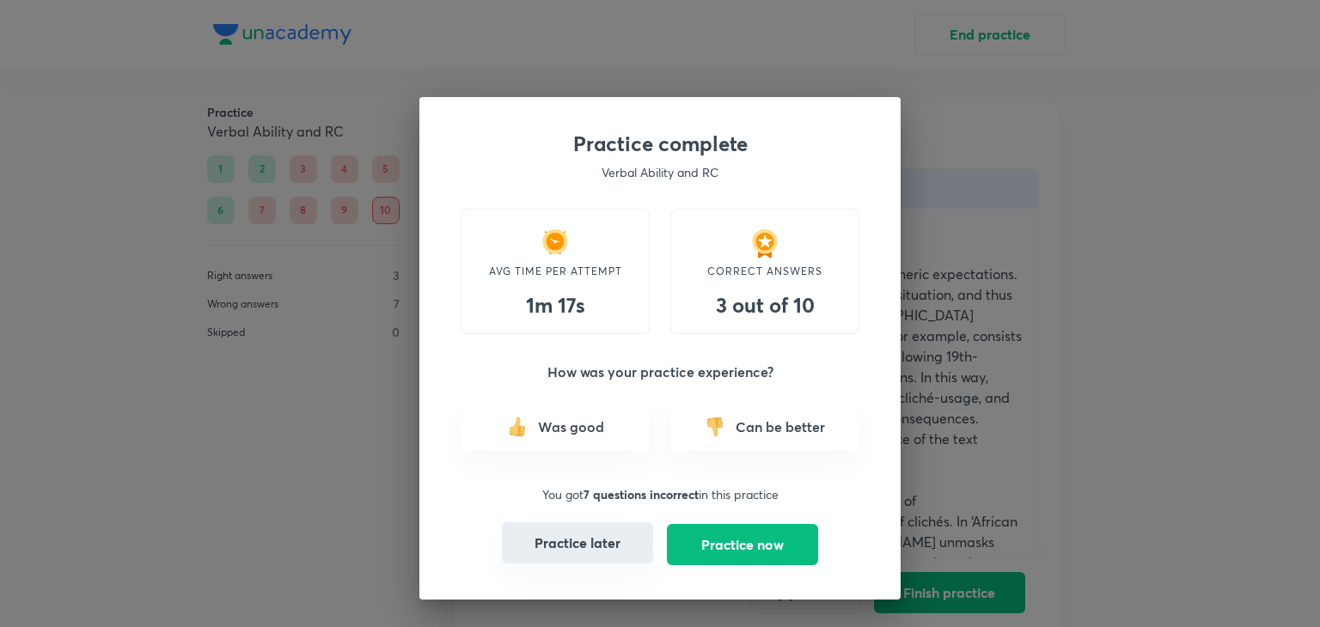
click at [596, 551] on button "Practice later" at bounding box center [577, 542] width 151 height 41
